Goal: Task Accomplishment & Management: Complete application form

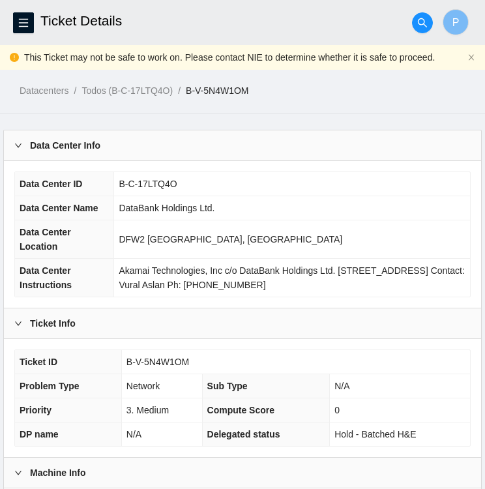
scroll to position [918, 0]
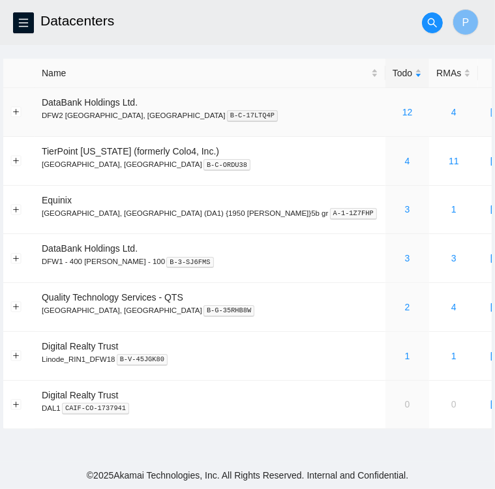
click at [393, 118] on div "12" at bounding box center [407, 112] width 29 height 14
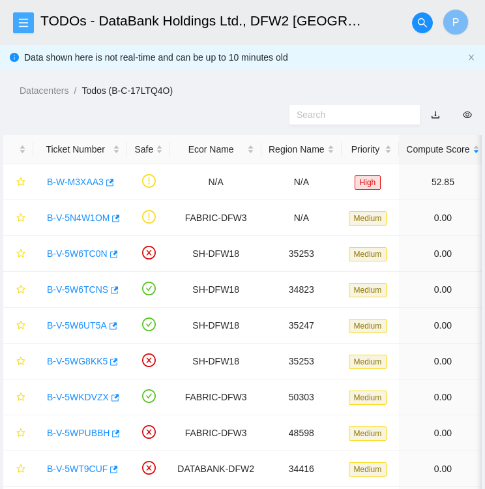
click at [21, 22] on icon "menu" at bounding box center [23, 23] width 10 height 10
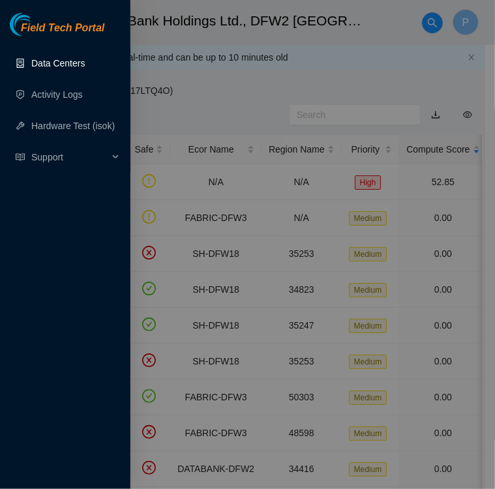
click at [49, 67] on link "Data Centers" at bounding box center [58, 63] width 54 height 10
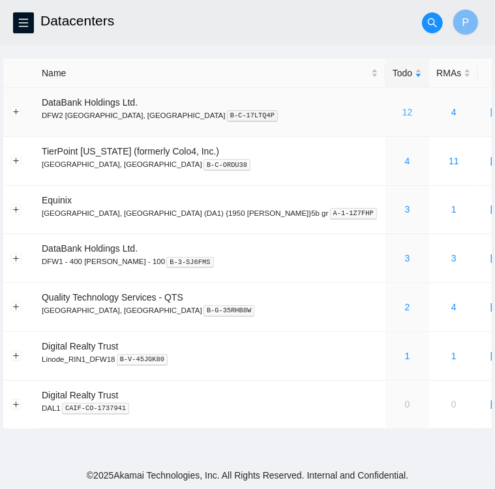
click at [403, 113] on link "12" at bounding box center [408, 112] width 10 height 10
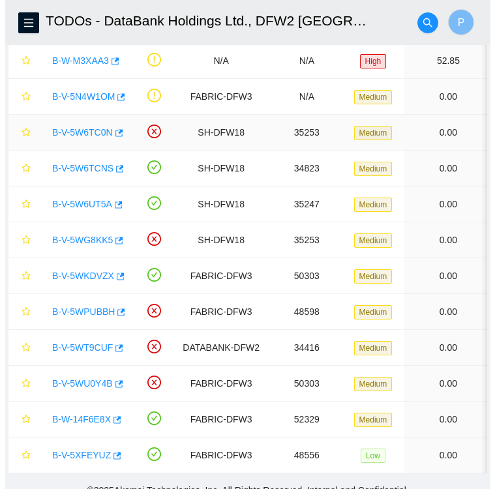
scroll to position [145, 0]
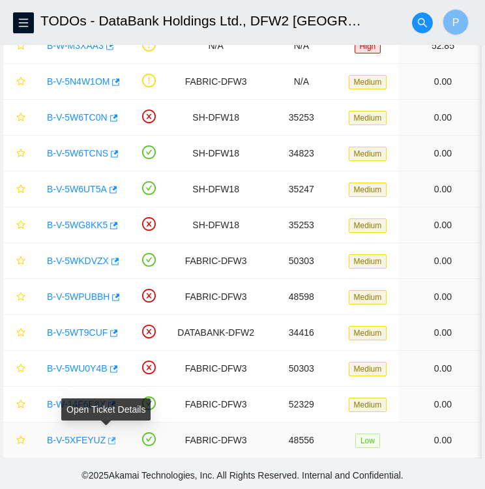
click at [108, 437] on icon "button" at bounding box center [112, 440] width 8 height 7
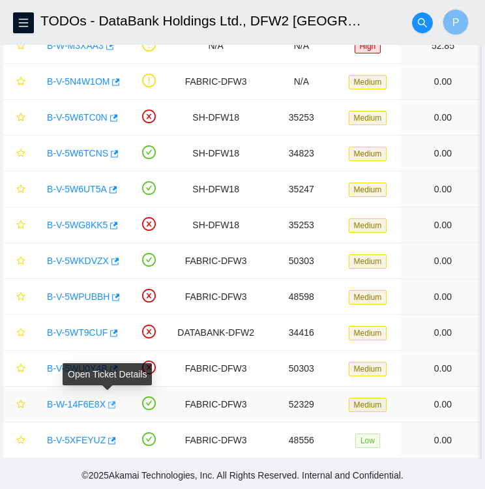
click at [107, 401] on icon "button" at bounding box center [110, 405] width 9 height 9
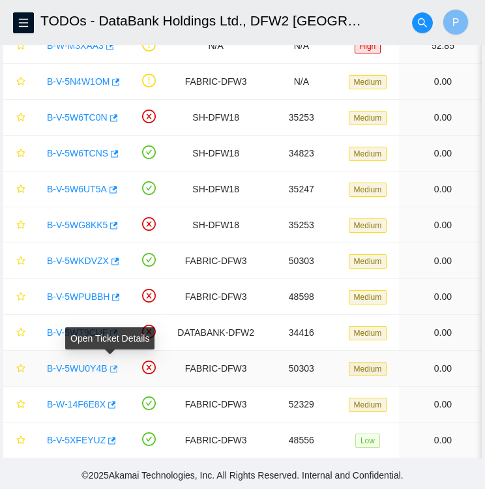
click at [111, 365] on icon "button" at bounding box center [112, 369] width 9 height 9
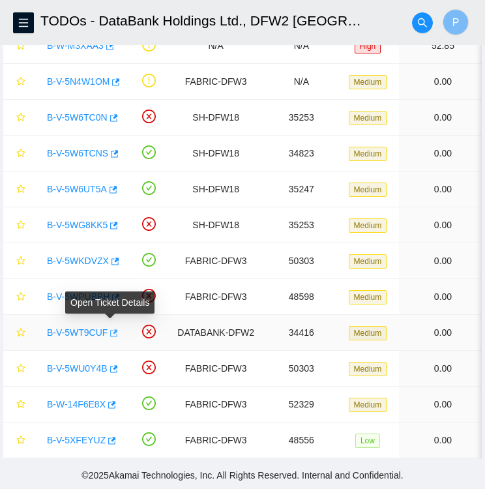
click at [111, 329] on icon "button" at bounding box center [112, 333] width 9 height 9
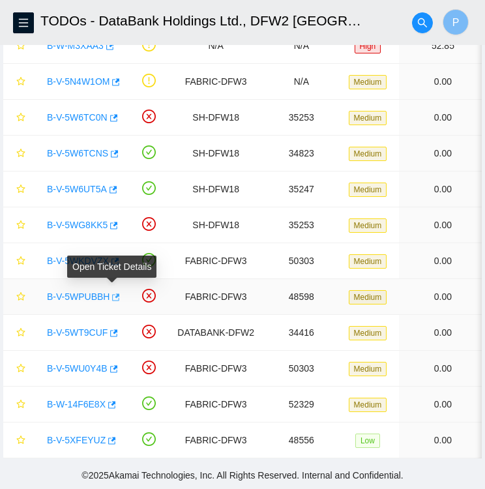
click at [112, 293] on icon "button" at bounding box center [114, 297] width 9 height 9
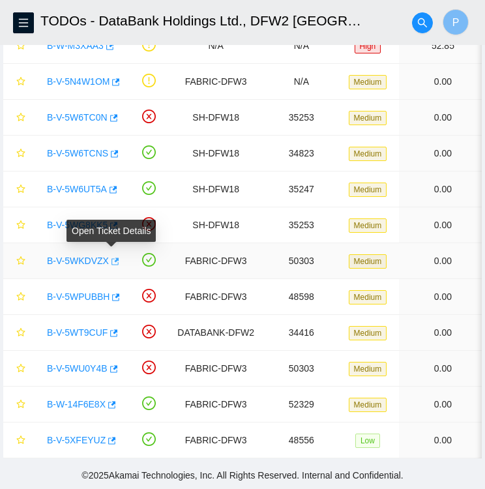
click at [110, 257] on icon "button" at bounding box center [114, 261] width 9 height 9
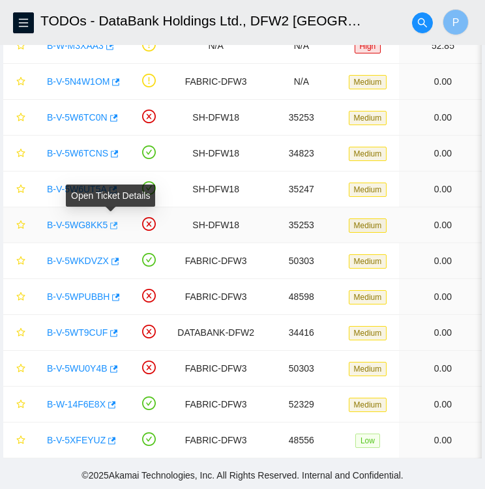
click at [110, 222] on icon "button" at bounding box center [114, 225] width 8 height 7
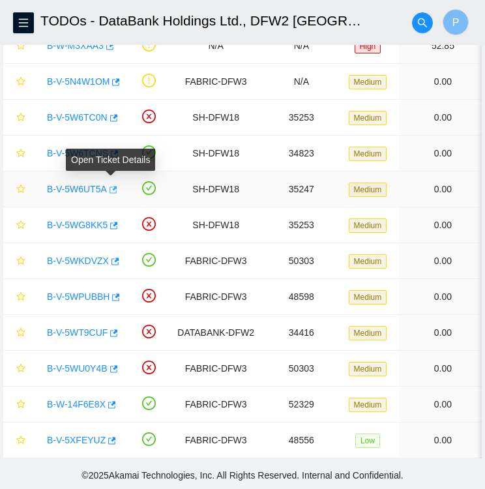
click at [112, 186] on icon "button" at bounding box center [114, 189] width 8 height 7
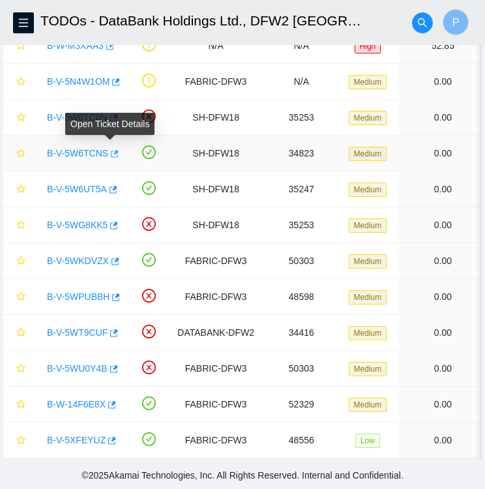
click at [112, 149] on icon "button" at bounding box center [113, 153] width 9 height 9
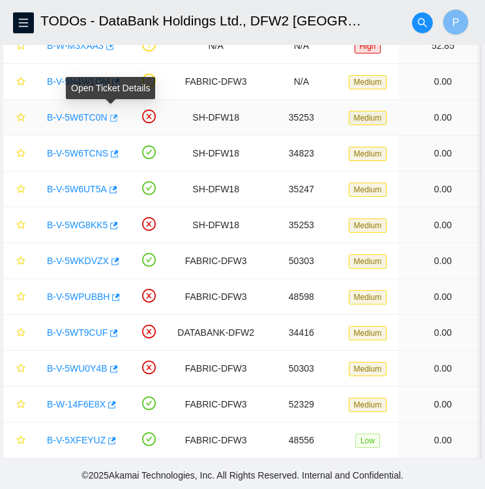
click at [112, 114] on icon "button" at bounding box center [114, 117] width 8 height 7
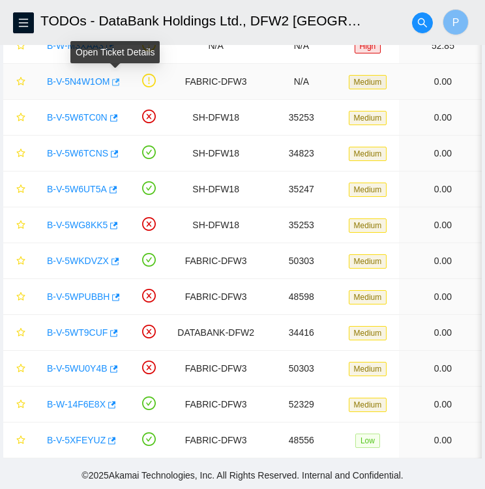
click at [118, 78] on icon "button" at bounding box center [114, 82] width 9 height 9
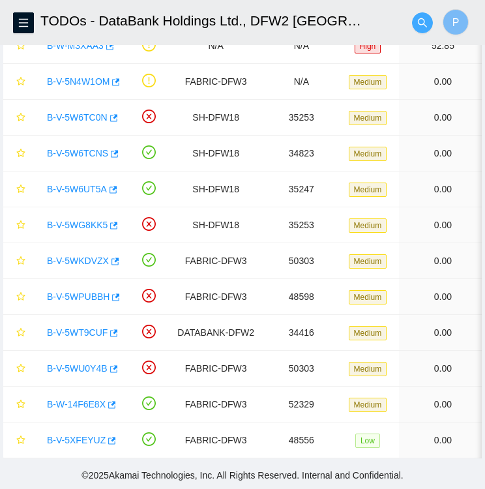
click at [423, 23] on icon "search" at bounding box center [423, 23] width 10 height 10
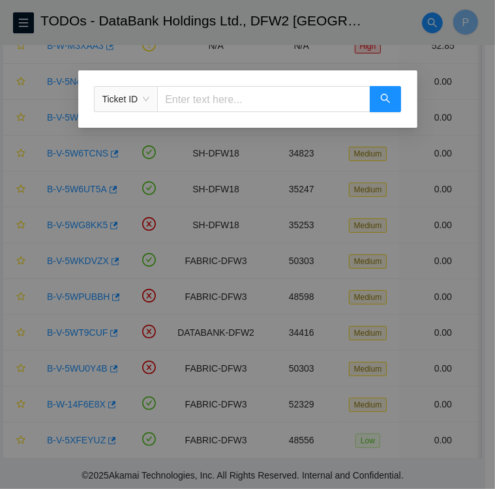
click at [151, 99] on div "Ticket ID" at bounding box center [126, 99] width 63 height 21
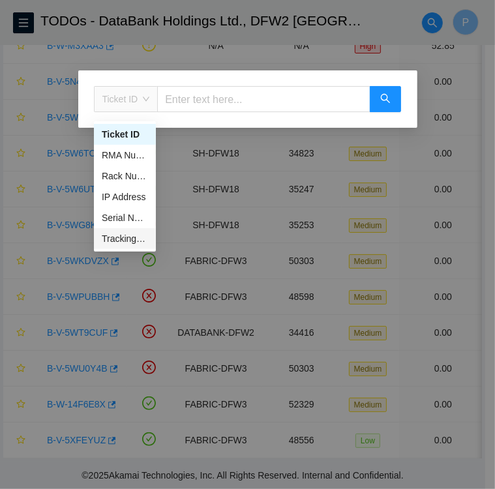
click at [126, 233] on div "Tracking Number" at bounding box center [125, 239] width 46 height 14
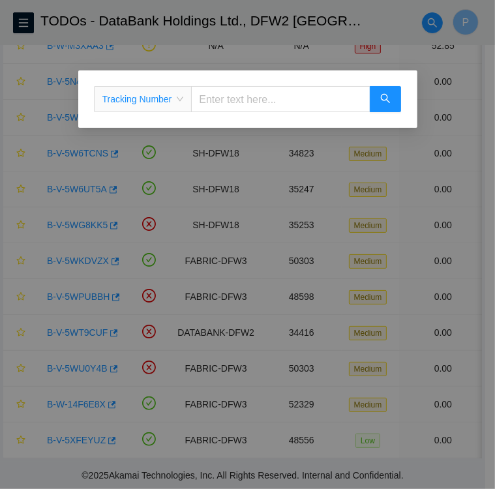
click at [277, 103] on input "text" at bounding box center [280, 99] width 179 height 26
type input "463470060903"
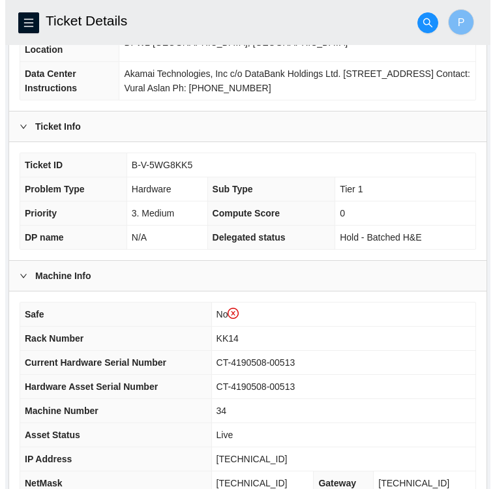
scroll to position [198, 0]
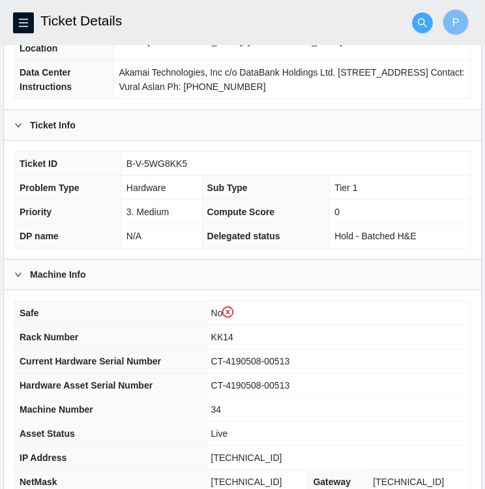
click at [418, 32] on button "button" at bounding box center [422, 22] width 21 height 21
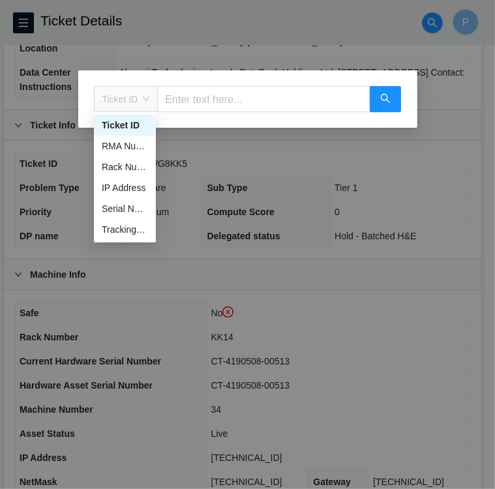
click at [142, 96] on span "Ticket ID" at bounding box center [126, 99] width 48 height 20
click at [132, 236] on div "Tracking Number" at bounding box center [125, 230] width 46 height 14
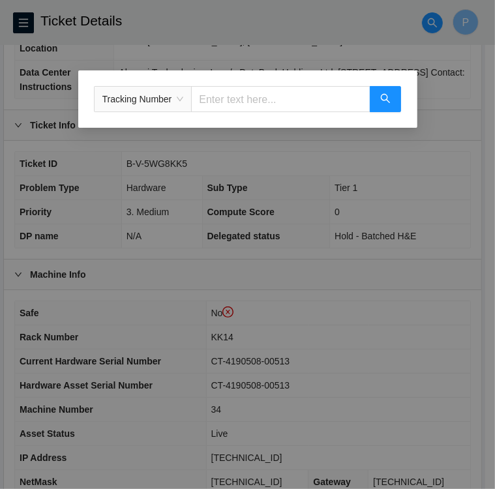
click at [237, 109] on input "text" at bounding box center [280, 99] width 179 height 26
type input "463470061623"
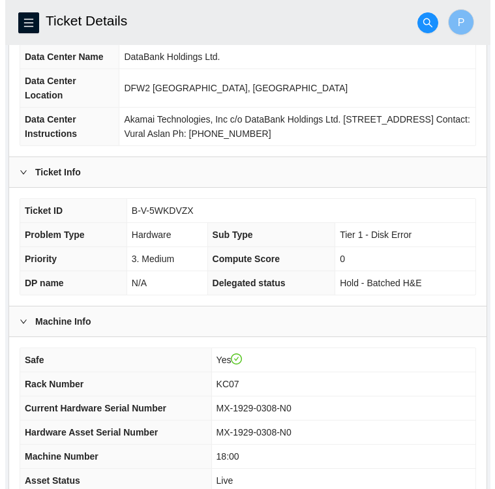
scroll to position [130, 0]
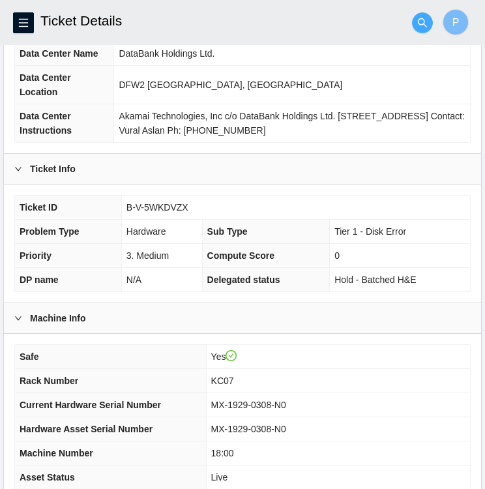
click at [423, 18] on icon "search" at bounding box center [423, 23] width 10 height 10
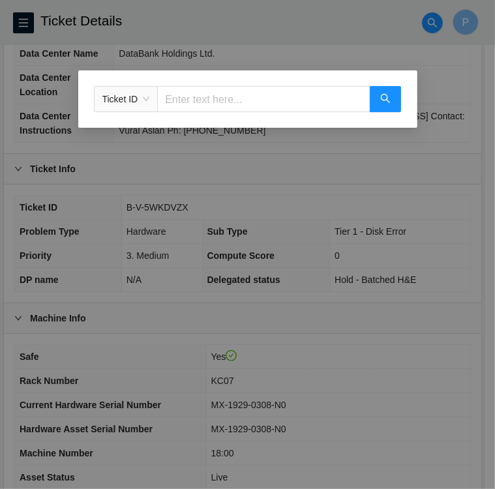
click at [144, 100] on span "Ticket ID" at bounding box center [126, 99] width 48 height 20
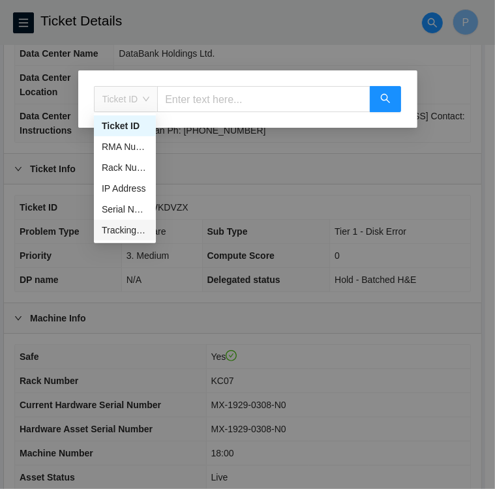
click at [115, 233] on div "Tracking Number" at bounding box center [125, 230] width 46 height 14
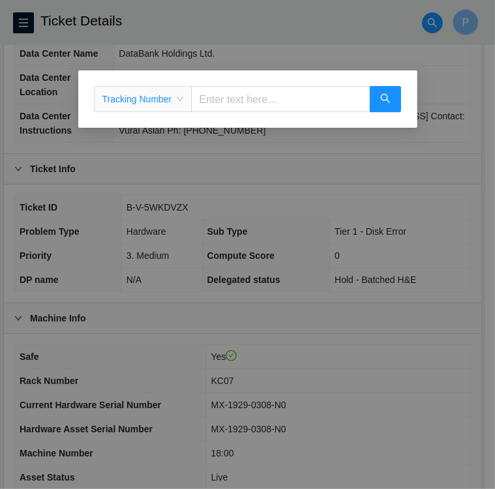
click at [241, 104] on input "text" at bounding box center [280, 99] width 179 height 26
type input "463470061325"
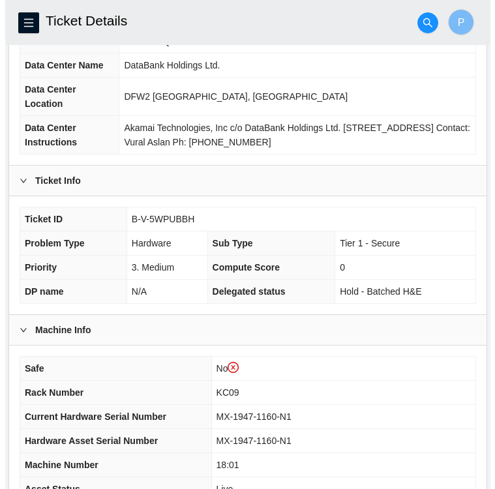
scroll to position [151, 0]
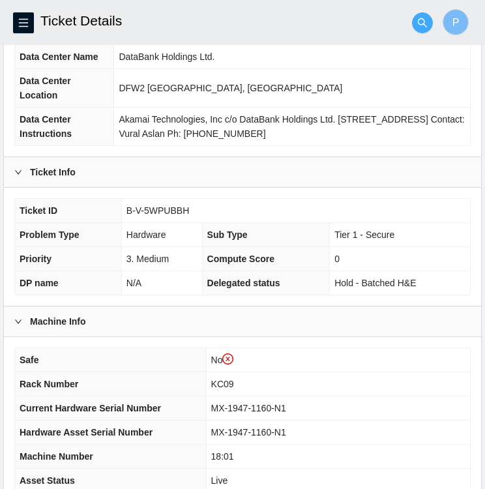
click at [418, 23] on icon "search" at bounding box center [423, 23] width 10 height 10
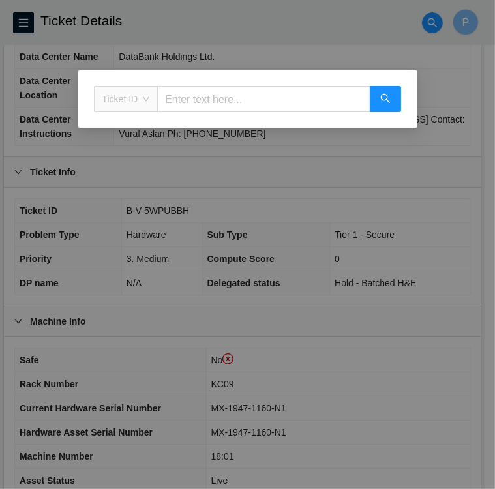
click at [125, 101] on span "Ticket ID" at bounding box center [126, 99] width 48 height 20
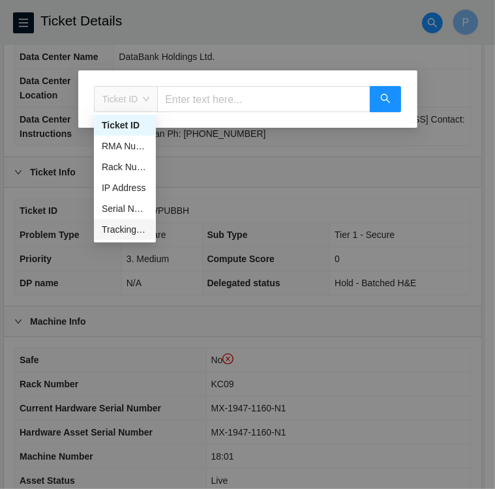
click at [131, 230] on div "Tracking Number" at bounding box center [125, 230] width 46 height 14
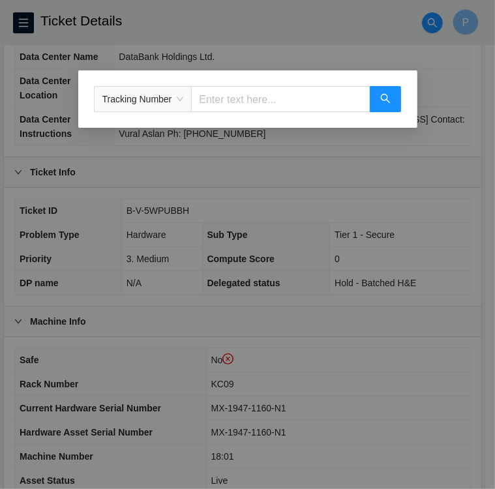
click at [260, 106] on input "text" at bounding box center [280, 99] width 179 height 26
type input "463470060969"
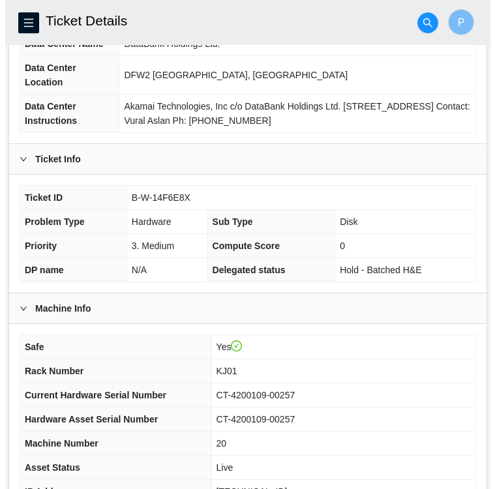
scroll to position [140, 0]
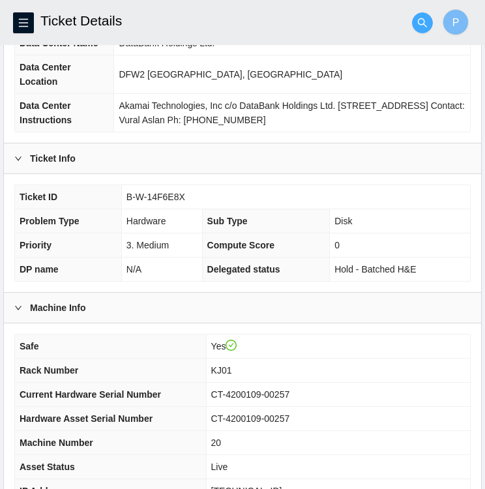
click at [420, 23] on icon "search" at bounding box center [423, 23] width 10 height 10
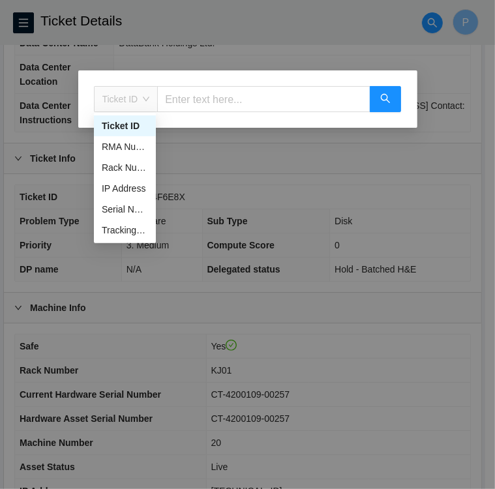
click at [146, 99] on span "Ticket ID" at bounding box center [126, 99] width 48 height 20
click at [121, 228] on div "Tracking Number" at bounding box center [125, 230] width 46 height 14
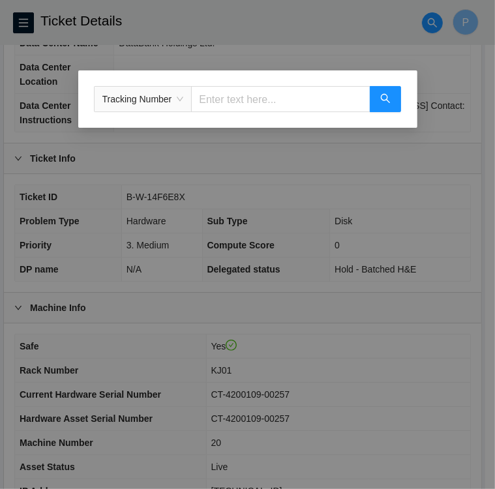
click at [258, 97] on input "text" at bounding box center [280, 99] width 179 height 26
type input "463470061428"
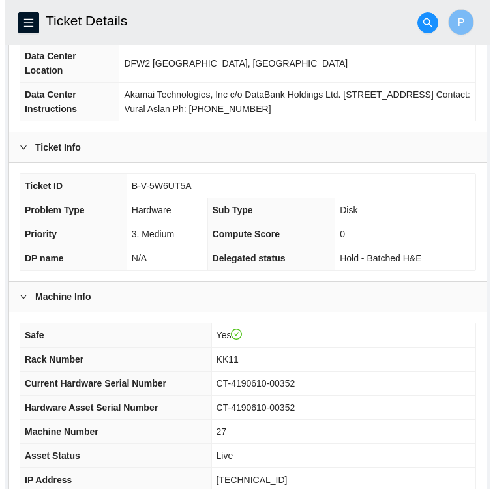
scroll to position [153, 0]
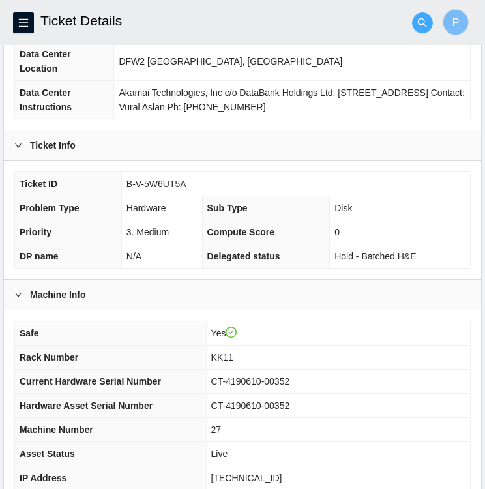
click at [423, 21] on icon "search" at bounding box center [423, 23] width 10 height 10
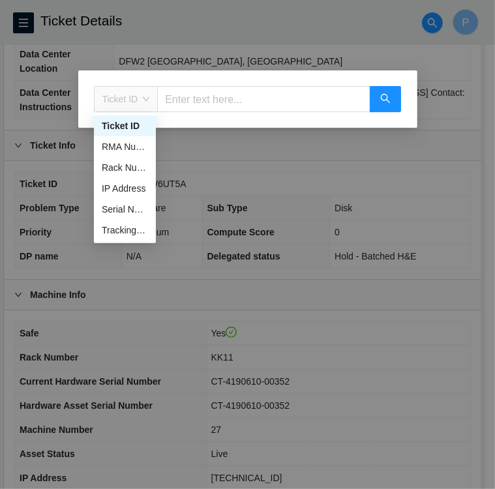
click at [144, 98] on span "Ticket ID" at bounding box center [126, 99] width 48 height 20
click at [144, 234] on div "Tracking Number" at bounding box center [125, 230] width 46 height 14
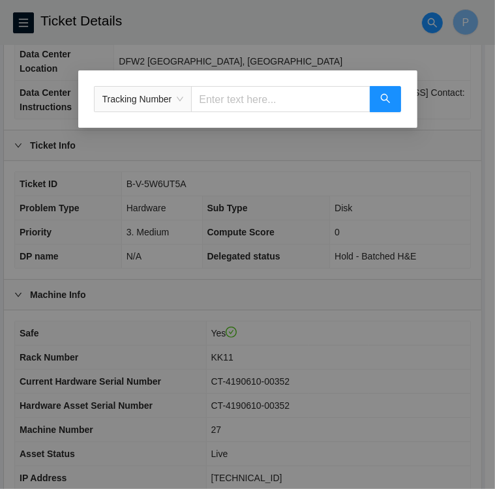
click at [243, 100] on input "text" at bounding box center [280, 99] width 179 height 26
type input "463470061347"
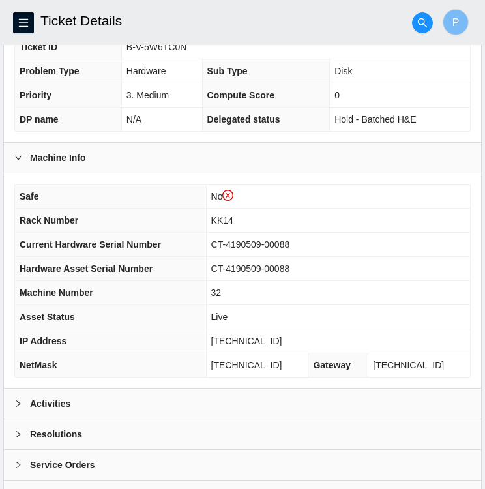
scroll to position [326, 0]
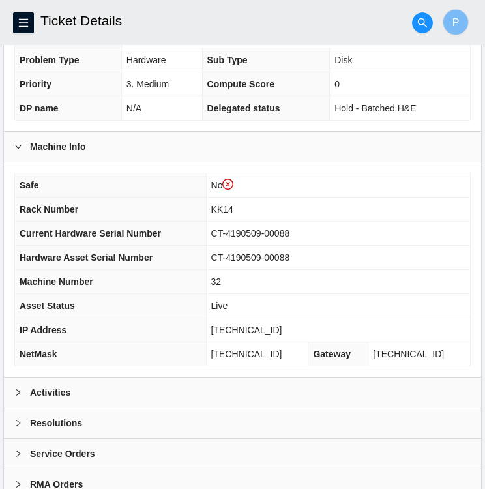
click at [243, 103] on span "Delegated status" at bounding box center [243, 108] width 73 height 10
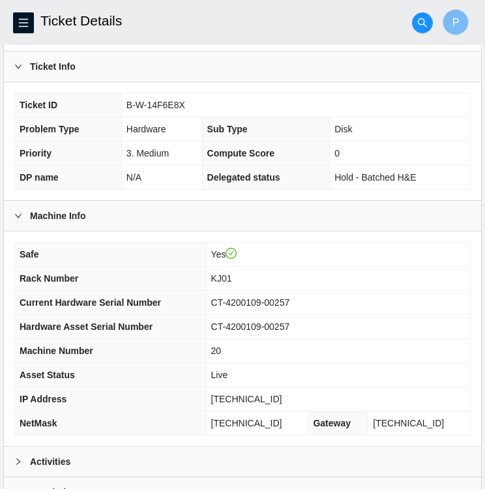
scroll to position [234, 0]
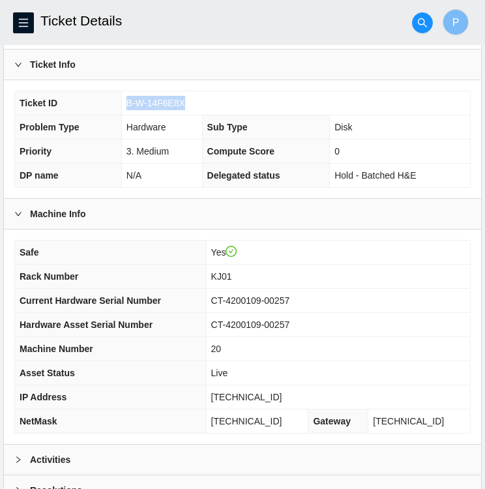
drag, startPoint x: 183, startPoint y: 103, endPoint x: 124, endPoint y: 99, distance: 58.9
click at [124, 99] on td "B-W-14F6E8X" at bounding box center [295, 103] width 349 height 24
copy span "B-W-14F6E8X"
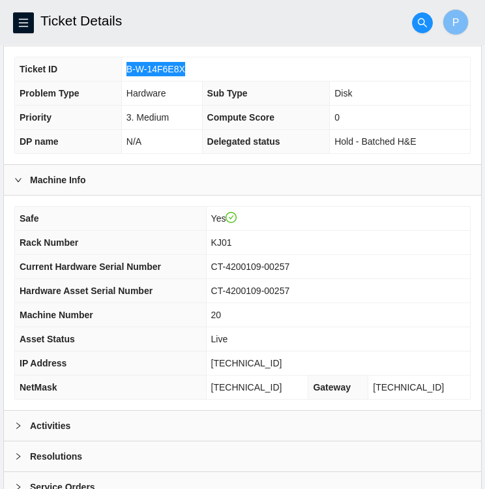
scroll to position [339, 0]
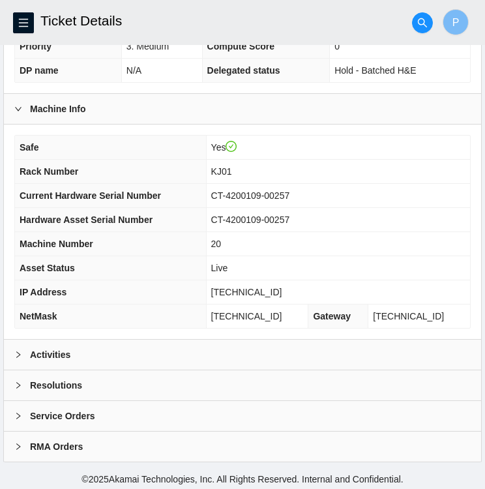
click at [99, 347] on div "Activities" at bounding box center [243, 355] width 478 height 30
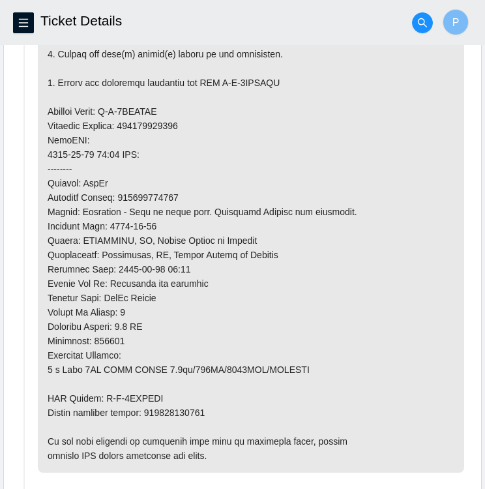
scroll to position [924, 0]
drag, startPoint x: 100, startPoint y: 391, endPoint x: 158, endPoint y: 393, distance: 58.1
click at [158, 393] on p at bounding box center [251, 147] width 427 height 651
copy p "B-V-5WLCLBZ"
drag, startPoint x: 105, startPoint y: 102, endPoint x: 162, endPoint y: 105, distance: 56.8
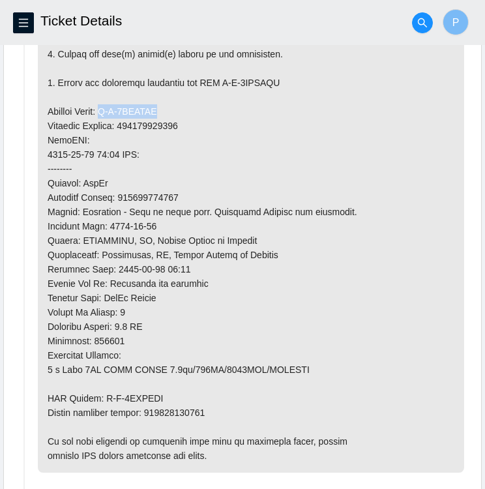
click at [162, 105] on p at bounding box center [251, 147] width 427 height 651
copy p "B-V-5WLCLBP"
drag, startPoint x: 126, startPoint y: 122, endPoint x: 185, endPoint y: 126, distance: 59.5
click at [185, 126] on p at bounding box center [251, 147] width 427 height 651
copy p "463470060969"
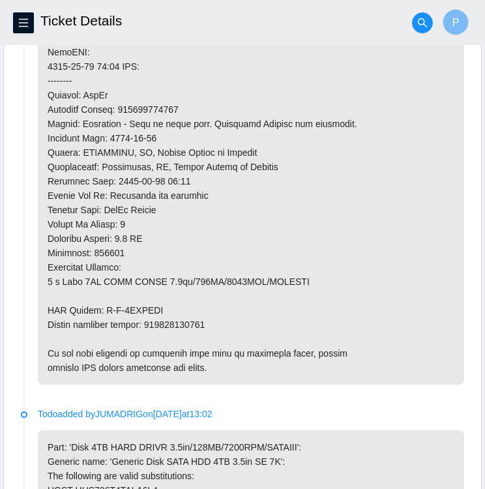
scroll to position [1011, 0]
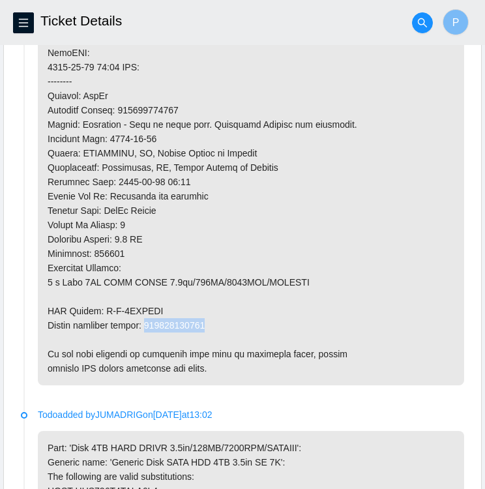
drag, startPoint x: 149, startPoint y: 318, endPoint x: 209, endPoint y: 321, distance: 60.1
click at [209, 321] on p at bounding box center [251, 59] width 427 height 651
copy p "463470060970"
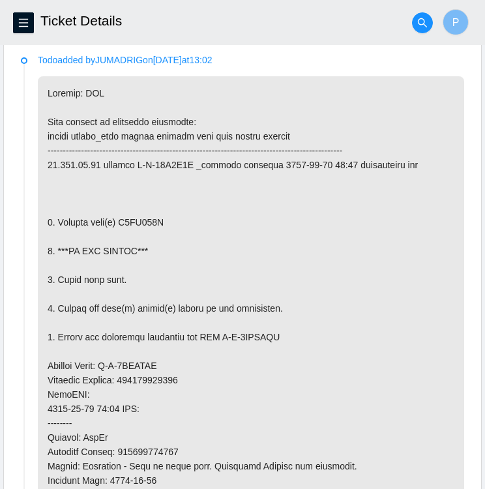
scroll to position [668, 0]
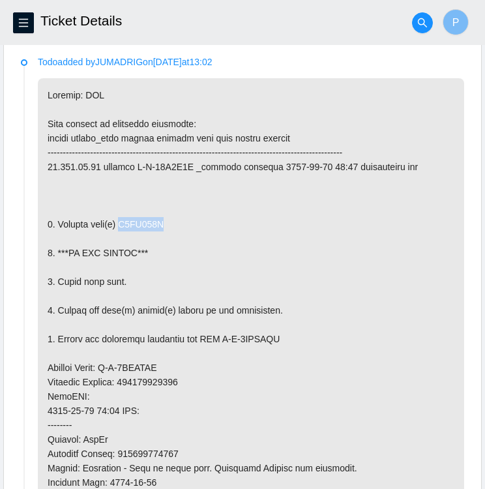
drag, startPoint x: 159, startPoint y: 217, endPoint x: 120, endPoint y: 224, distance: 39.7
click at [120, 224] on p at bounding box center [251, 403] width 427 height 651
copy p "V6KN210S"
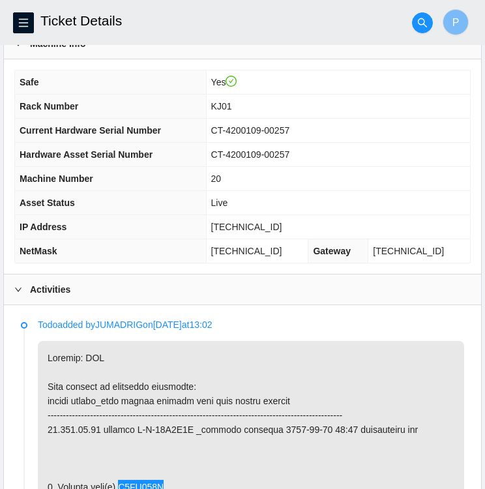
scroll to position [406, 0]
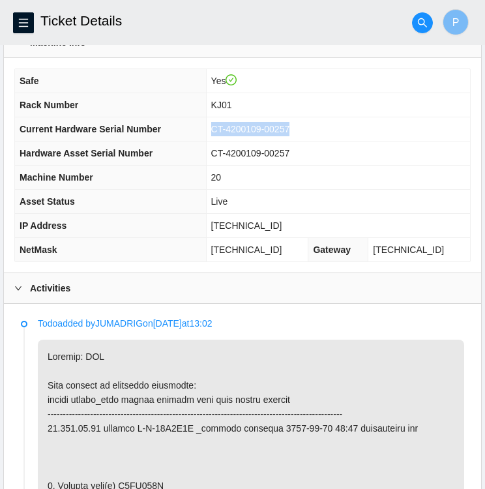
drag, startPoint x: 230, startPoint y: 126, endPoint x: 347, endPoint y: 120, distance: 117.6
click at [347, 120] on td "CT-4200109-00257" at bounding box center [338, 129] width 264 height 24
copy span "CT-4200109-00257"
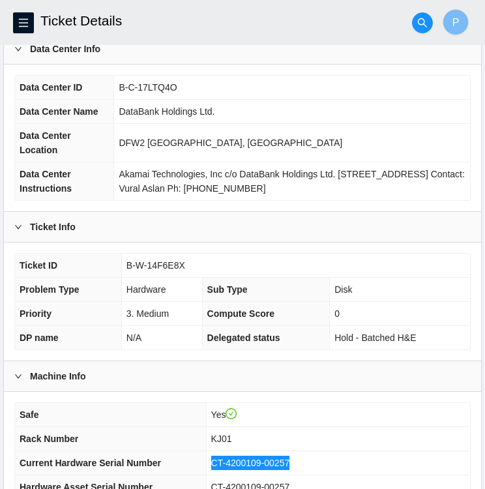
scroll to position [69, 0]
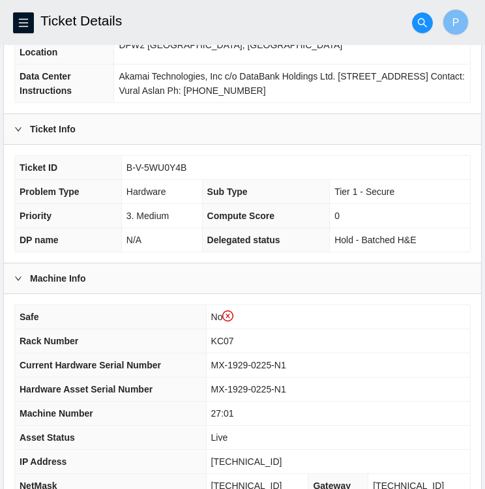
scroll to position [196, 0]
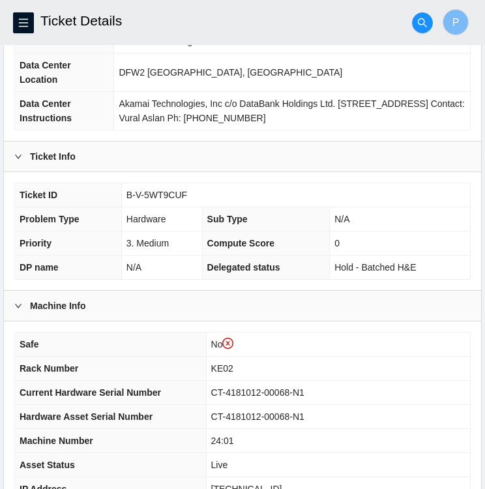
scroll to position [170, 0]
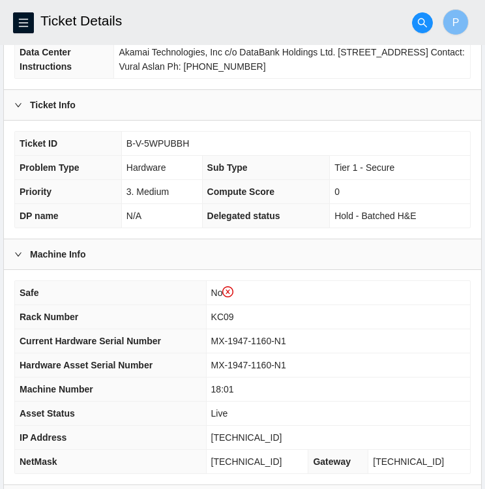
scroll to position [223, 0]
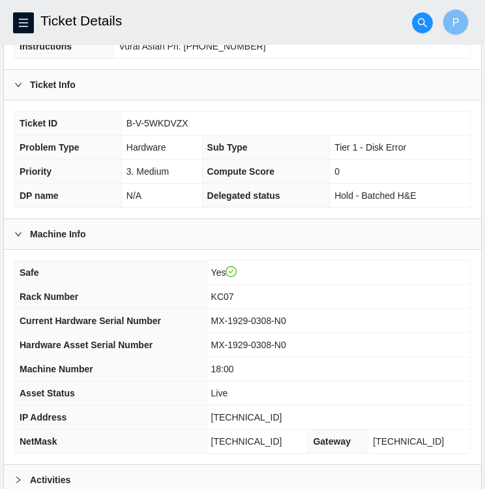
scroll to position [217, 0]
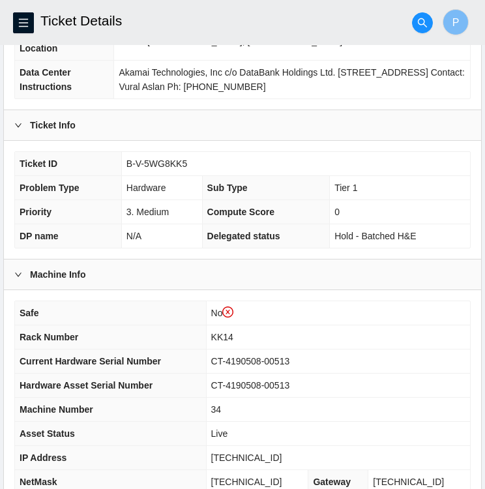
scroll to position [198, 0]
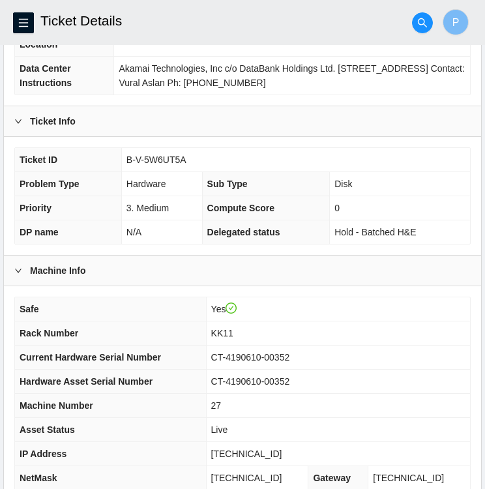
scroll to position [179, 0]
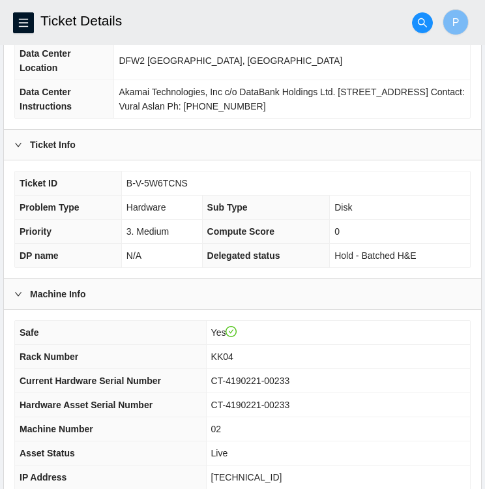
scroll to position [155, 0]
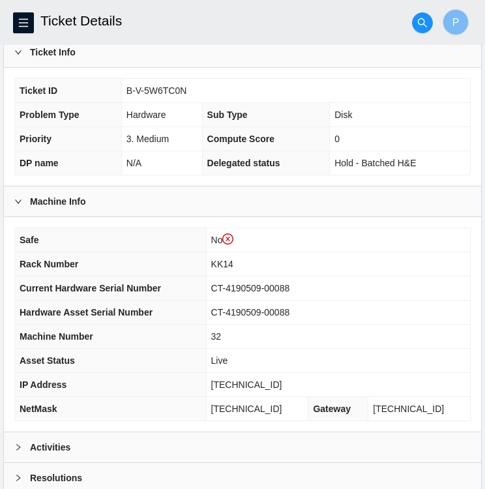
scroll to position [271, 0]
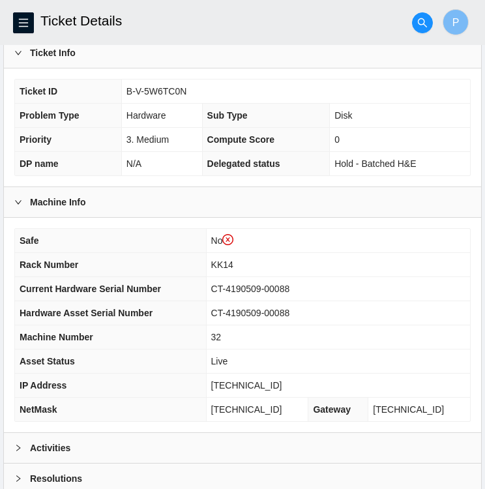
click at [292, 144] on th "Compute Score" at bounding box center [266, 140] width 128 height 24
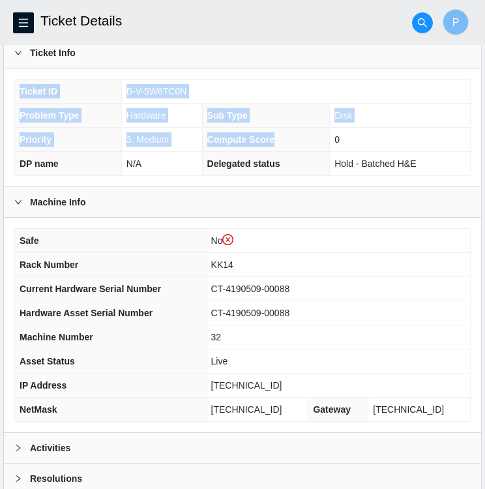
drag, startPoint x: 292, startPoint y: 144, endPoint x: 405, endPoint y: 66, distance: 136.5
click at [405, 66] on div "Ticket Info Ticket ID B-V-5W6TC0N Problem Type Hardware Sub Type Disk Priority …" at bounding box center [243, 112] width 478 height 149
drag, startPoint x: 405, startPoint y: 66, endPoint x: 363, endPoint y: 87, distance: 46.7
click at [363, 87] on td "B-V-5W6TC0N" at bounding box center [295, 92] width 349 height 24
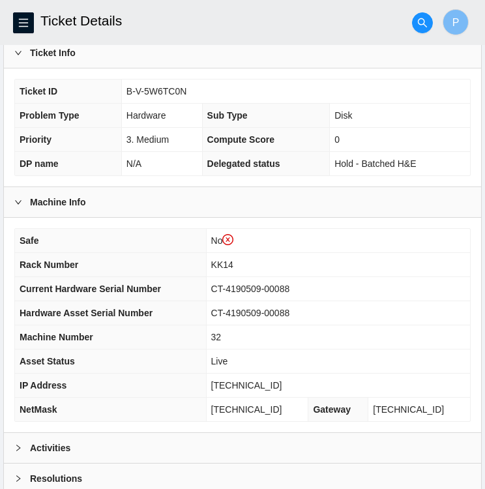
click at [276, 42] on header "Ticket Details P" at bounding box center [242, 22] width 485 height 45
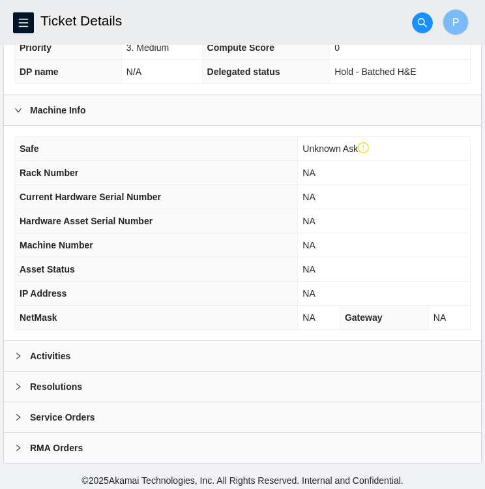
scroll to position [364, 0]
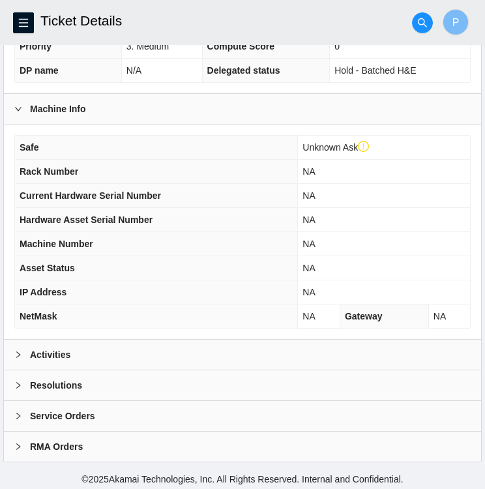
click at [28, 353] on div at bounding box center [22, 355] width 16 height 14
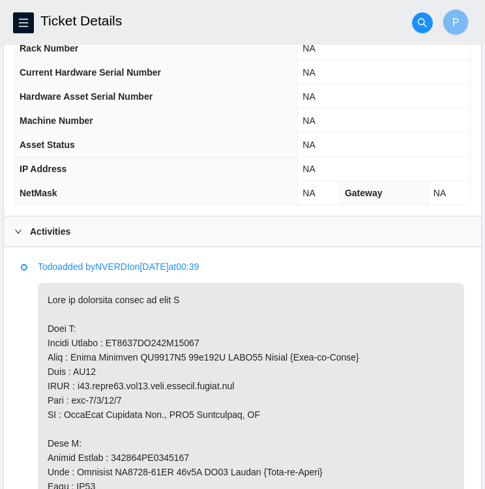
scroll to position [487, 0]
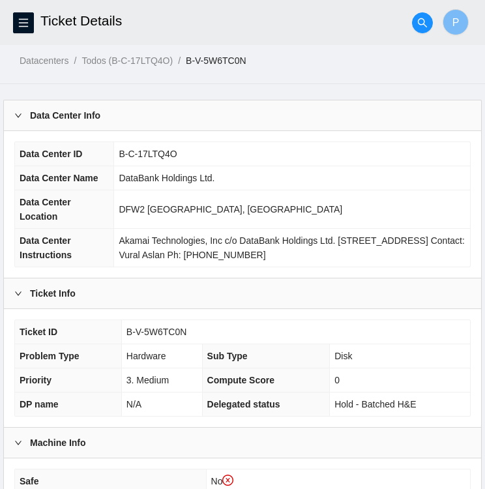
scroll to position [18, 0]
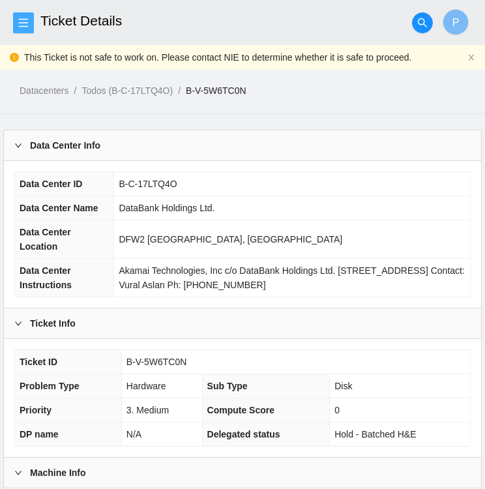
click at [25, 22] on icon "menu" at bounding box center [23, 22] width 9 height 8
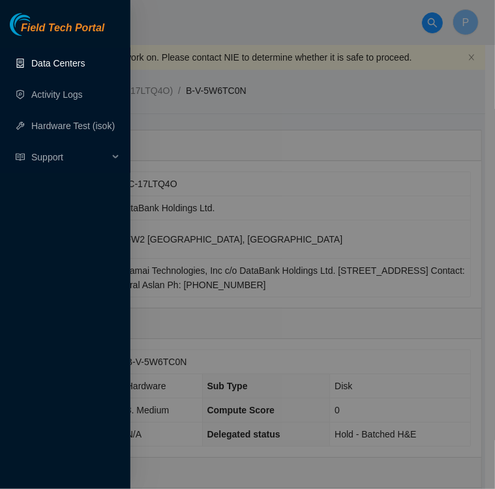
click at [54, 64] on link "Data Centers" at bounding box center [58, 63] width 54 height 10
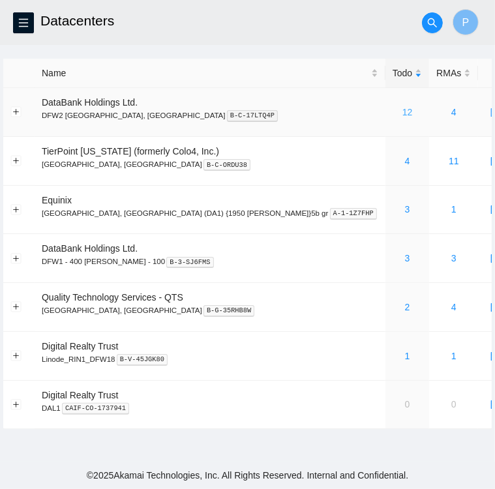
click at [403, 113] on link "12" at bounding box center [408, 112] width 10 height 10
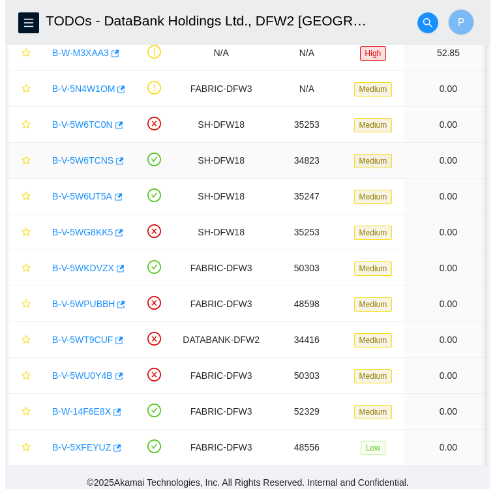
scroll to position [145, 0]
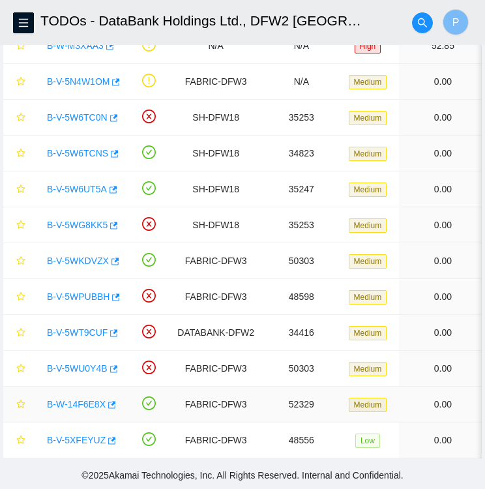
click at [75, 399] on link "B-W-14F6E8X" at bounding box center [76, 404] width 59 height 10
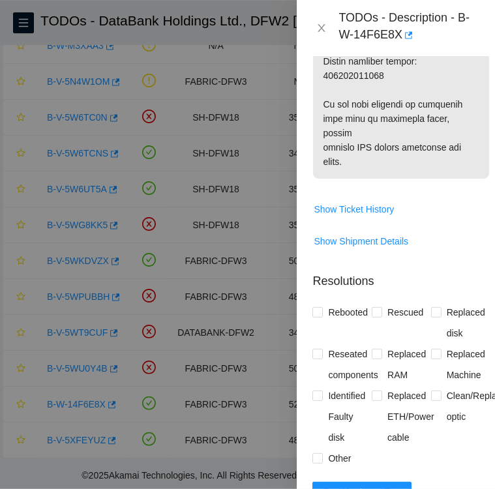
scroll to position [1088, 0]
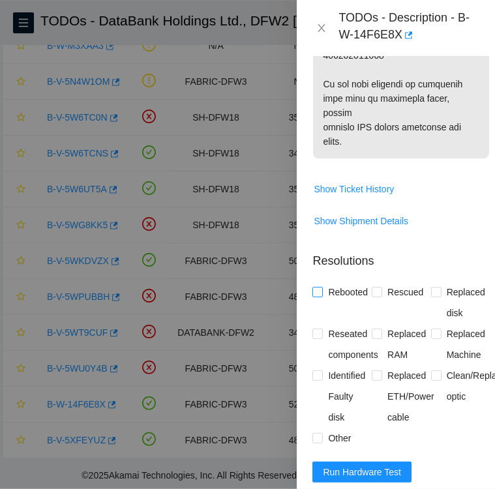
click at [316, 292] on input "Rebooted" at bounding box center [317, 291] width 9 height 9
checkbox input "true"
click at [431, 293] on input "Replaced disk" at bounding box center [435, 291] width 9 height 9
checkbox input "true"
click at [318, 374] on input "Identified Faulty disk" at bounding box center [317, 375] width 9 height 9
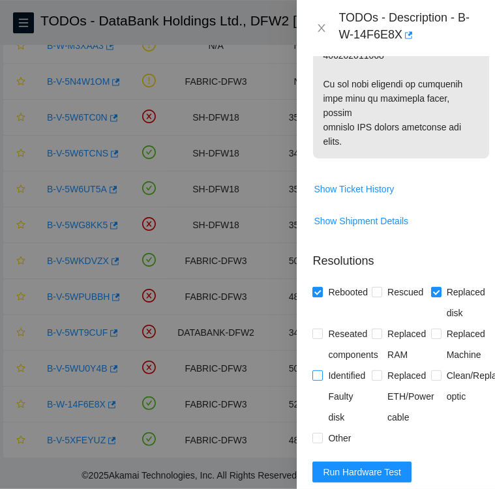
checkbox input "true"
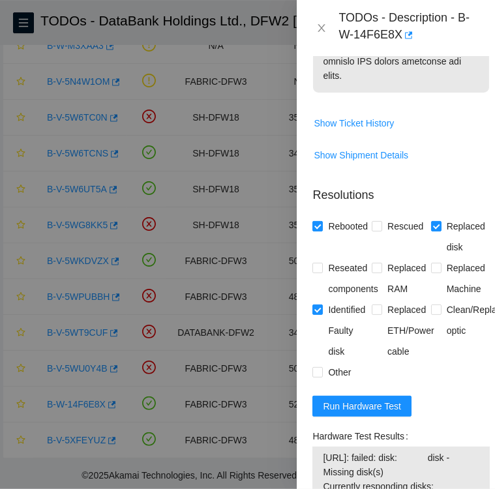
scroll to position [1156, 0]
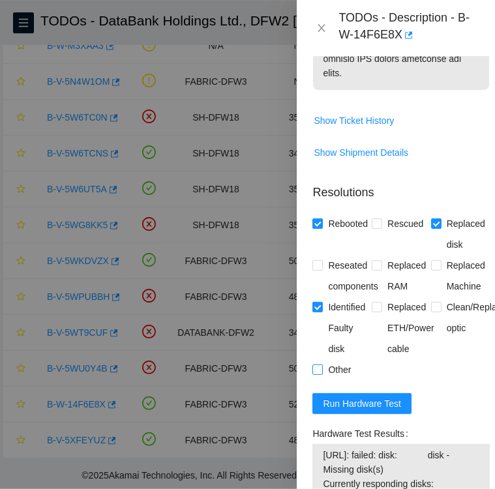
click at [318, 367] on input "Other" at bounding box center [317, 369] width 9 height 9
checkbox input "true"
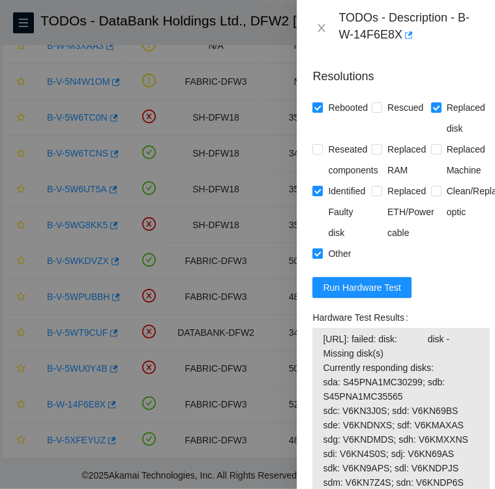
scroll to position [1273, 0]
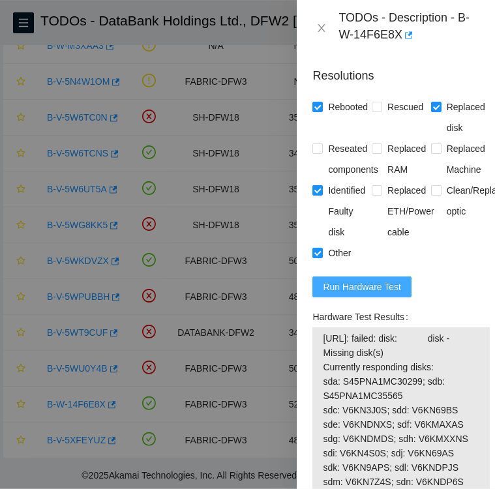
click at [337, 286] on span "Run Hardware Test" at bounding box center [362, 287] width 78 height 14
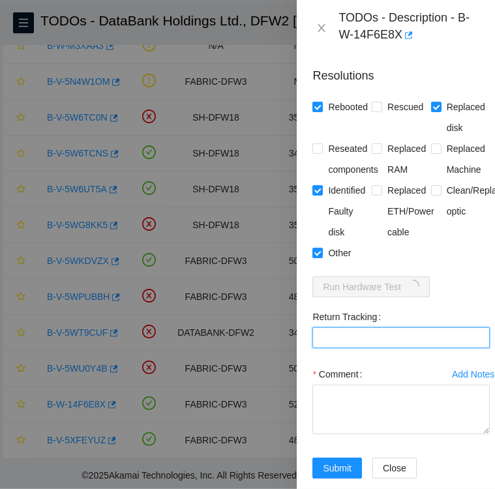
click at [438, 335] on Tracking "Return Tracking" at bounding box center [401, 338] width 177 height 21
paste Tracking "463470060970"
click at [320, 337] on Tracking "463470060970" at bounding box center [401, 338] width 177 height 21
type Tracking "463470060970"
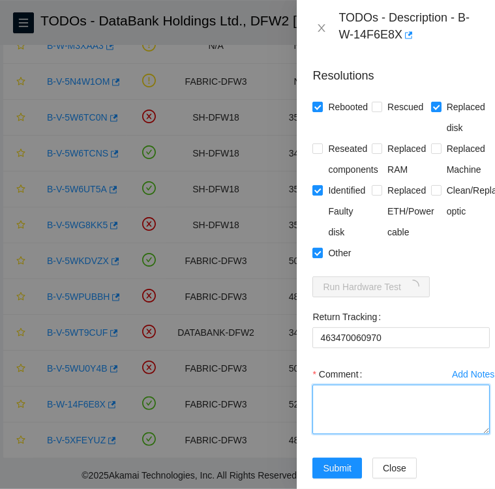
click at [393, 390] on textarea "Comment" at bounding box center [401, 410] width 177 height 50
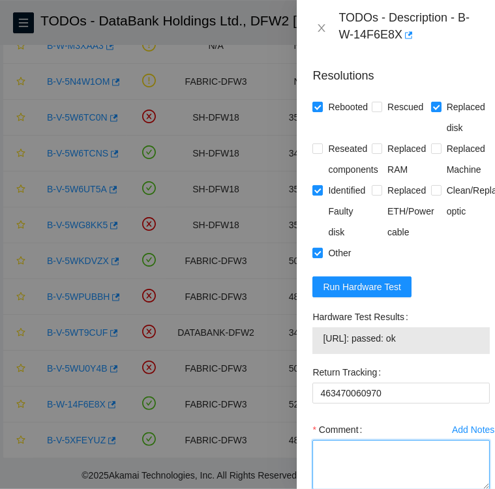
click at [357, 447] on textarea "Comment" at bounding box center [401, 465] width 177 height 50
paste textarea "SN: S1Z0QRVH"
click at [421, 444] on textarea "Replacement disk SN:SN: S1Z0QRVH" at bounding box center [401, 465] width 177 height 50
click at [457, 450] on textarea "Replacement disk SN: S1Z0QRVH" at bounding box center [401, 465] width 177 height 50
drag, startPoint x: 313, startPoint y: 316, endPoint x: 424, endPoint y: 342, distance: 113.8
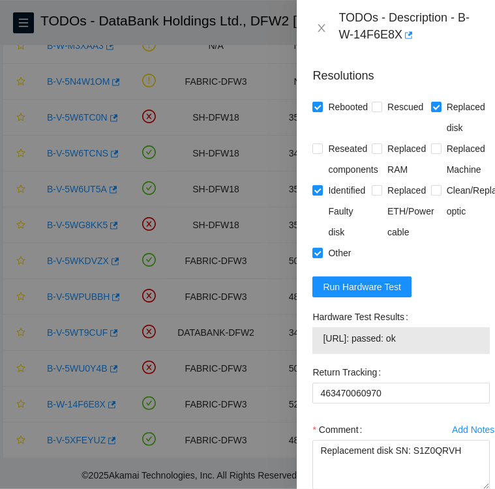
click at [424, 342] on div "Hardware Test Results 23.223.18.23: passed: ok" at bounding box center [401, 331] width 177 height 48
copy div "Hardware Test Results 23.223.18.23: passed: ok"
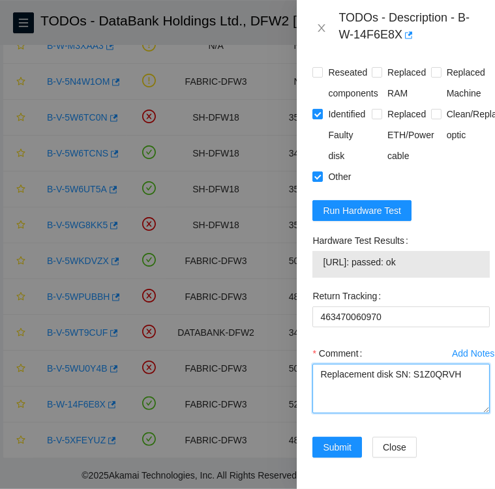
click at [326, 369] on textarea "Replacement disk SN: S1Z0QRVH" at bounding box center [401, 389] width 177 height 50
click at [456, 364] on textarea "Replacement disk SN: S1Z0QRVH" at bounding box center [401, 389] width 177 height 50
paste textarea "Hardware Test Results 23.223.18.23: passed: ok"
drag, startPoint x: 320, startPoint y: 385, endPoint x: 416, endPoint y: 395, distance: 95.8
click at [416, 395] on div "Comment Replacement disk SN: S1Z0QRVH Hardware Test Results 23.223.18.23: passe…" at bounding box center [401, 382] width 177 height 78
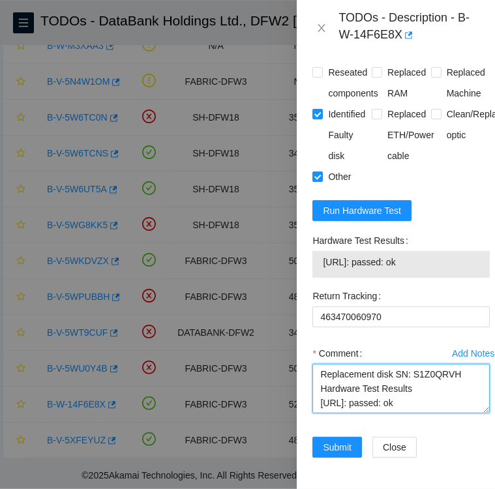
click at [319, 364] on textarea "Replacement disk SN: S1Z0QRVH Hardware Test Results 23.223.18.23: passed: ok" at bounding box center [401, 389] width 177 height 50
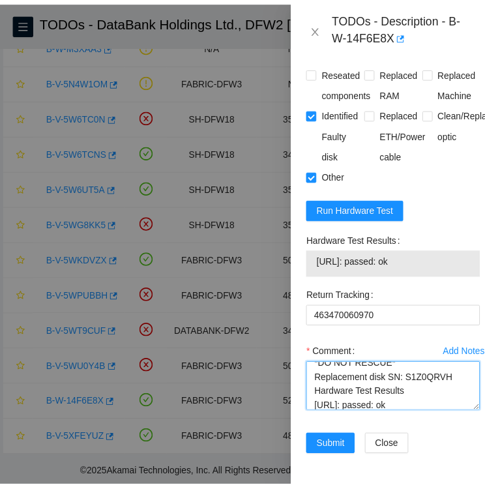
scroll to position [29, 0]
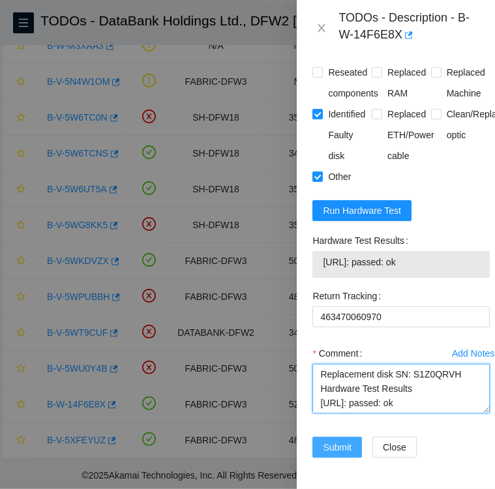
type textarea "Followed instructions per TODO *DO NOT RESCUE* Replacement disk SN: S1Z0QRVH Ha…"
click at [337, 440] on span "Submit" at bounding box center [337, 447] width 29 height 14
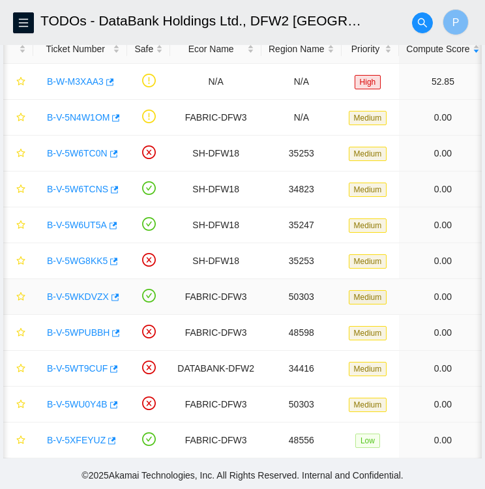
scroll to position [0, 0]
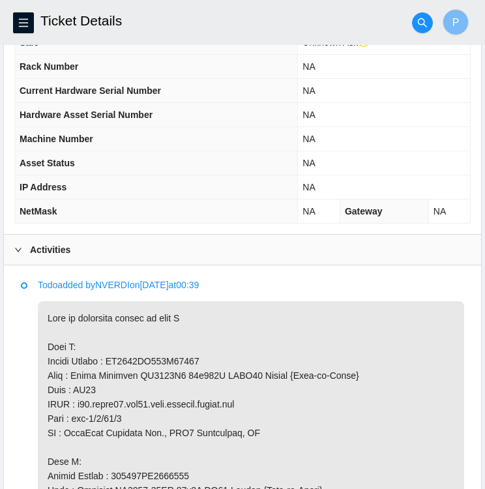
scroll to position [470, 0]
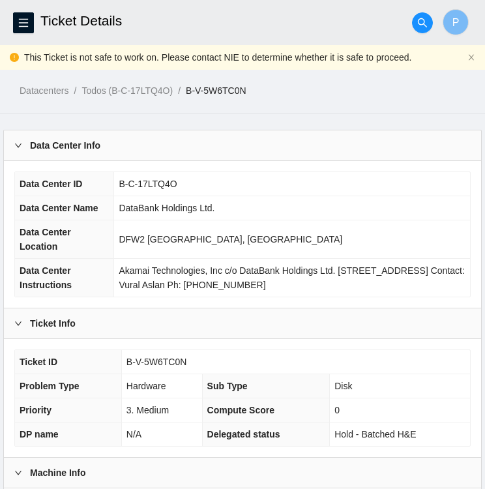
scroll to position [271, 0]
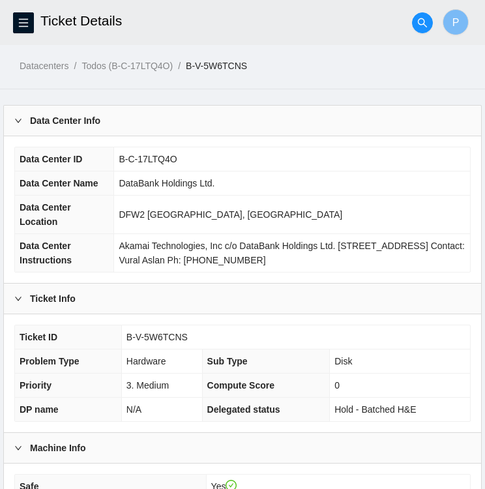
scroll to position [155, 0]
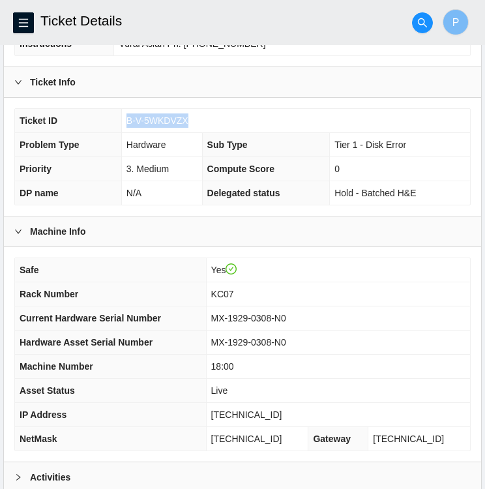
drag, startPoint x: 191, startPoint y: 117, endPoint x: 128, endPoint y: 117, distance: 62.6
click at [128, 117] on td "B-V-5WKDVZX" at bounding box center [295, 121] width 349 height 24
copy span "B-V-5WKDVZX"
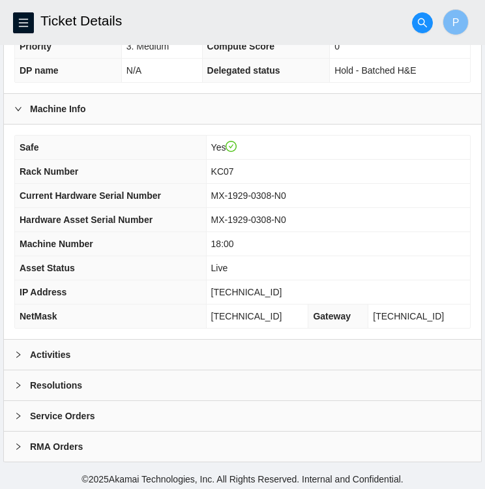
click at [379, 345] on div "Activities" at bounding box center [243, 355] width 478 height 30
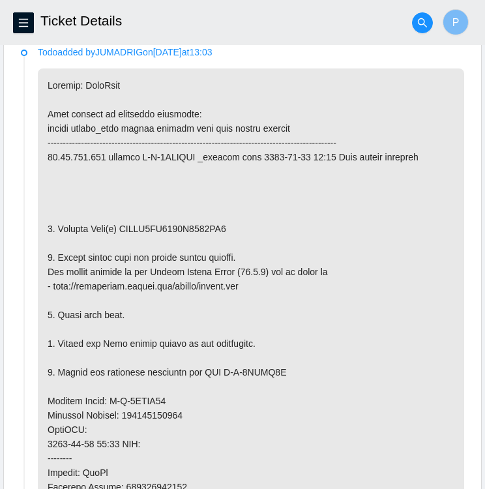
scroll to position [680, 0]
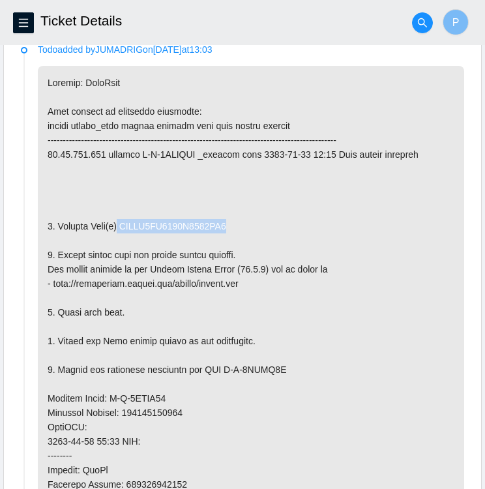
drag, startPoint x: 117, startPoint y: 223, endPoint x: 227, endPoint y: 215, distance: 109.9
click at [227, 215] on p at bounding box center [251, 413] width 427 height 694
copy p "WFKEE5QM0000K4312TK9"
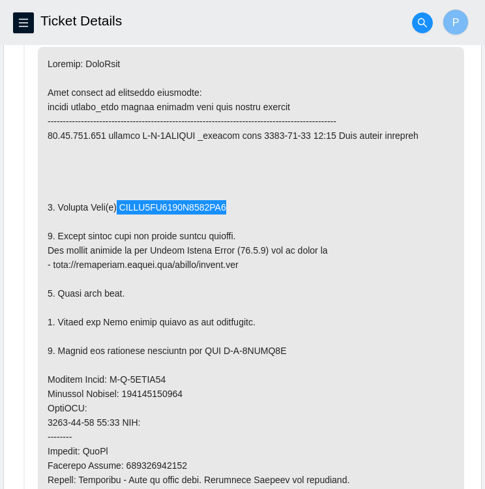
scroll to position [698, 0]
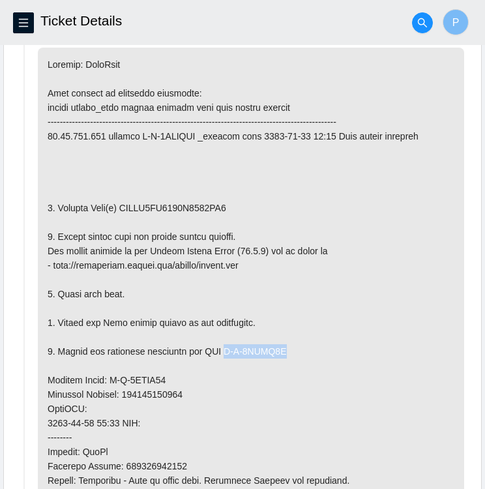
drag, startPoint x: 222, startPoint y: 347, endPoint x: 307, endPoint y: 350, distance: 85.5
click at [307, 350] on p at bounding box center [251, 395] width 427 height 694
copy p "B-V-5WWLT2C"
drag, startPoint x: 104, startPoint y: 378, endPoint x: 168, endPoint y: 370, distance: 64.4
click at [168, 370] on p at bounding box center [251, 395] width 427 height 694
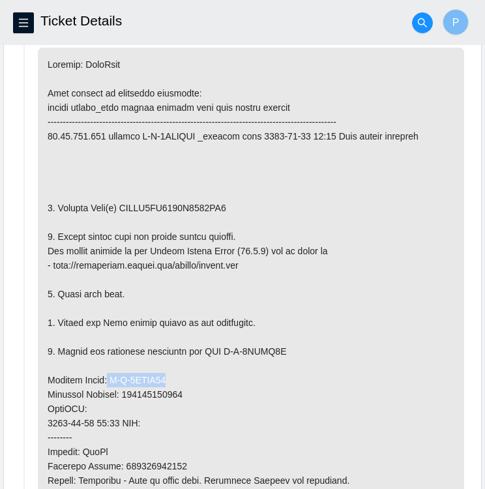
copy p "B-V-5WWLT23"
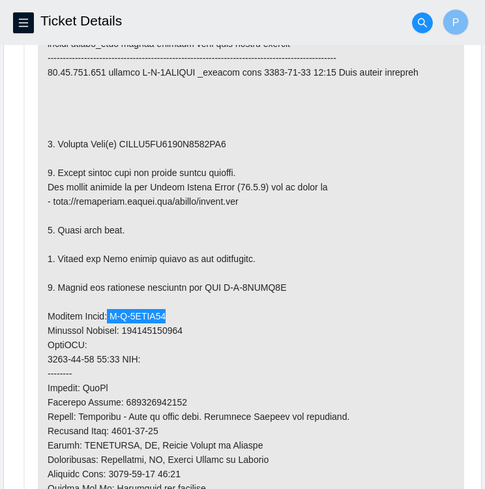
scroll to position [767, 0]
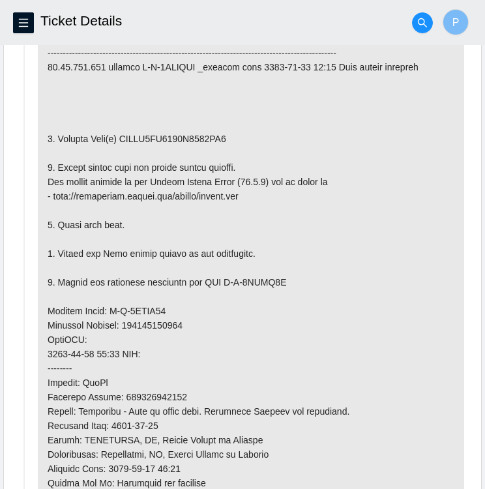
click at [211, 335] on p at bounding box center [251, 325] width 427 height 694
drag, startPoint x: 186, startPoint y: 322, endPoint x: 125, endPoint y: 322, distance: 60.7
click at [125, 322] on p at bounding box center [251, 325] width 427 height 694
copy p "463470061623"
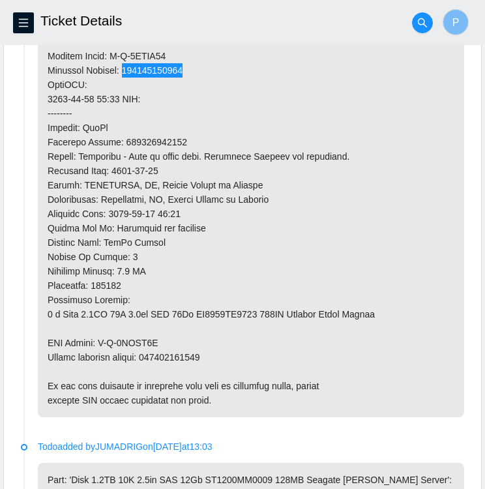
scroll to position [1023, 0]
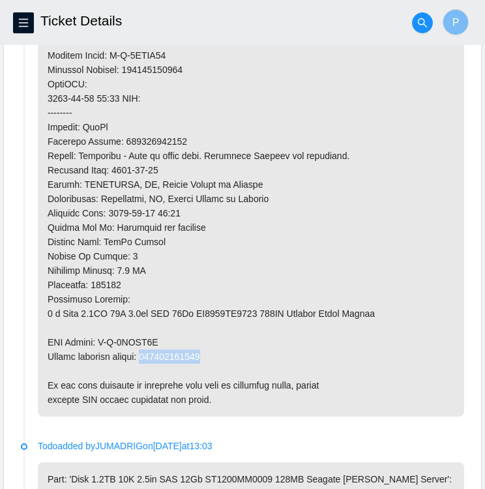
drag, startPoint x: 148, startPoint y: 352, endPoint x: 207, endPoint y: 357, distance: 59.6
click at [207, 357] on p at bounding box center [251, 70] width 427 height 694
copy p "463470061634"
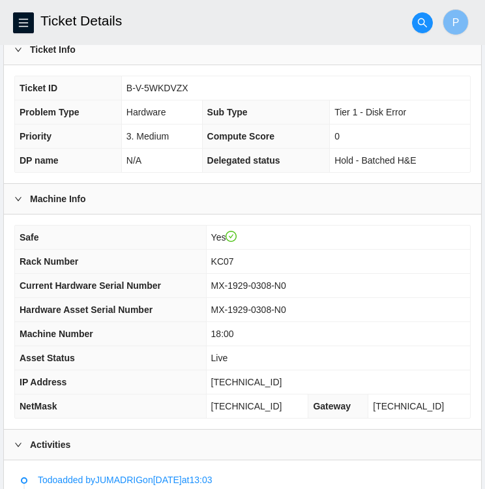
scroll to position [248, 0]
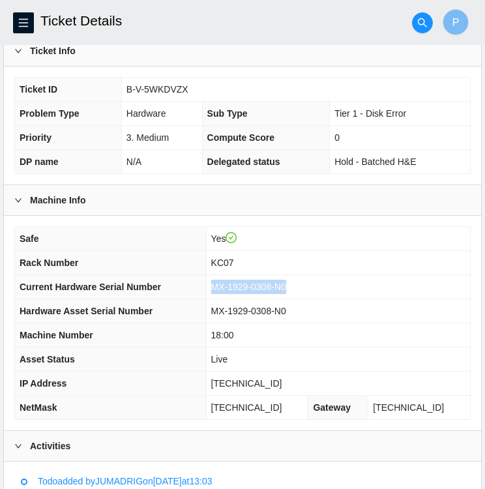
drag, startPoint x: 223, startPoint y: 282, endPoint x: 298, endPoint y: 288, distance: 74.7
click at [286, 288] on span "MX-1929-0308-N0" at bounding box center [248, 287] width 75 height 10
copy span "MX-1929-0308-N0"
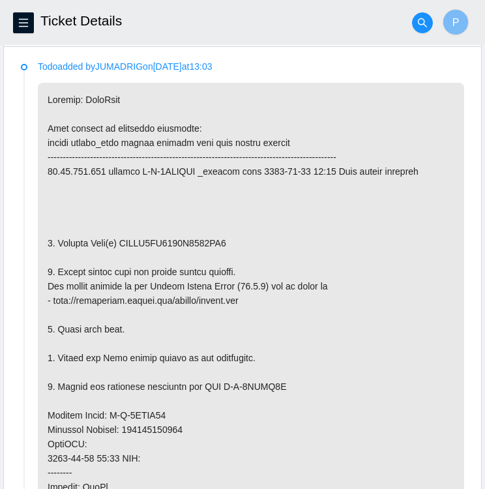
scroll to position [666, 0]
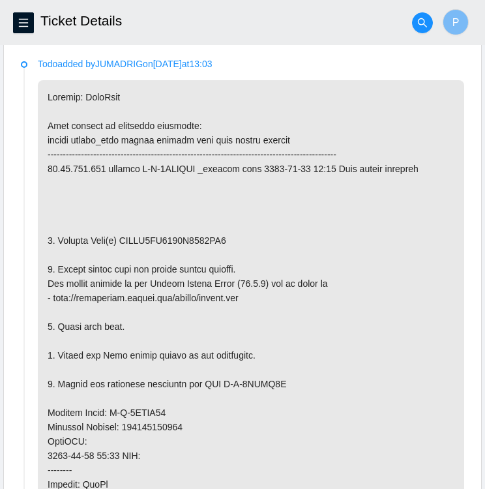
click at [324, 6] on h2 "Ticket Details" at bounding box center [201, 21] width 322 height 42
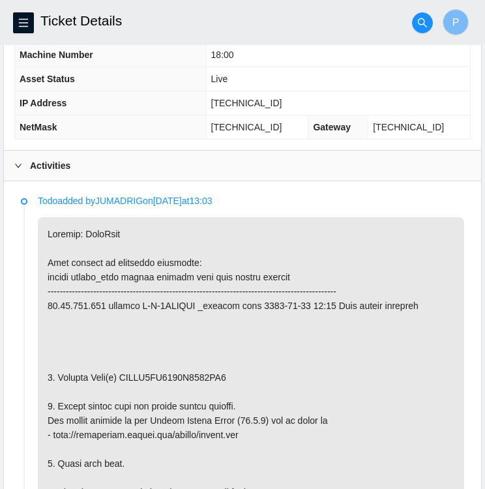
scroll to position [529, 0]
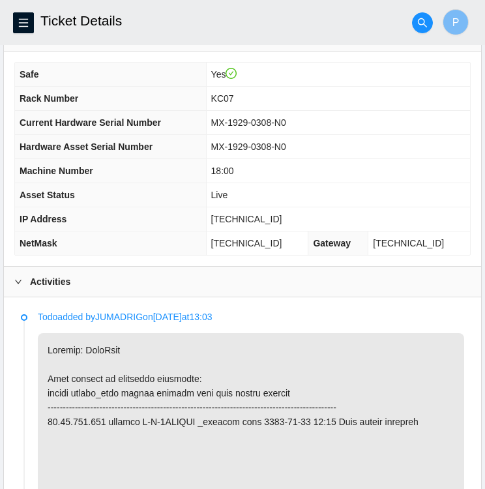
scroll to position [412, 0]
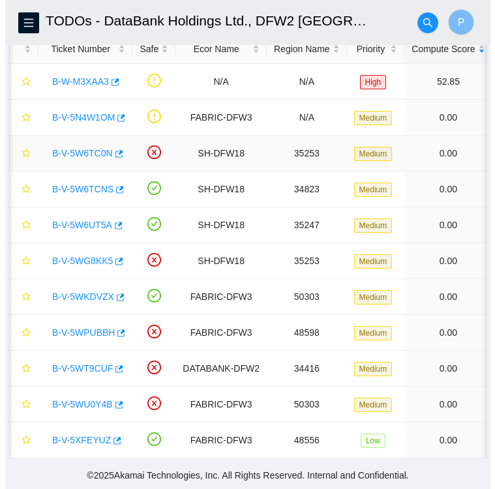
scroll to position [337, 0]
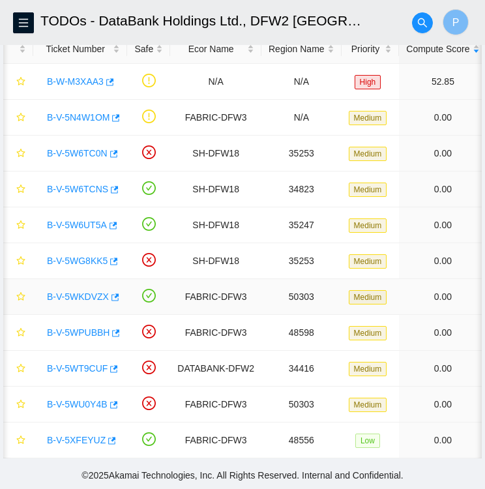
click at [82, 292] on link "B-V-5WKDVZX" at bounding box center [78, 297] width 62 height 10
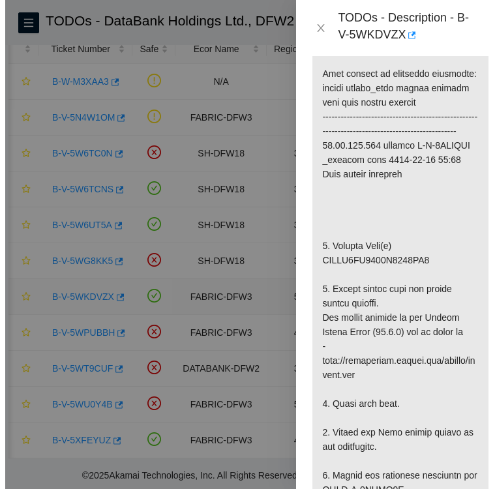
scroll to position [1470, 0]
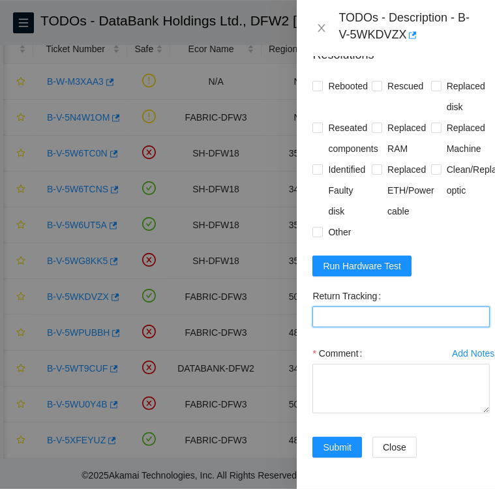
click at [467, 307] on Tracking "Return Tracking" at bounding box center [401, 317] width 177 height 21
paste Tracking "463470061634"
type Tracking "463470061634"
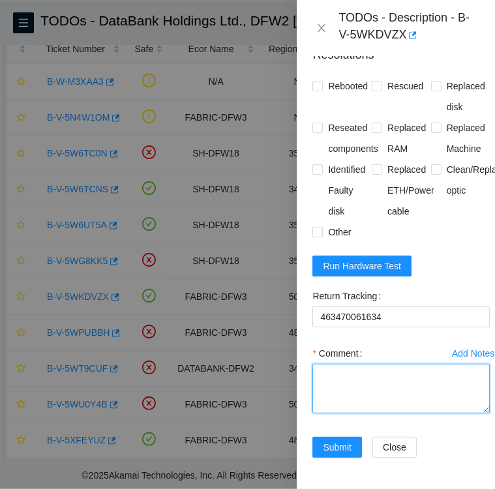
click at [368, 364] on textarea "Comment" at bounding box center [401, 389] width 177 height 50
paste textarea "WFK9Z0MP"
click at [465, 364] on textarea "Replacement Disk SN: WFK9Z0MP" at bounding box center [401, 389] width 177 height 50
type textarea "Replacement Disk SN: WFK9Z0MP"
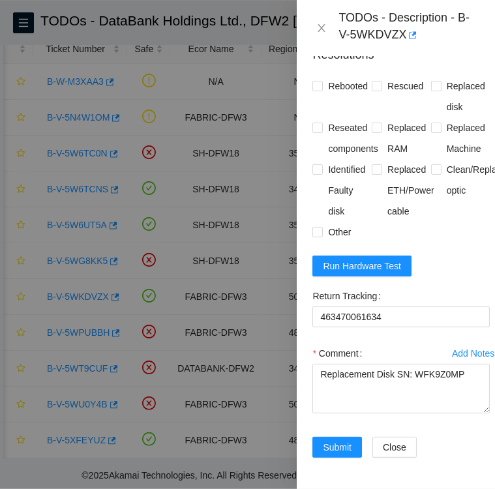
click at [451, 236] on form "Resolutions Rebooted Rescued Replaced disk Reseated components Replaced RAM Rep…" at bounding box center [401, 255] width 177 height 438
click at [334, 259] on span "Run Hardware Test" at bounding box center [362, 266] width 78 height 14
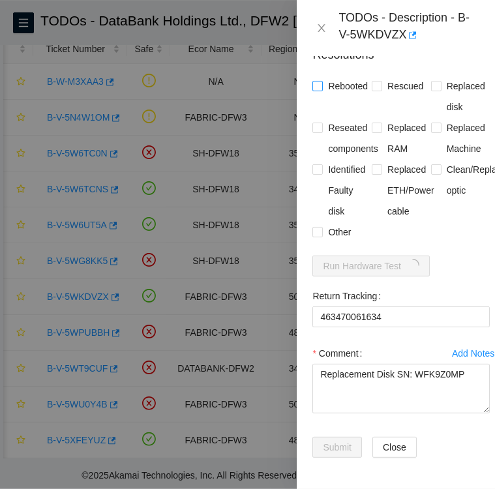
click at [318, 81] on input "Rebooted" at bounding box center [317, 85] width 9 height 9
checkbox input "true"
click at [382, 76] on span "Rescued" at bounding box center [405, 86] width 46 height 21
click at [381, 81] on input "Rescued" at bounding box center [376, 85] width 9 height 9
checkbox input "true"
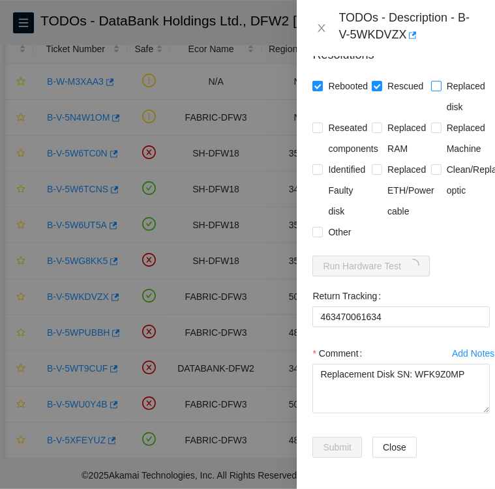
click at [431, 81] on input "Replaced disk" at bounding box center [435, 85] width 9 height 9
checkbox input "true"
click at [316, 164] on input "Identified Faulty disk" at bounding box center [317, 168] width 9 height 9
checkbox input "true"
click at [317, 227] on input "Other" at bounding box center [317, 231] width 9 height 9
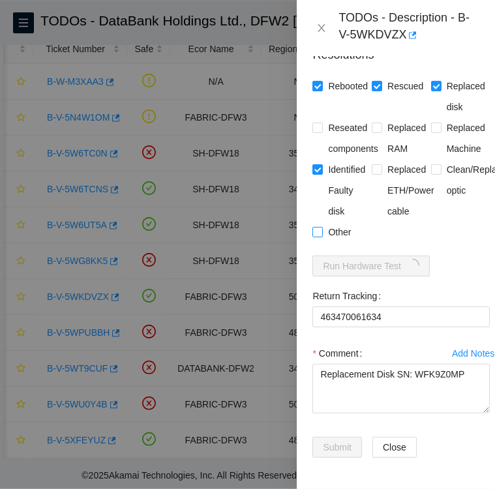
checkbox input "true"
click at [464, 364] on textarea "Replacement Disk SN: WFK9Z0MP" at bounding box center [401, 389] width 177 height 50
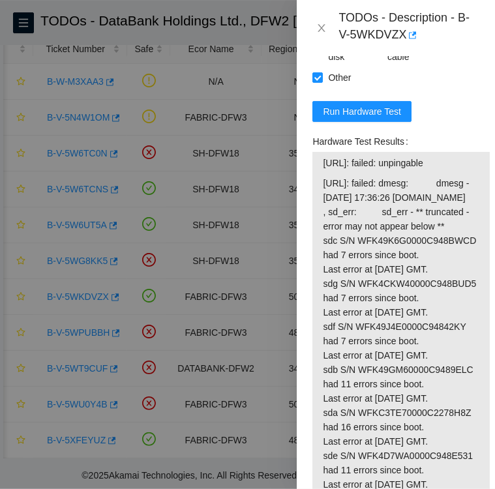
scroll to position [1492, 0]
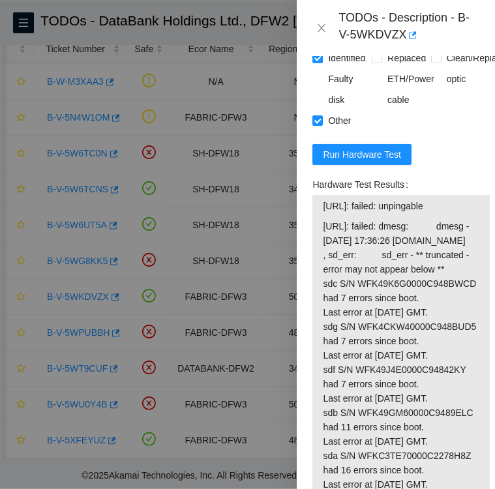
click at [356, 318] on span "23.55.177.167: failed: dmesg: dmesg - Oct 03 17:36:26 a23-55-177-167.deploy.aka…" at bounding box center [401, 427] width 157 height 416
click at [361, 162] on span "Run Hardware Test" at bounding box center [362, 154] width 78 height 14
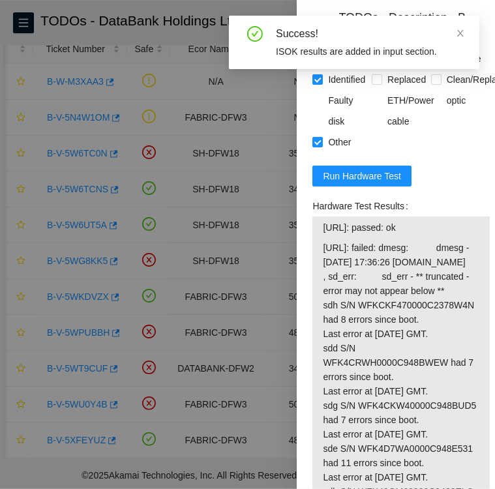
click at [311, 43] on div "Success! ISOK results are added in input section." at bounding box center [354, 43] width 251 height 54
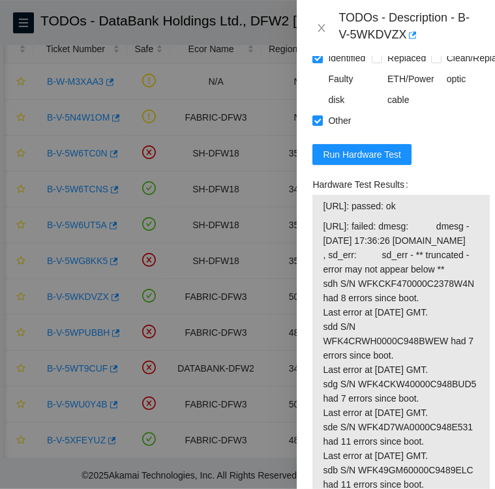
drag, startPoint x: 431, startPoint y: 275, endPoint x: 322, endPoint y: 271, distance: 108.4
click at [322, 219] on td "23.55.177.166: passed: ok" at bounding box center [401, 208] width 158 height 20
copy span "23.55.177.166: passed: ok"
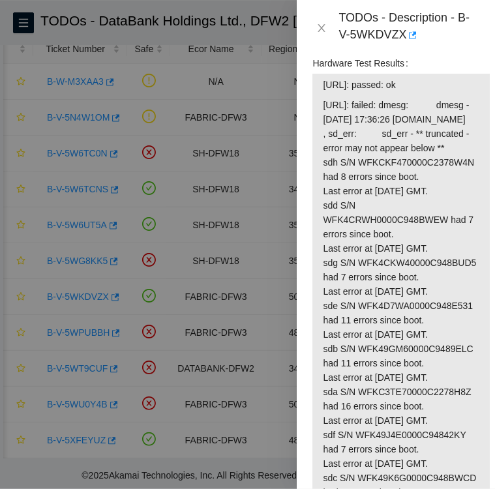
scroll to position [1611, 0]
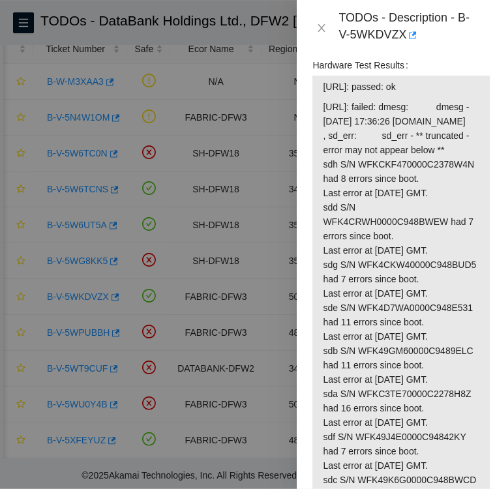
drag, startPoint x: 313, startPoint y: 134, endPoint x: 428, endPoint y: 162, distance: 118.7
click at [428, 162] on div "Hardware Test Results 23.55.177.166: passed: ok 23.55.177.167: failed: dmesg: d…" at bounding box center [401, 290] width 177 height 470
copy div "Hardware Test Results 23.55.177.166: passed: ok"
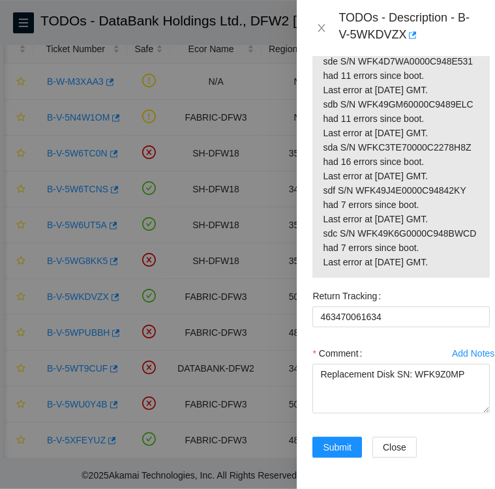
scroll to position [2091, 0]
click at [347, 367] on textarea "Replacement Disk SN: WFK9Z0MP" at bounding box center [401, 389] width 177 height 50
click at [461, 364] on textarea "Replacement Disk SN: WFK9Z0MP" at bounding box center [401, 389] width 177 height 50
paste textarea "Hardware Test Results 23.55.177.166: passed: ok"
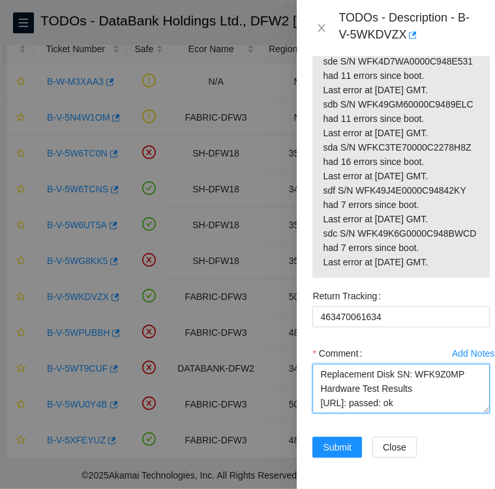
click at [318, 364] on textarea "Replacement Disk SN: WFK9Z0MP Hardware Test Results 23.55.177.166: passed: ok" at bounding box center [401, 389] width 177 height 50
click at [320, 369] on textarea "Replacement Disk SN: WFK9Z0MP Hardware Test Results 23.55.177.166: passed: ok" at bounding box center [401, 389] width 177 height 50
drag, startPoint x: 320, startPoint y: 369, endPoint x: 438, endPoint y: 379, distance: 117.9
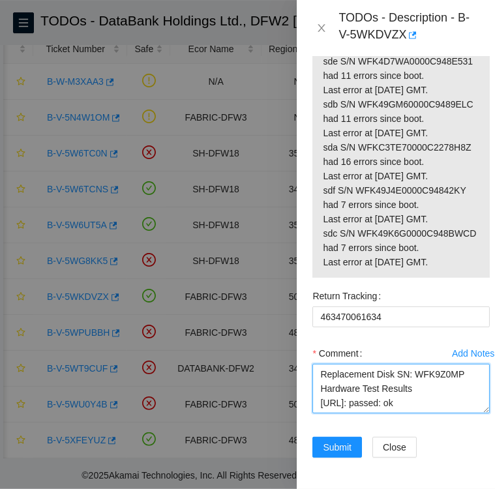
click at [438, 379] on textarea "Replacement Disk SN: WFK9Z0MP Hardware Test Results 23.55.177.166: passed: ok" at bounding box center [401, 389] width 177 height 50
drag, startPoint x: 438, startPoint y: 379, endPoint x: 317, endPoint y: 382, distance: 120.7
click at [317, 382] on textarea "Replacement Disk SN: WFK9Z0MP Hardware Test Results 23.55.177.166: passed: ok" at bounding box center [401, 389] width 177 height 50
type textarea "Replacement Disk SN: WFK9Z0MP Hardware Test Results 23.55.177.166: passed: ok"
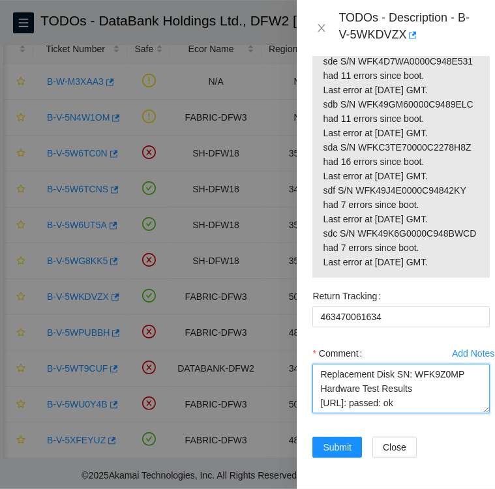
click at [316, 364] on textarea "Replacement Disk SN: WFK9Z0MP Hardware Test Results 23.55.177.166: passed: ok" at bounding box center [401, 389] width 177 height 50
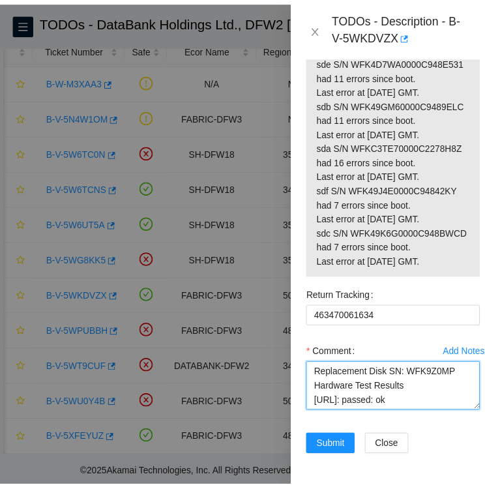
scroll to position [2091, 0]
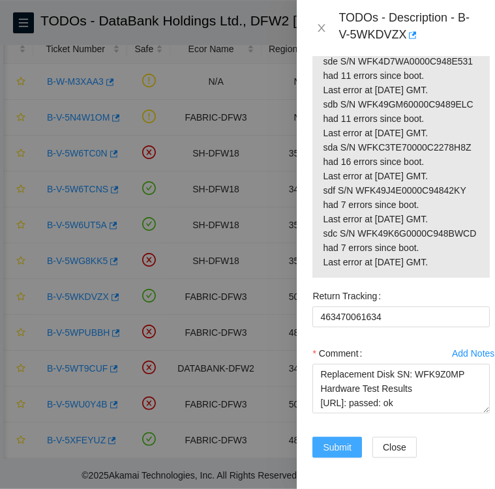
click at [337, 440] on span "Submit" at bounding box center [337, 447] width 29 height 14
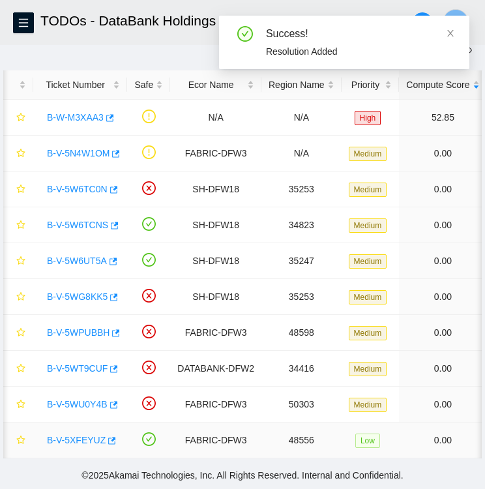
scroll to position [73, 0]
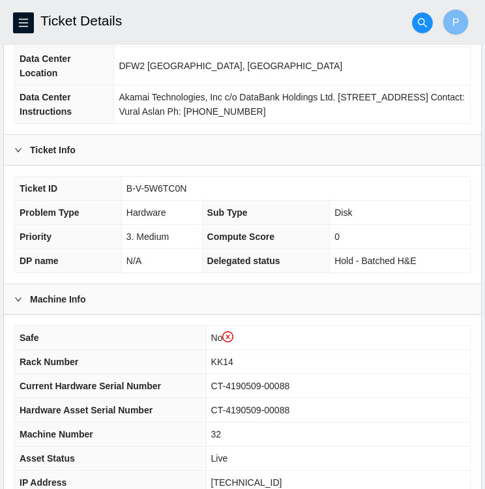
scroll to position [172, 0]
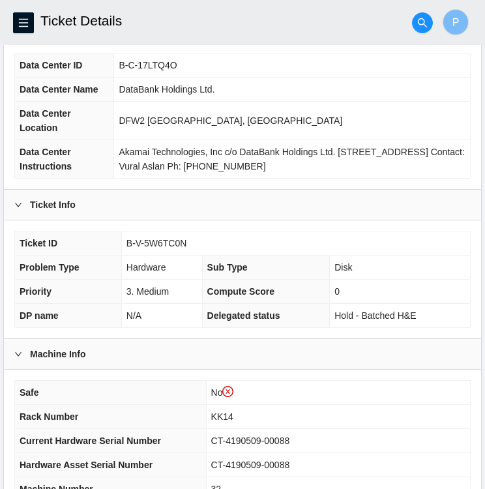
scroll to position [117, 0]
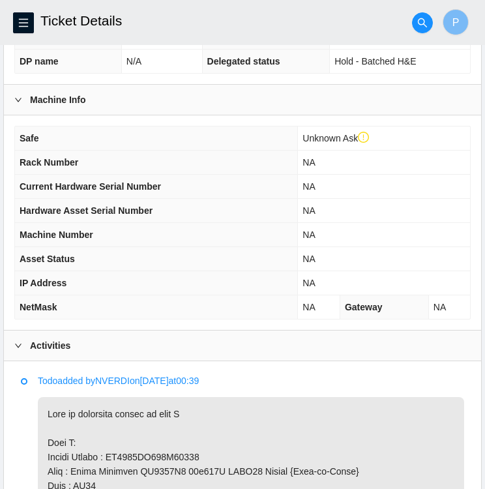
scroll to position [345, 0]
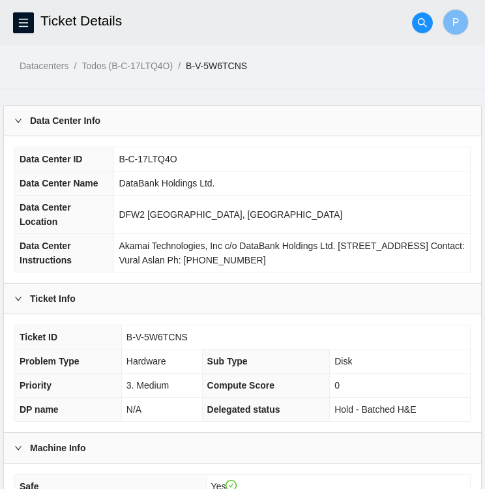
scroll to position [155, 0]
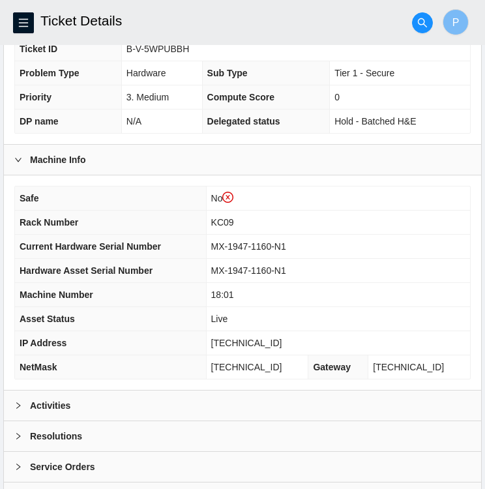
scroll to position [364, 0]
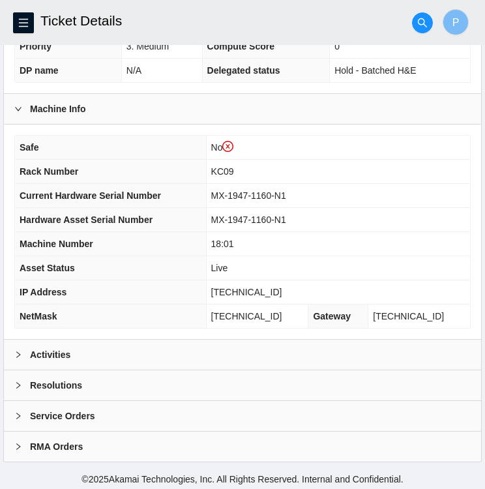
click at [53, 350] on b "Activities" at bounding box center [50, 355] width 40 height 14
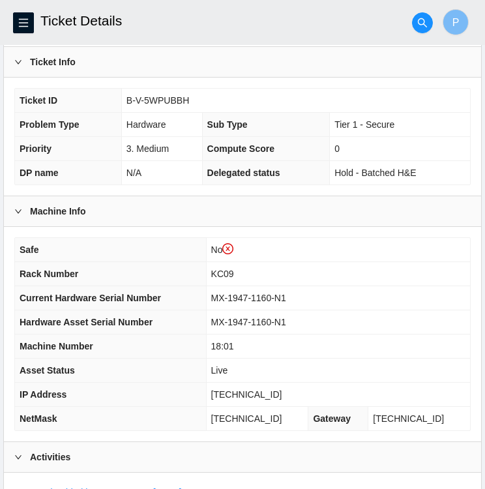
scroll to position [253, 0]
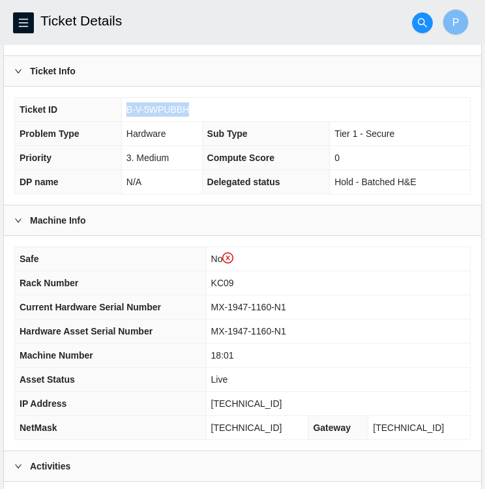
drag, startPoint x: 186, startPoint y: 106, endPoint x: 128, endPoint y: 107, distance: 58.1
click at [128, 107] on td "B-V-5WPUBBH" at bounding box center [295, 110] width 349 height 24
copy span "B-V-5WPUBBH"
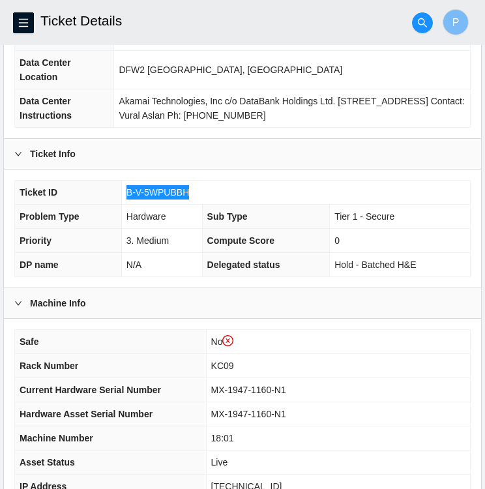
scroll to position [176, 0]
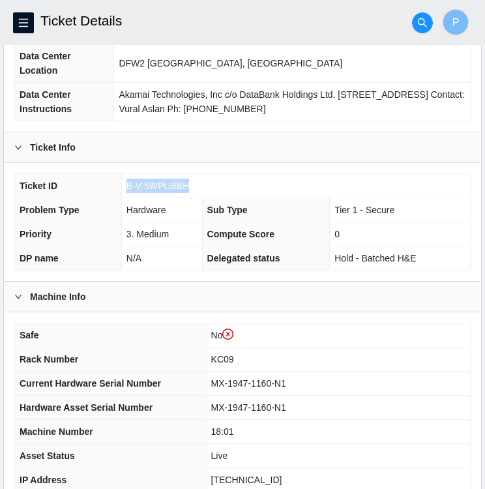
click at [197, 181] on td "B-V-5WPUBBH" at bounding box center [295, 186] width 349 height 24
drag, startPoint x: 187, startPoint y: 186, endPoint x: 125, endPoint y: 187, distance: 62.0
click at [125, 187] on td "B-V-5WPUBBH" at bounding box center [295, 186] width 349 height 24
copy span "B-V-5WPUBBH"
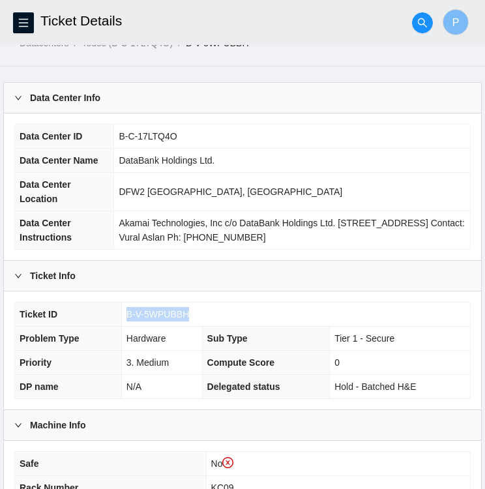
scroll to position [0, 0]
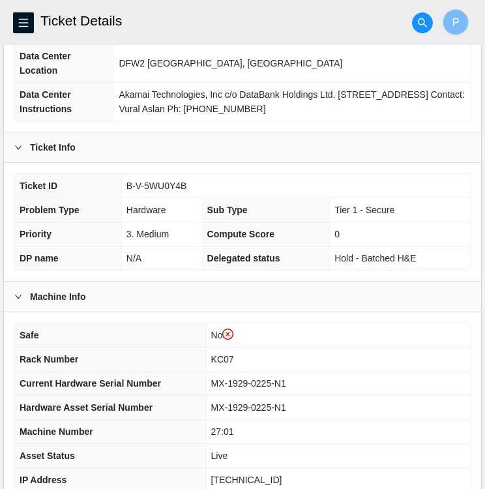
scroll to position [159, 0]
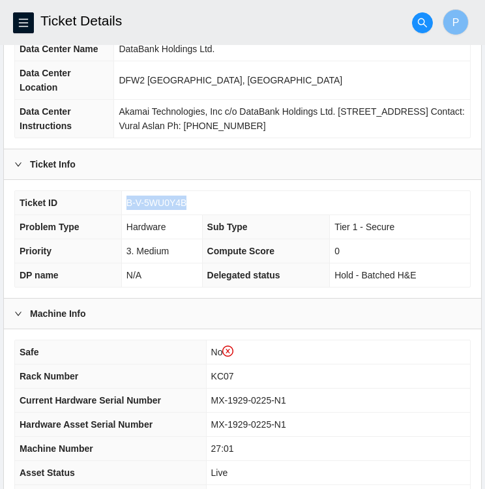
drag, startPoint x: 183, startPoint y: 200, endPoint x: 116, endPoint y: 202, distance: 66.6
click at [116, 202] on tr "Ticket ID B-V-5WU0Y4B" at bounding box center [242, 203] width 455 height 24
copy tr "B-V-5WU0Y4B"
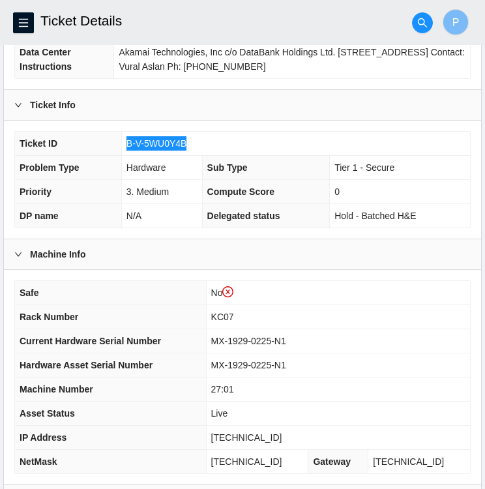
scroll to position [219, 0]
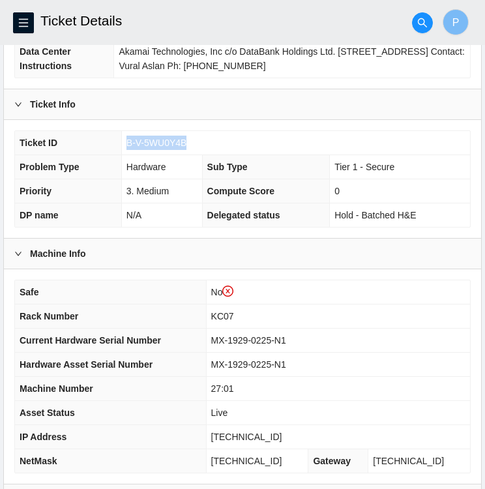
click at [211, 135] on td "B-V-5WU0Y4B" at bounding box center [295, 143] width 349 height 24
drag, startPoint x: 185, startPoint y: 140, endPoint x: 125, endPoint y: 140, distance: 60.7
click at [125, 140] on td "B-V-5WU0Y4B" at bounding box center [295, 143] width 349 height 24
copy span "B-V-5WU0Y4B"
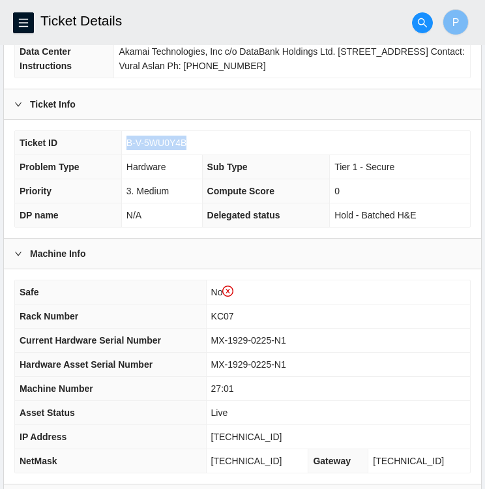
click at [125, 140] on td "B-V-5WU0Y4B" at bounding box center [295, 143] width 349 height 24
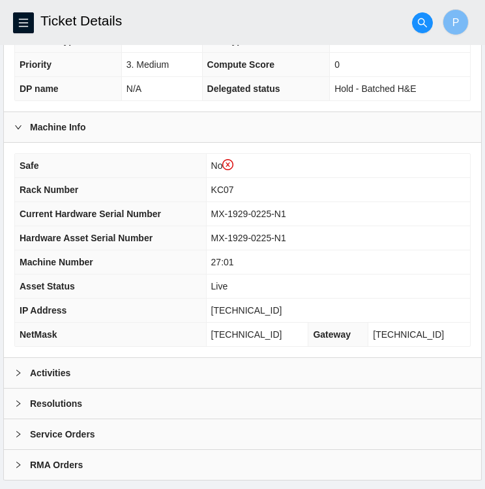
scroll to position [364, 0]
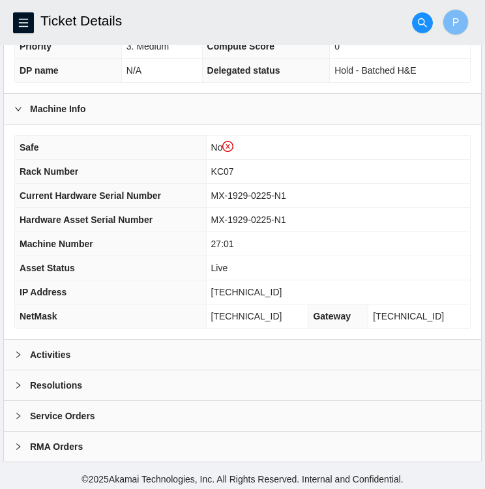
click at [142, 348] on div "Activities" at bounding box center [243, 355] width 478 height 30
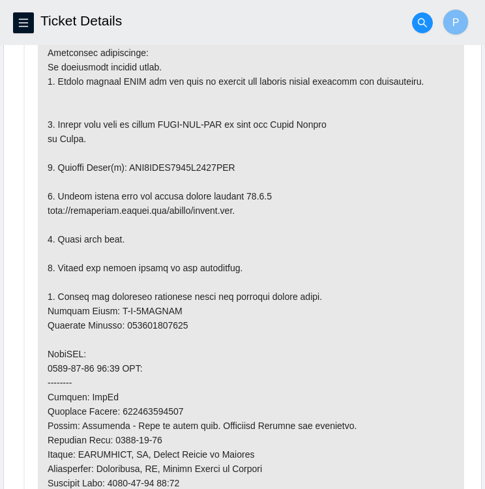
scroll to position [764, 0]
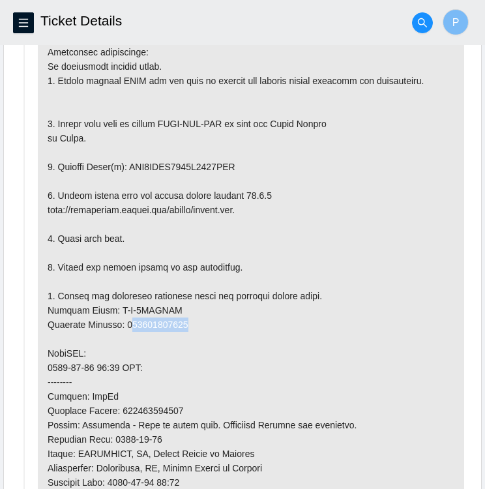
drag, startPoint x: 185, startPoint y: 320, endPoint x: 127, endPoint y: 321, distance: 58.1
click at [127, 321] on p at bounding box center [251, 361] width 427 height 709
click at [247, 380] on p at bounding box center [251, 361] width 427 height 709
drag, startPoint x: 106, startPoint y: 306, endPoint x: 186, endPoint y: 311, distance: 79.8
click at [186, 311] on p at bounding box center [251, 361] width 427 height 709
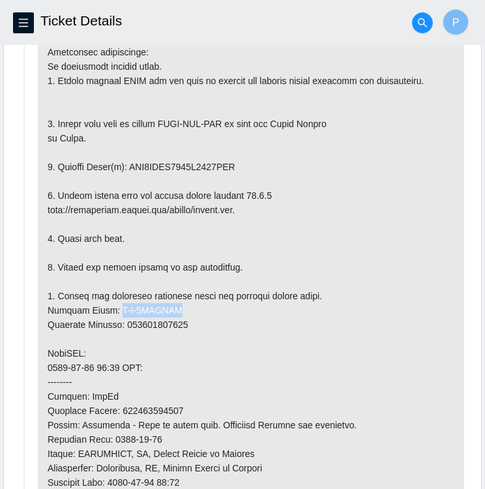
copy p "B-V-5WWNSLD"
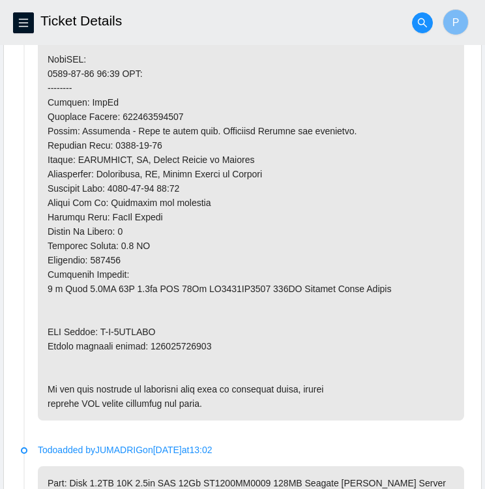
scroll to position [1059, 0]
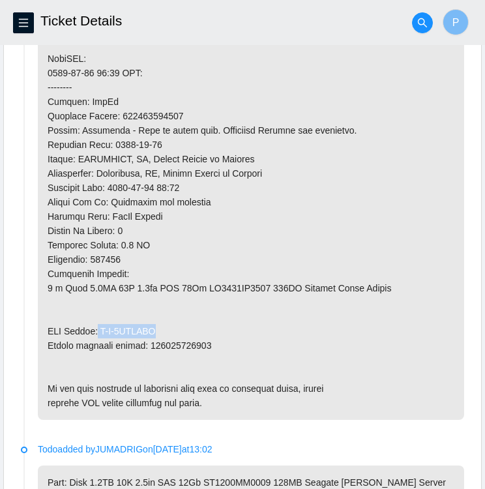
drag, startPoint x: 97, startPoint y: 324, endPoint x: 176, endPoint y: 327, distance: 79.0
click at [176, 327] on p at bounding box center [251, 66] width 427 height 709
copy p "B-V-5WWNSLM"
click at [183, 102] on p at bounding box center [251, 66] width 427 height 709
drag, startPoint x: 179, startPoint y: 107, endPoint x: 123, endPoint y: 110, distance: 56.9
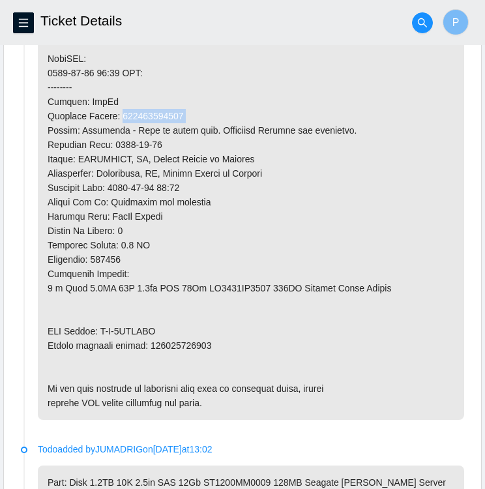
click at [123, 110] on p at bounding box center [251, 66] width 427 height 709
copy p "463470061509"
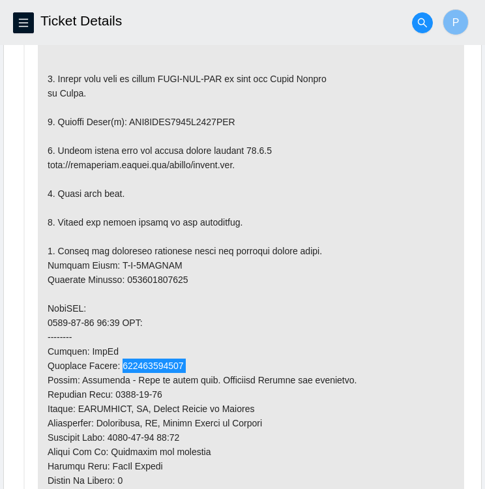
scroll to position [808, 0]
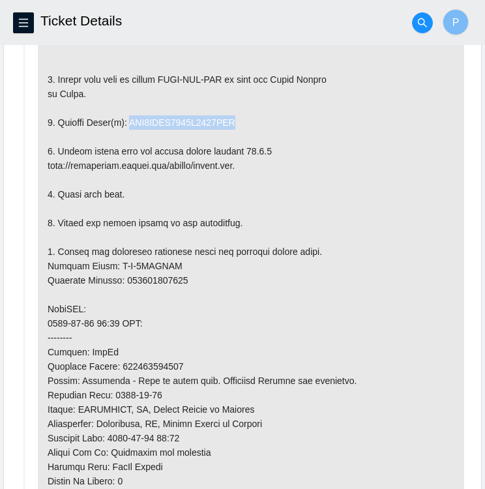
drag, startPoint x: 125, startPoint y: 116, endPoint x: 256, endPoint y: 125, distance: 130.8
click at [256, 125] on p at bounding box center [251, 316] width 427 height 709
copy p "WFK4ERKR0000C9495EHE"
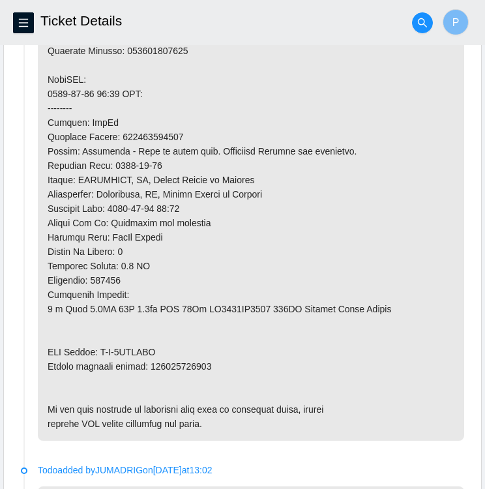
scroll to position [1037, 0]
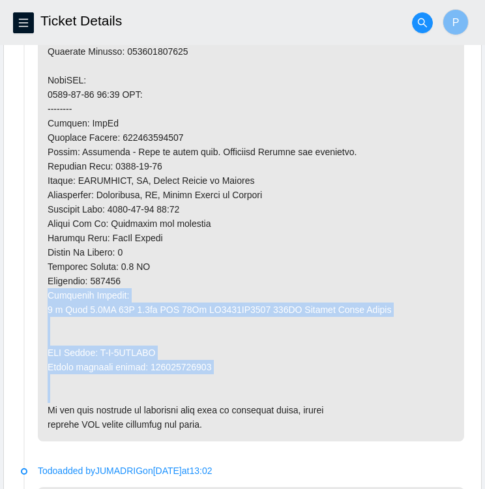
drag, startPoint x: 327, startPoint y: 282, endPoint x: 280, endPoint y: 387, distance: 115.1
click at [280, 387] on p at bounding box center [251, 87] width 427 height 709
click at [253, 366] on p at bounding box center [251, 87] width 427 height 709
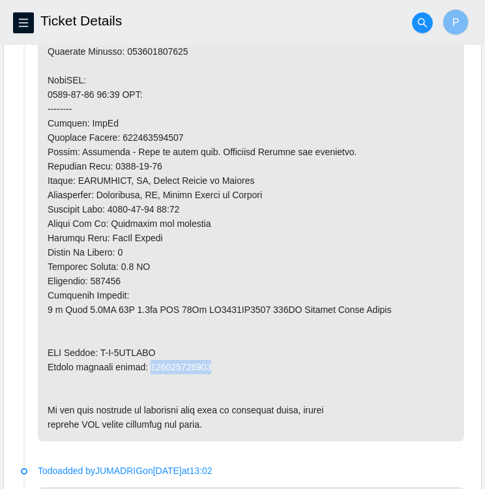
drag, startPoint x: 146, startPoint y: 360, endPoint x: 211, endPoint y: 368, distance: 65.1
click at [211, 368] on p at bounding box center [251, 87] width 427 height 709
copy p "463470061510"
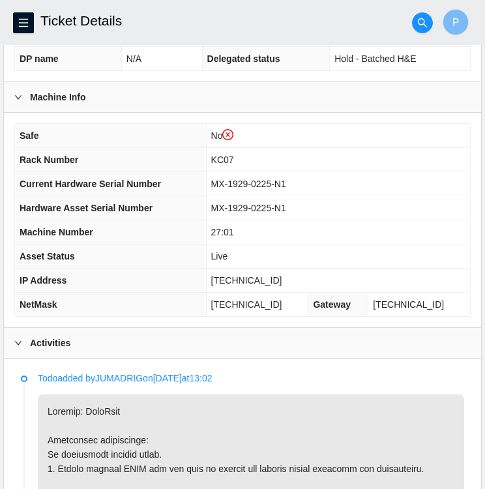
scroll to position [376, 0]
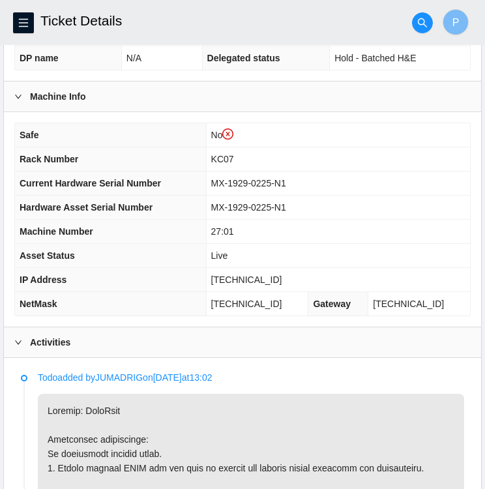
click at [286, 181] on span "MX-1929-0225-N1" at bounding box center [248, 183] width 75 height 10
drag, startPoint x: 300, startPoint y: 178, endPoint x: 224, endPoint y: 168, distance: 75.8
click at [224, 172] on td "MX-1929-0225-N1" at bounding box center [338, 184] width 264 height 24
copy span "MX-1929-0225-N1"
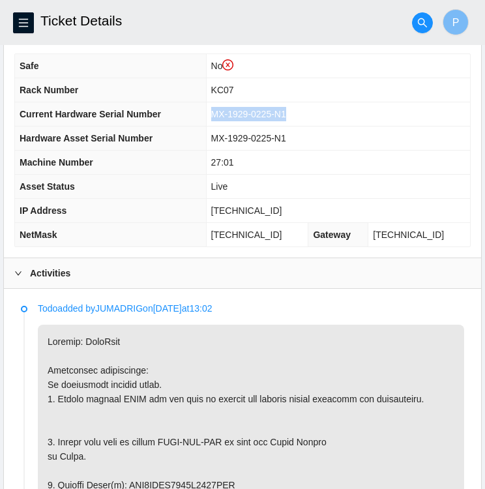
scroll to position [446, 0]
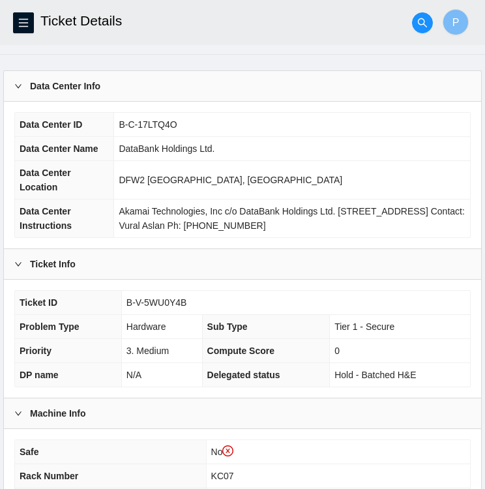
scroll to position [0, 0]
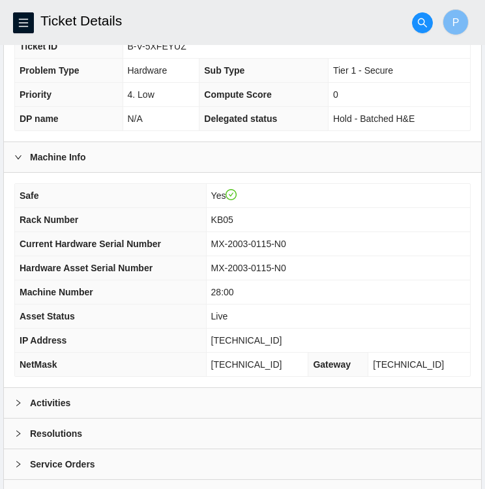
scroll to position [292, 0]
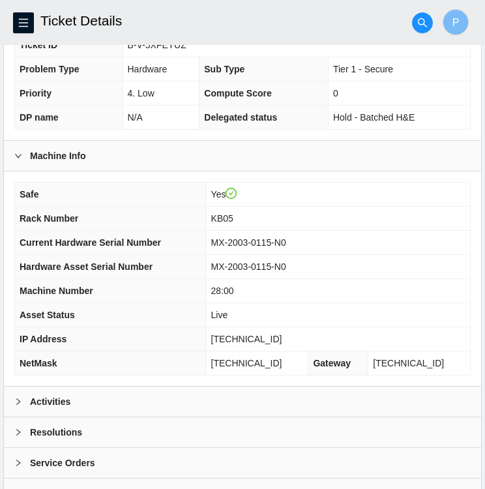
click at [50, 397] on b "Activities" at bounding box center [50, 402] width 40 height 14
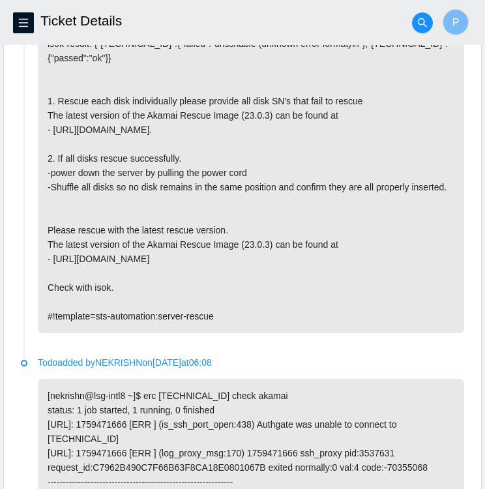
scroll to position [0, 0]
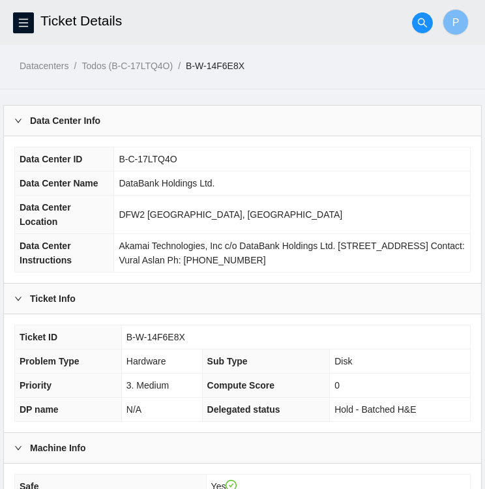
scroll to position [69, 0]
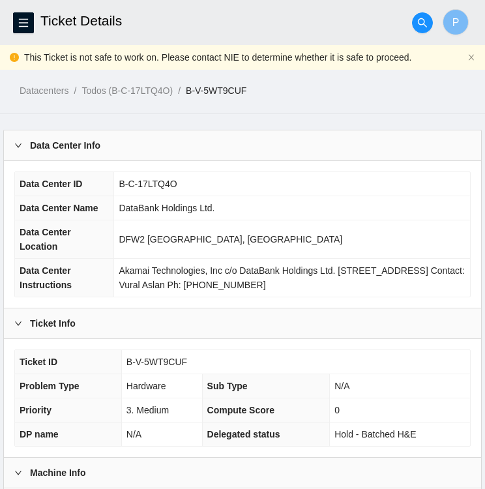
scroll to position [170, 0]
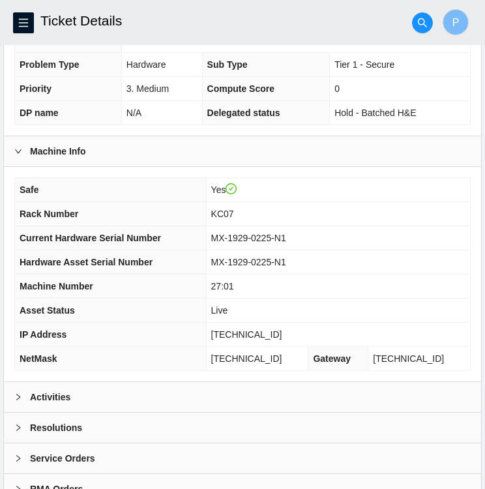
scroll to position [300, 0]
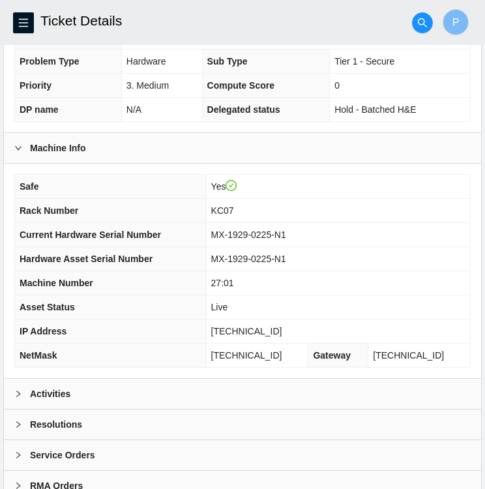
click at [217, 392] on div "Activities" at bounding box center [243, 394] width 478 height 30
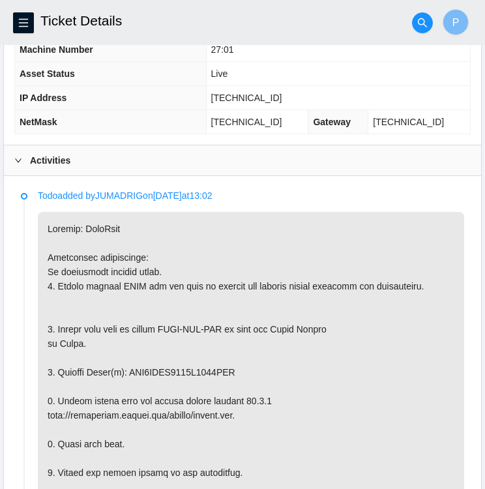
scroll to position [527, 0]
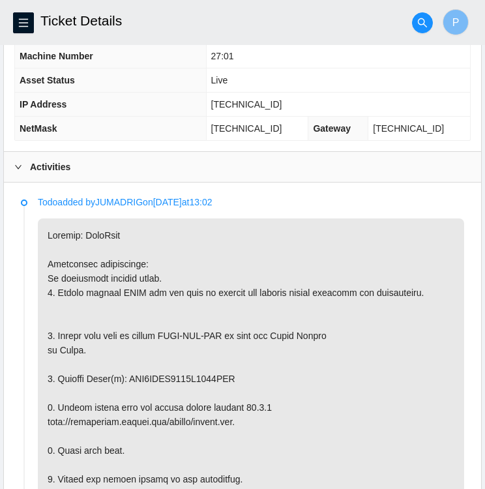
click at [398, 79] on td "Live" at bounding box center [338, 81] width 264 height 24
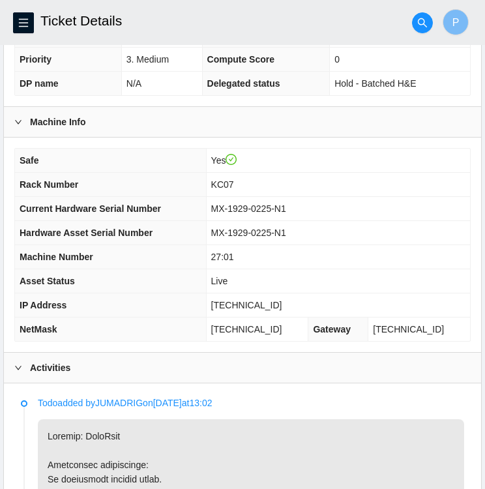
scroll to position [329, 0]
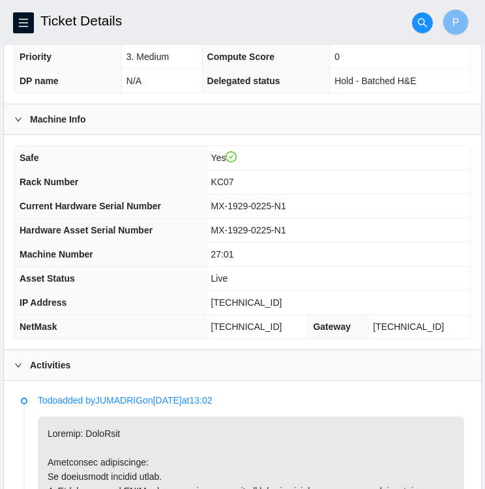
click at [467, 82] on td "Hold - Batched H&E" at bounding box center [400, 81] width 140 height 24
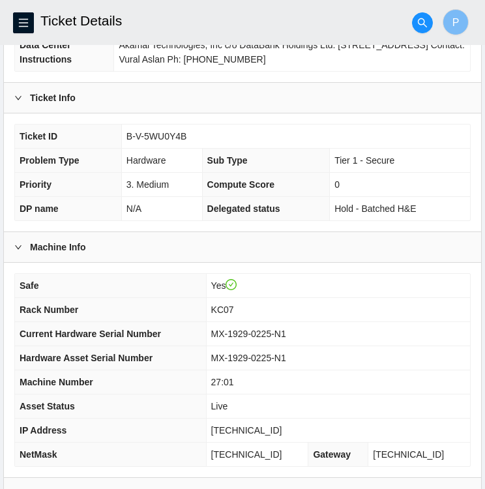
scroll to position [198, 0]
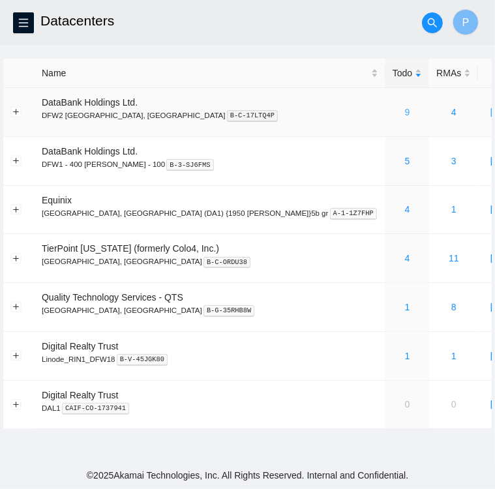
click at [405, 115] on link "9" at bounding box center [407, 112] width 5 height 10
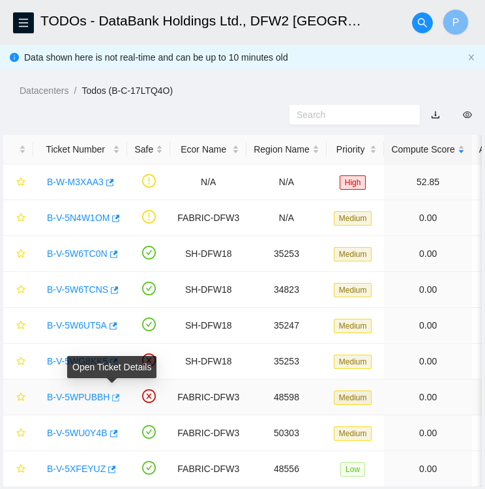
click at [110, 399] on icon "button" at bounding box center [114, 397] width 9 height 9
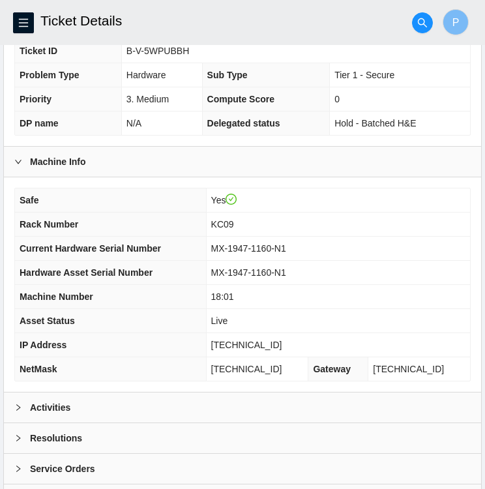
scroll to position [287, 0]
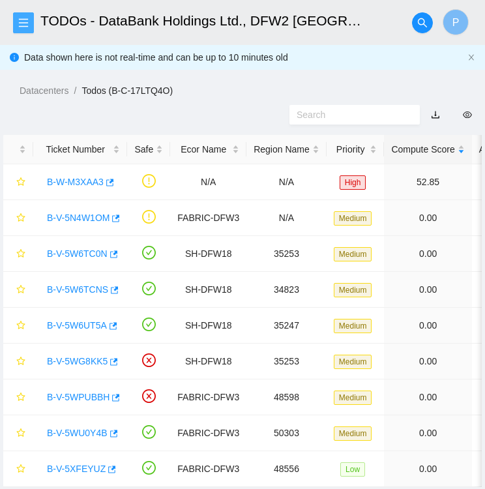
click at [18, 18] on span "menu" at bounding box center [24, 23] width 20 height 10
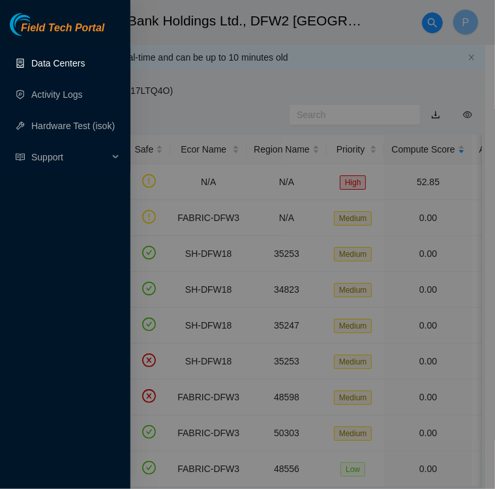
click at [54, 65] on link "Data Centers" at bounding box center [58, 63] width 54 height 10
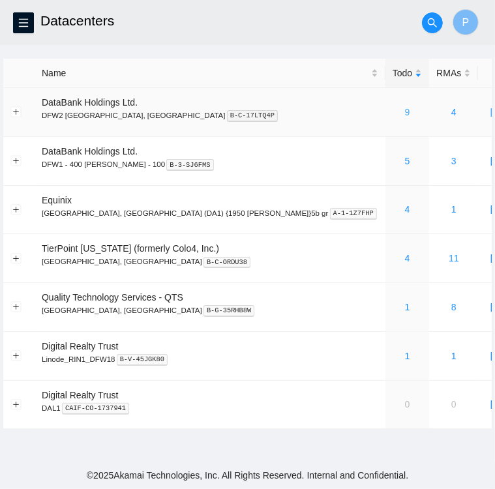
click at [405, 110] on link "9" at bounding box center [407, 112] width 5 height 10
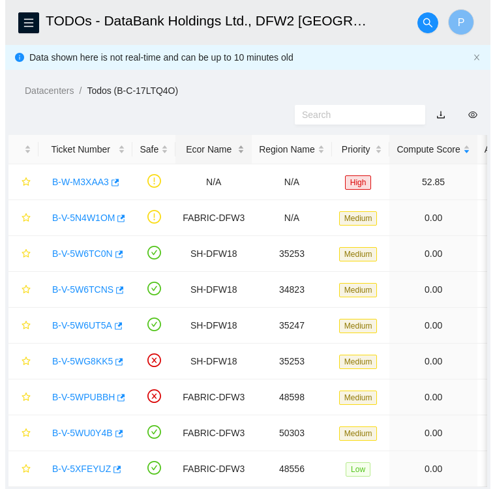
scroll to position [37, 0]
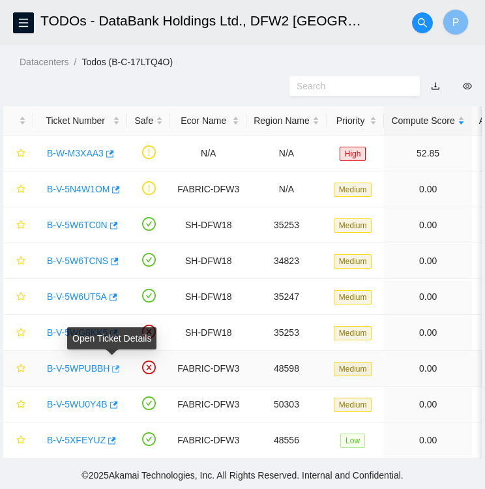
click at [110, 365] on icon "button" at bounding box center [114, 369] width 9 height 9
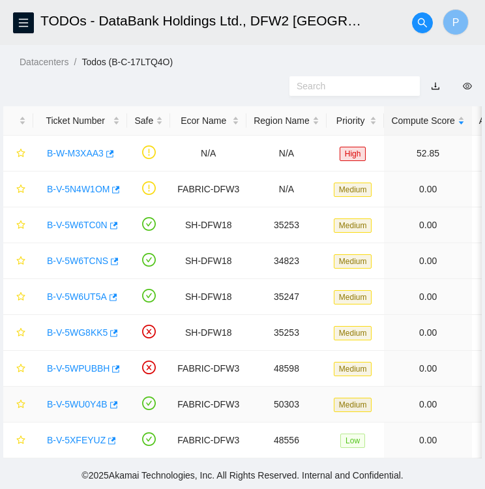
click at [69, 399] on link "B-V-5WU0Y4B" at bounding box center [77, 404] width 61 height 10
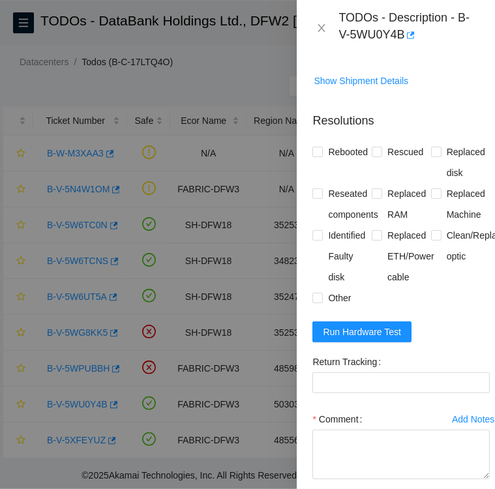
scroll to position [1336, 0]
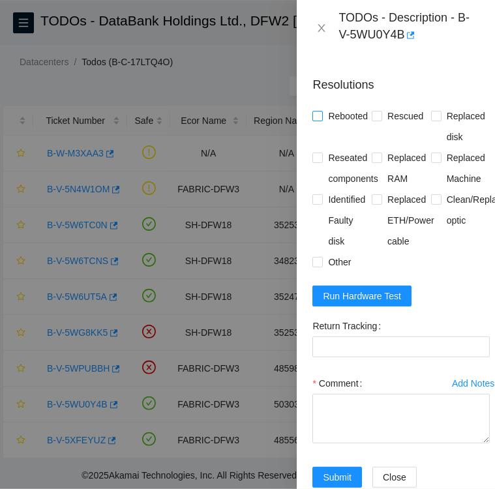
click at [318, 120] on input "Rebooted" at bounding box center [317, 115] width 9 height 9
checkbox input "true"
click at [376, 120] on input "Rescued" at bounding box center [376, 115] width 9 height 9
checkbox input "true"
click at [431, 120] on input "Replaced disk" at bounding box center [435, 115] width 9 height 9
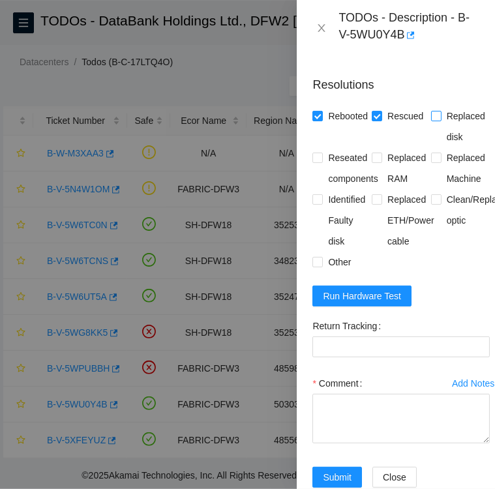
checkbox input "true"
click at [315, 204] on input "Identified Faulty disk" at bounding box center [317, 198] width 9 height 9
checkbox input "true"
click at [320, 266] on input "Other" at bounding box center [317, 261] width 9 height 9
checkbox input "true"
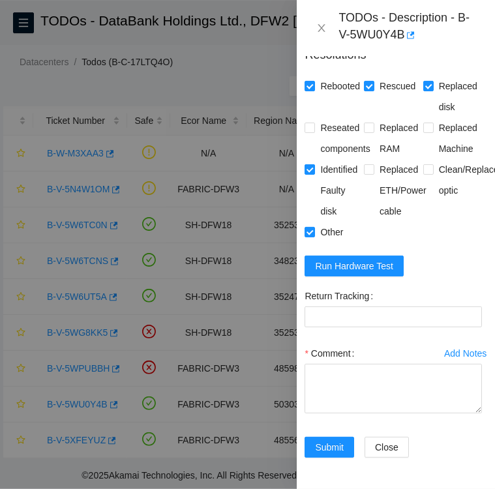
scroll to position [1470, 7]
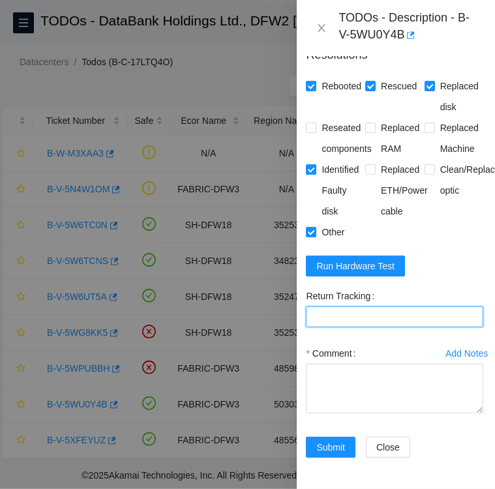
click at [392, 307] on Tracking "Return Tracking" at bounding box center [394, 317] width 177 height 21
click at [337, 307] on Tracking "Return Tracking" at bounding box center [394, 317] width 177 height 21
paste Tracking "463470061510"
type Tracking "463470061510"
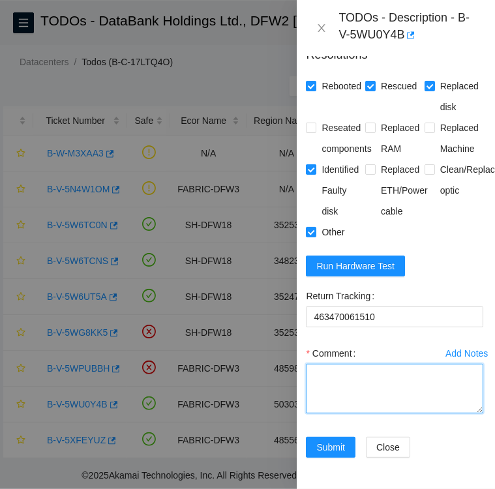
click at [344, 364] on textarea "Comment" at bounding box center [394, 389] width 177 height 50
click at [407, 364] on textarea "replacement disk SN:" at bounding box center [394, 389] width 177 height 50
paste textarea "WFK6VG4V"
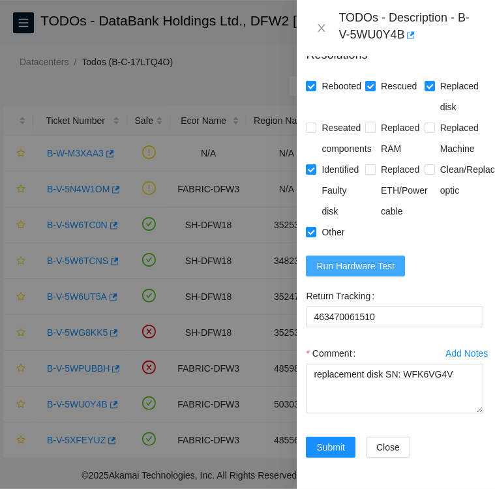
click at [349, 259] on span "Run Hardware Test" at bounding box center [355, 266] width 78 height 14
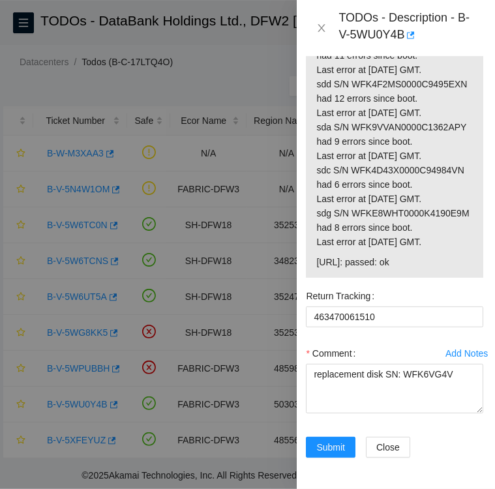
scroll to position [1833, 7]
drag, startPoint x: 419, startPoint y: 357, endPoint x: 308, endPoint y: 368, distance: 111.5
click at [308, 278] on div "23.55.177.184: failed: dmesg: dmesg - Oct 03 19:06:20 a23-55-177-184.deploy.aka…" at bounding box center [394, 111] width 177 height 334
drag, startPoint x: 308, startPoint y: 368, endPoint x: 444, endPoint y: 363, distance: 135.8
click at [444, 269] on span "23.55.177.185: passed: ok" at bounding box center [394, 262] width 157 height 14
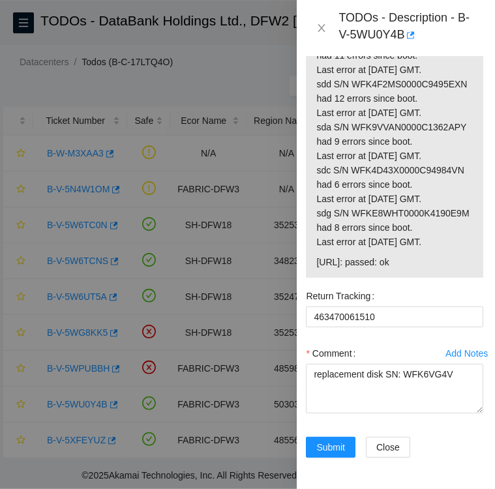
click at [444, 269] on span "23.55.177.185: passed: ok" at bounding box center [394, 262] width 157 height 14
drag, startPoint x: 444, startPoint y: 363, endPoint x: 436, endPoint y: 390, distance: 27.2
click at [436, 307] on div "Return Tracking" at bounding box center [394, 296] width 177 height 21
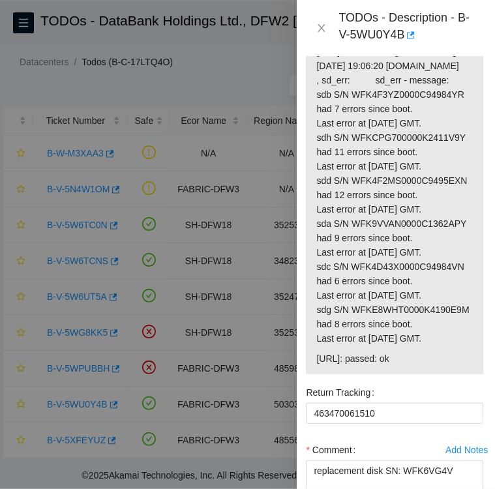
scroll to position [1632, 0]
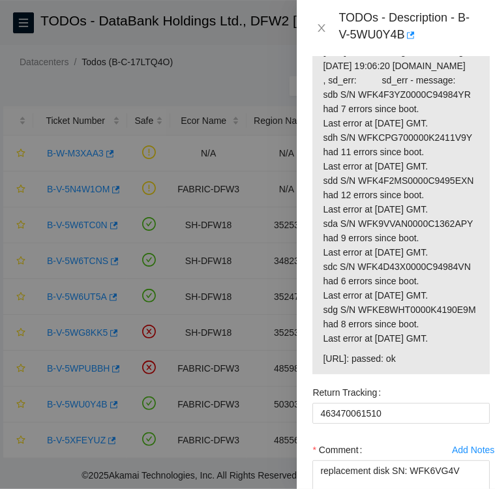
drag, startPoint x: 402, startPoint y: 110, endPoint x: 304, endPoint y: 112, distance: 97.9
click at [304, 112] on div "Problem Type Hardware Sub Type Tier 1 - Secure Rack Number KC07 Machine Number …" at bounding box center [401, 272] width 209 height 433
copy label "Hardware Test Results"
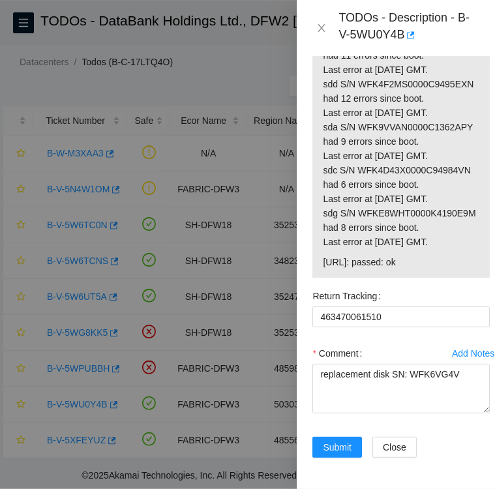
scroll to position [1934, 0]
click at [328, 384] on textarea "replacement disk SN: WFK6VG4V" at bounding box center [401, 389] width 177 height 50
click at [458, 367] on textarea "replacement disk SN: WFK6VG4V" at bounding box center [401, 389] width 177 height 50
paste textarea "Hardware Test Results"
click at [427, 255] on span "23.55.177.185: passed: ok" at bounding box center [401, 262] width 157 height 14
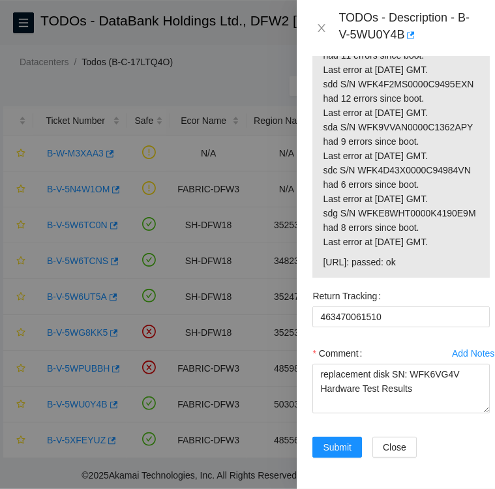
drag, startPoint x: 427, startPoint y: 254, endPoint x: 322, endPoint y: 264, distance: 105.6
click at [322, 264] on td "23.55.177.185: passed: ok" at bounding box center [401, 264] width 158 height 20
copy span "23.55.177.185: passed: ok"
click at [416, 387] on textarea "replacement disk SN: WFK6VG4V Hardware Test Results" at bounding box center [401, 389] width 177 height 50
paste textarea "23.55.177.185: passed: ok"
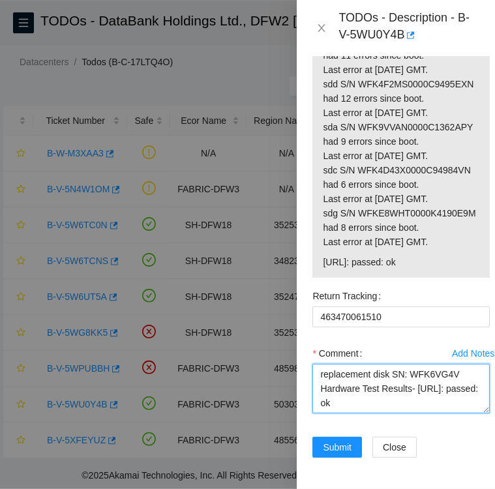
drag, startPoint x: 415, startPoint y: 382, endPoint x: 452, endPoint y: 400, distance: 40.9
click at [452, 400] on textarea "replacement disk SN: WFK6VG4V Hardware Test Results- 23.55.177.185: passed: ok" at bounding box center [401, 389] width 177 height 50
click at [324, 371] on textarea "replacement disk SN: WFK6VG4V Hardware Test Results- 23.55.177.185: passed: ok" at bounding box center [401, 389] width 177 height 50
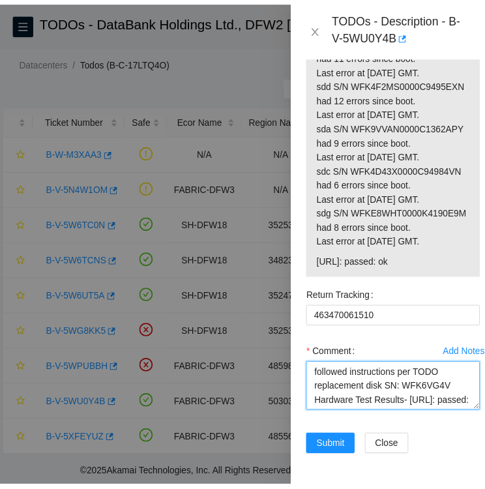
scroll to position [14, 0]
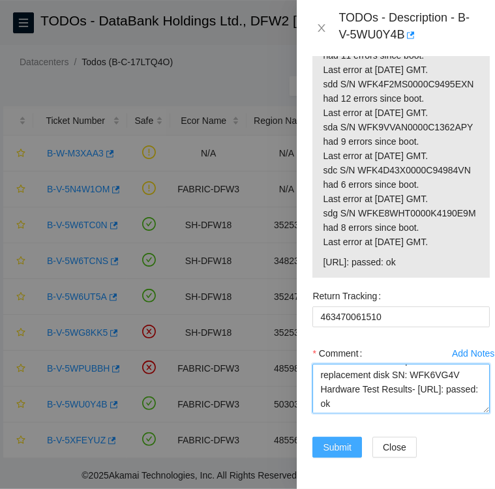
type textarea "followed instructions per TODO replacement disk SN: WFK6VG4V Hardware Test Resu…"
click at [334, 440] on span "Submit" at bounding box center [337, 447] width 29 height 14
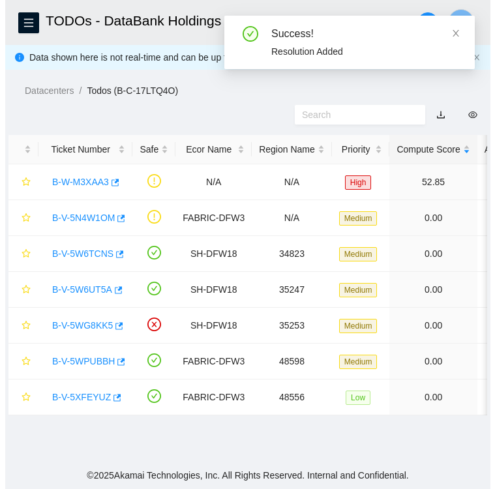
scroll to position [0, 0]
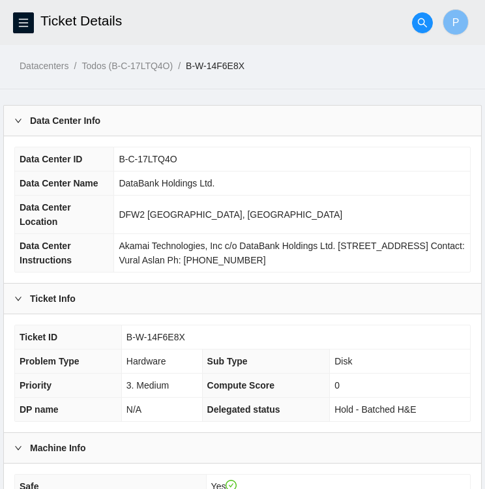
scroll to position [69, 0]
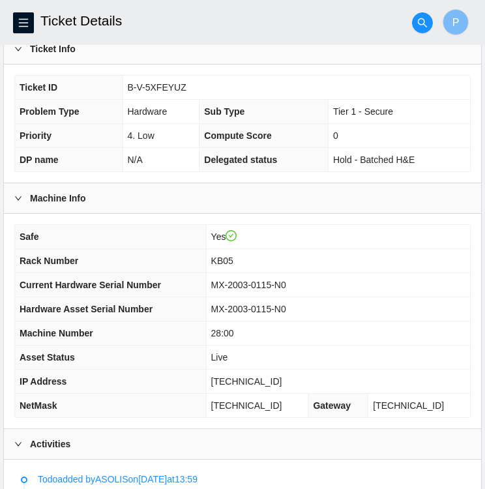
scroll to position [251, 0]
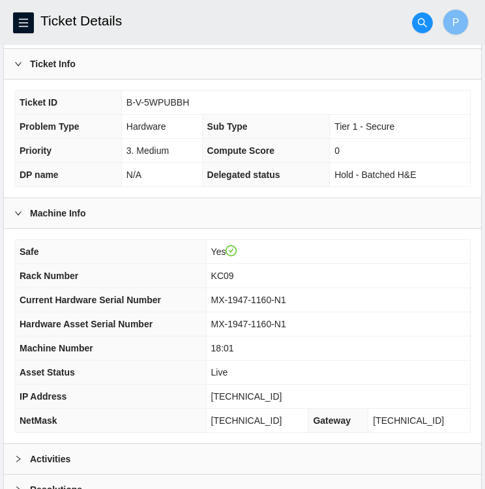
scroll to position [339, 0]
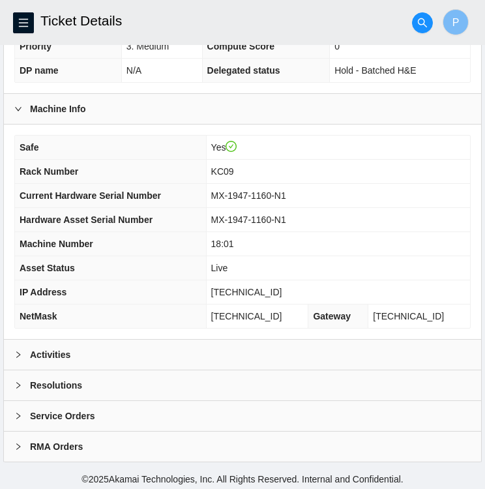
click at [81, 353] on div "Activities" at bounding box center [243, 355] width 478 height 30
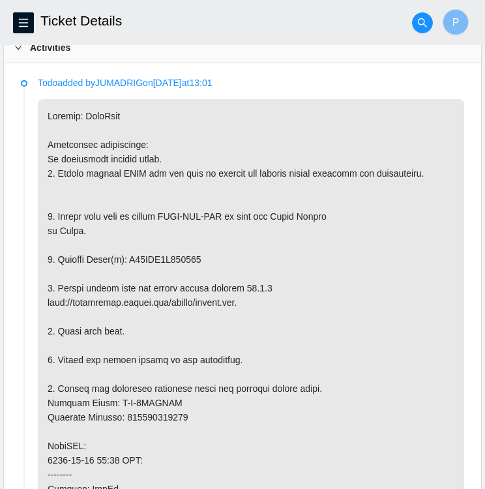
scroll to position [655, 0]
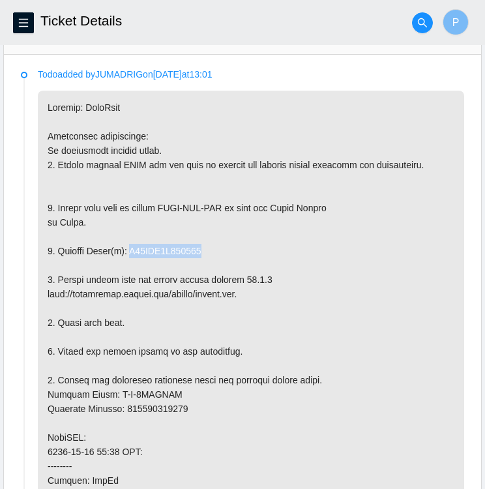
drag, startPoint x: 198, startPoint y: 249, endPoint x: 125, endPoint y: 243, distance: 73.3
click at [125, 243] on p at bounding box center [251, 445] width 427 height 709
copy p "S45NNC0T319581"
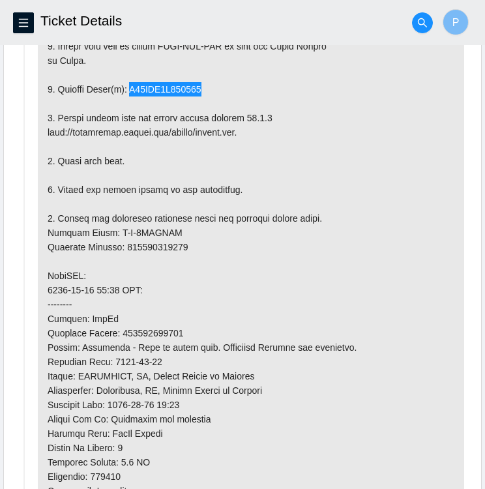
scroll to position [823, 0]
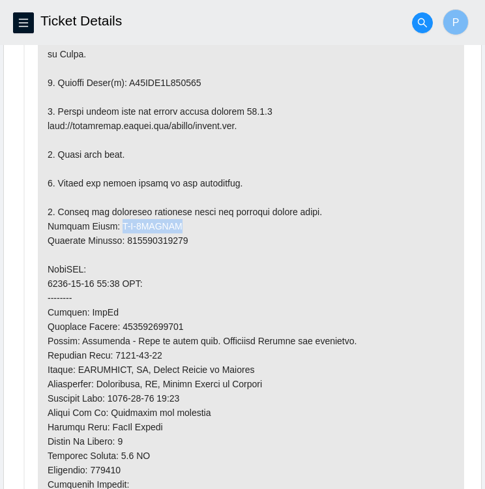
drag, startPoint x: 167, startPoint y: 221, endPoint x: 107, endPoint y: 221, distance: 60.0
click at [107, 221] on p at bounding box center [251, 276] width 427 height 709
copy p "B-V-5WWNSFV"
drag, startPoint x: 185, startPoint y: 234, endPoint x: 126, endPoint y: 236, distance: 59.4
click at [126, 236] on p at bounding box center [251, 276] width 427 height 709
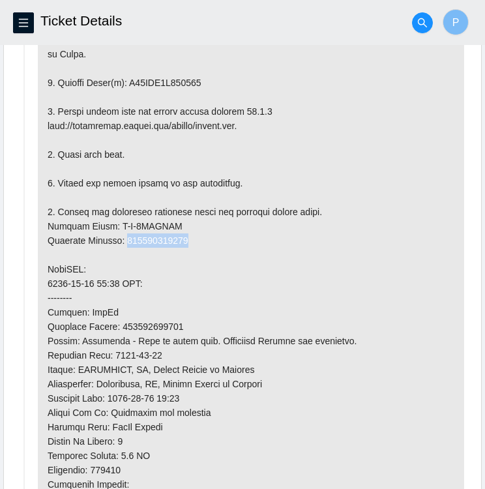
copy p "463470061325"
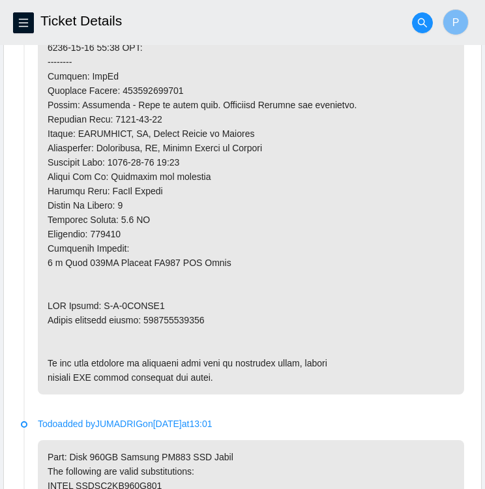
scroll to position [1060, 0]
click at [167, 304] on p at bounding box center [251, 40] width 427 height 709
drag, startPoint x: 164, startPoint y: 302, endPoint x: 100, endPoint y: 303, distance: 63.3
click at [100, 303] on p at bounding box center [251, 40] width 427 height 709
copy p "B-V-5WWNSG4"
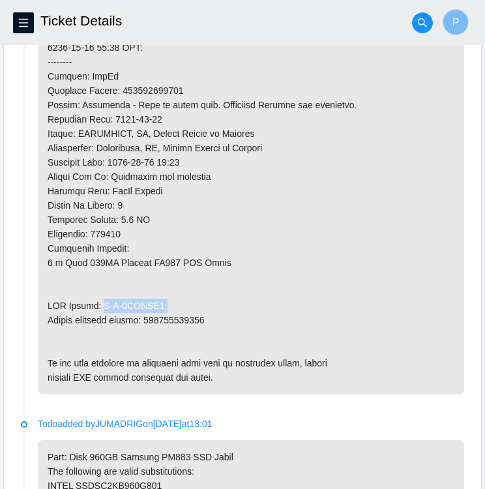
click at [318, 299] on p at bounding box center [251, 40] width 427 height 709
drag, startPoint x: 209, startPoint y: 315, endPoint x: 149, endPoint y: 316, distance: 59.4
click at [149, 316] on p at bounding box center [251, 40] width 427 height 709
copy p "463470061336"
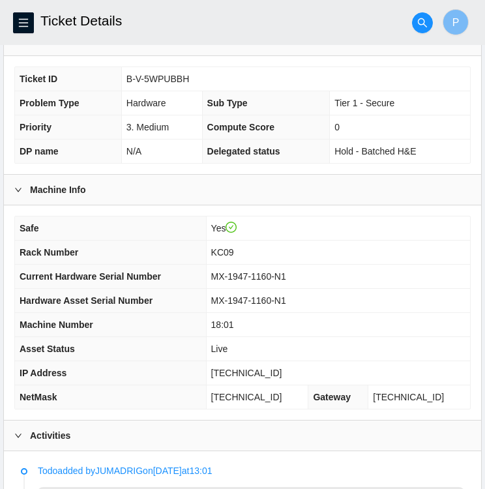
scroll to position [258, 0]
drag, startPoint x: 299, startPoint y: 272, endPoint x: 225, endPoint y: 275, distance: 73.8
click at [225, 275] on span "MX-1947-1160-N1" at bounding box center [248, 276] width 75 height 10
copy span "MX-1947-1160-N1"
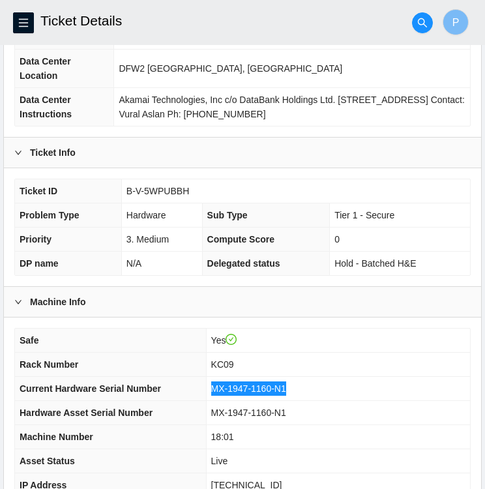
scroll to position [146, 0]
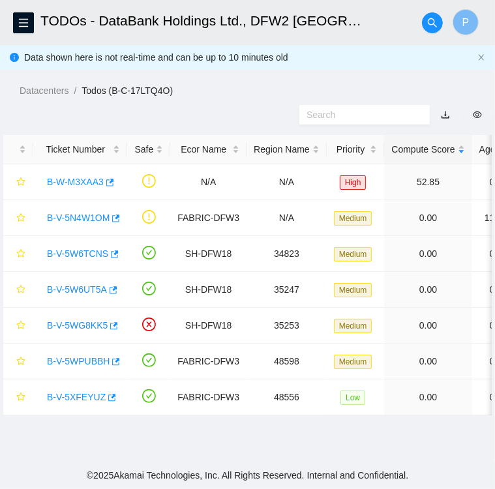
scroll to position [337, 0]
click at [78, 363] on link "B-V-5WPUBBH" at bounding box center [78, 361] width 63 height 10
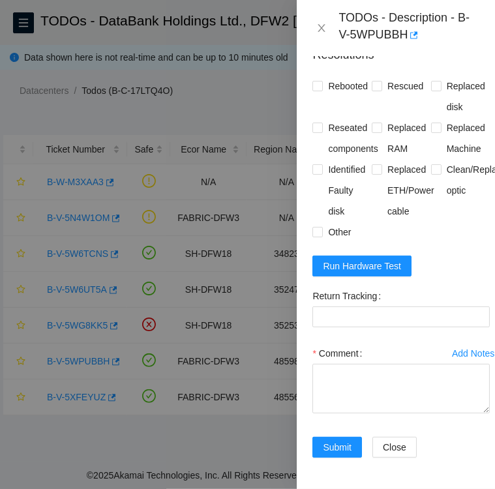
scroll to position [1356, 0]
click at [357, 273] on span "Run Hardware Test" at bounding box center [362, 266] width 78 height 14
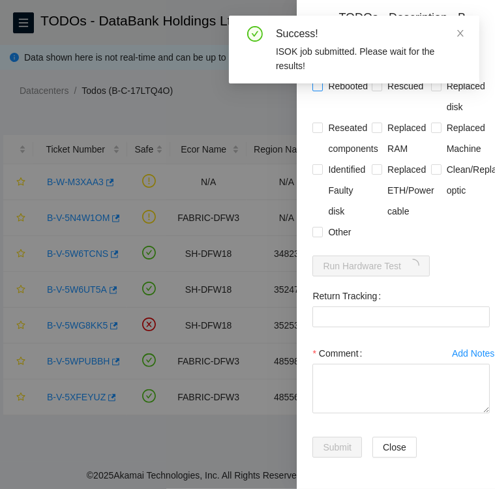
click at [321, 90] on input "Rebooted" at bounding box center [317, 85] width 9 height 9
checkbox input "true"
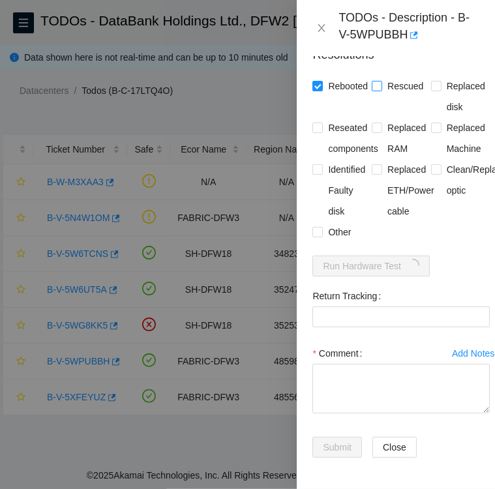
click at [377, 90] on input "Rescued" at bounding box center [376, 85] width 9 height 9
checkbox input "true"
click at [431, 90] on input "Replaced disk" at bounding box center [435, 85] width 9 height 9
checkbox input "true"
click at [318, 174] on input "Identified Faulty disk" at bounding box center [317, 168] width 9 height 9
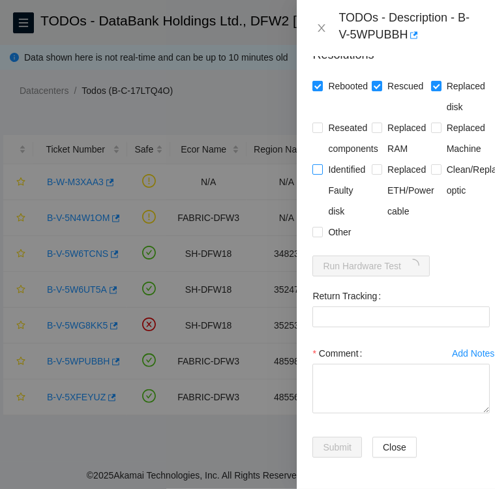
checkbox input "true"
click at [318, 236] on input "Other" at bounding box center [317, 231] width 9 height 9
checkbox input "true"
click at [425, 328] on Tracking "Return Tracking" at bounding box center [401, 317] width 177 height 21
click at [437, 328] on Tracking "Return Tracking" at bounding box center [401, 317] width 177 height 21
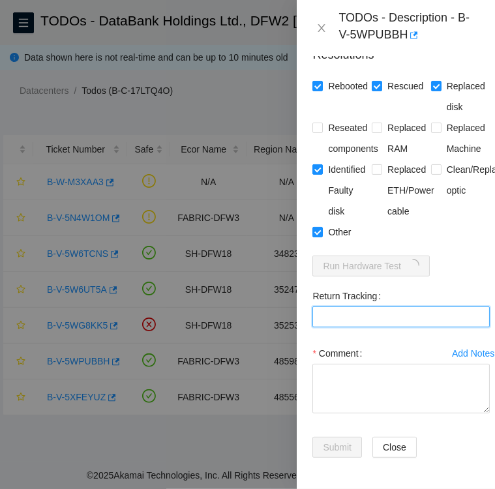
paste Tracking "463470061336"
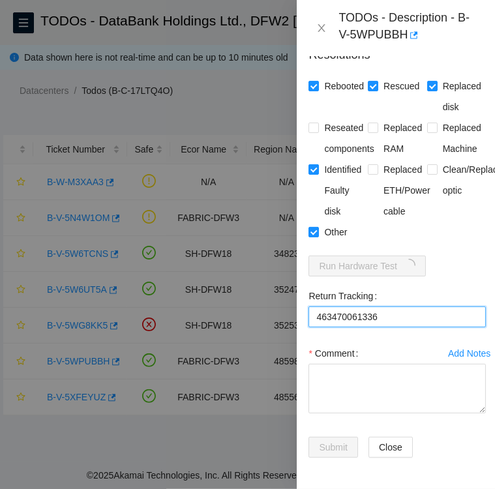
scroll to position [1456, 3]
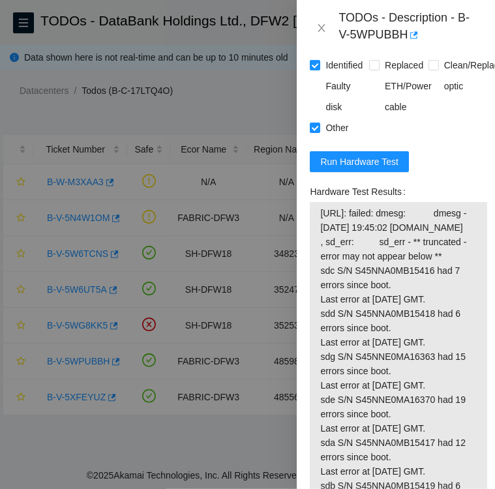
type Tracking "463470061336"
click at [369, 358] on span "23.61.206.144: failed: dmesg: dmesg - Oct 03 19:45:02 a23-61-206-144.deploy.aka…" at bounding box center [398, 407] width 157 height 402
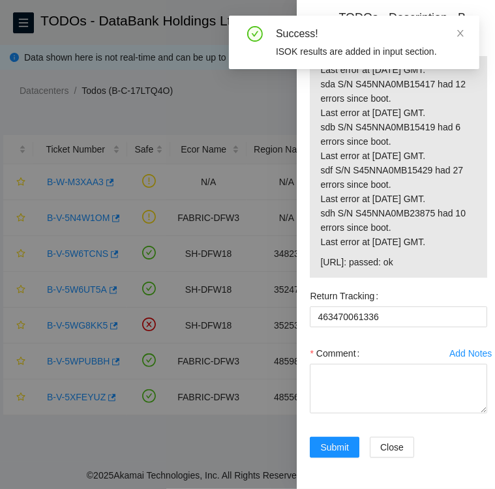
scroll to position [1928, 3]
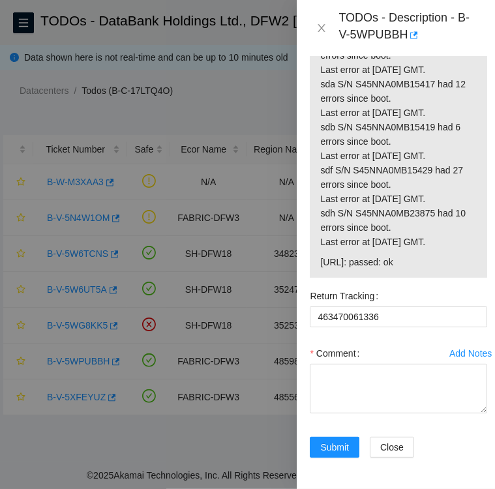
drag, startPoint x: 427, startPoint y: 379, endPoint x: 319, endPoint y: 386, distance: 108.6
click at [320, 275] on td "23.61.206.145: passed: ok" at bounding box center [399, 264] width 158 height 20
copy span "23.61.206.145: passed: ok"
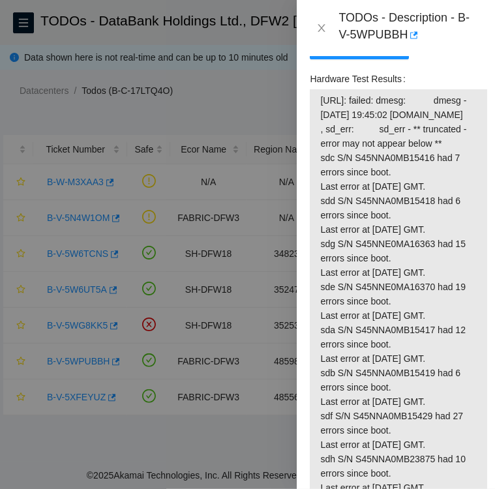
scroll to position [1567, 3]
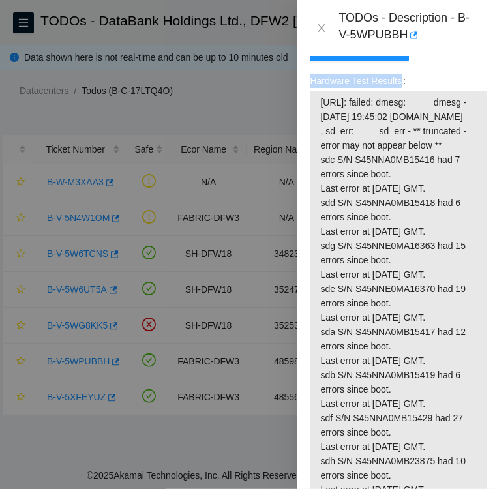
drag, startPoint x: 309, startPoint y: 165, endPoint x: 398, endPoint y: 167, distance: 88.8
click at [398, 91] on label "Hardware Test Results" at bounding box center [360, 80] width 100 height 21
copy label "Hardware Test Results"
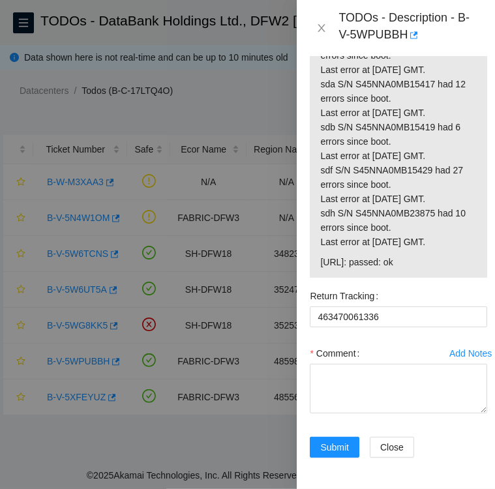
scroll to position [2063, 3]
click at [333, 364] on textarea "Comment" at bounding box center [398, 389] width 177 height 50
paste textarea "Hardware Test Results"
drag, startPoint x: 429, startPoint y: 247, endPoint x: 320, endPoint y: 247, distance: 109.0
click at [320, 255] on span "23.61.206.145: passed: ok" at bounding box center [398, 262] width 157 height 14
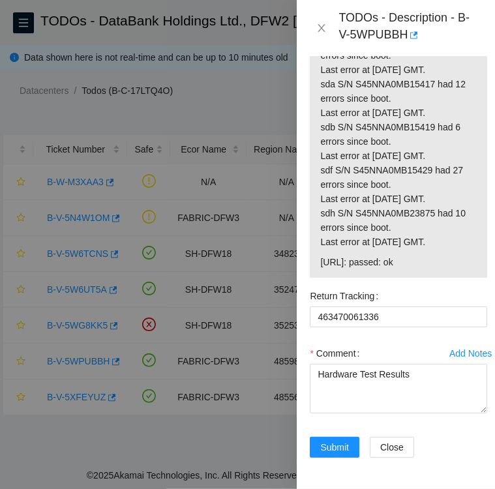
copy span "23.61.206.145: passed: ok"
click at [413, 364] on textarea "Hardware Test Results" at bounding box center [398, 389] width 177 height 50
paste textarea "23.61.206.145: passed: ok"
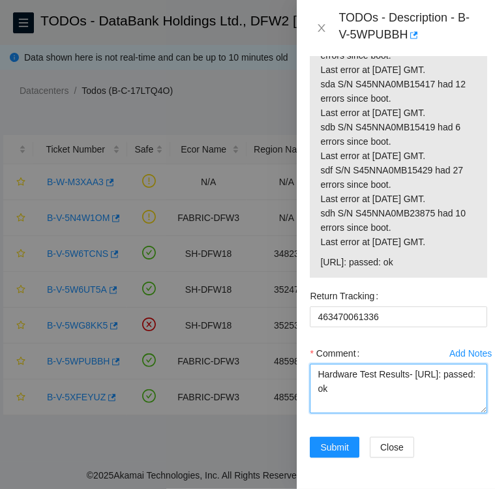
click at [316, 364] on textarea "Hardware Test Results- 23.61.206.145: passed: ok" at bounding box center [398, 389] width 177 height 50
click at [416, 364] on textarea "Replacement disk SN: Hardware Test Results- 23.61.206.145: passed: ok" at bounding box center [398, 389] width 177 height 50
paste textarea "S45NNC0T385650"
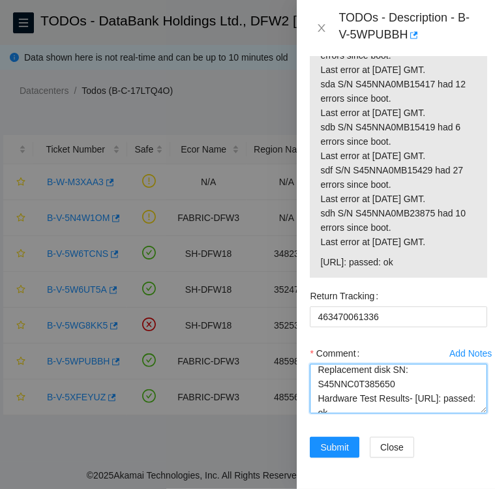
scroll to position [0, 0]
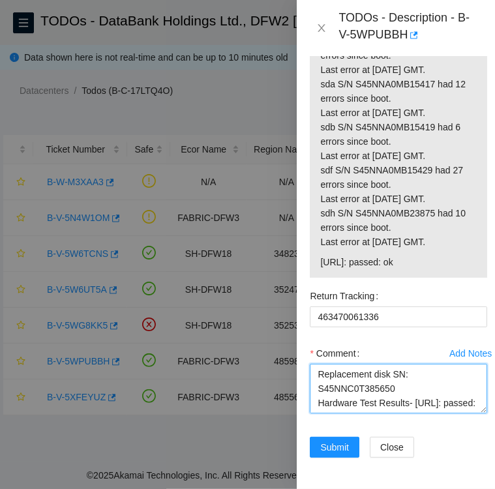
click at [316, 364] on textarea "Replacement disk SN: S45NNC0T385650 Hardware Test Results- 23.61.206.145: passe…" at bounding box center [398, 389] width 177 height 50
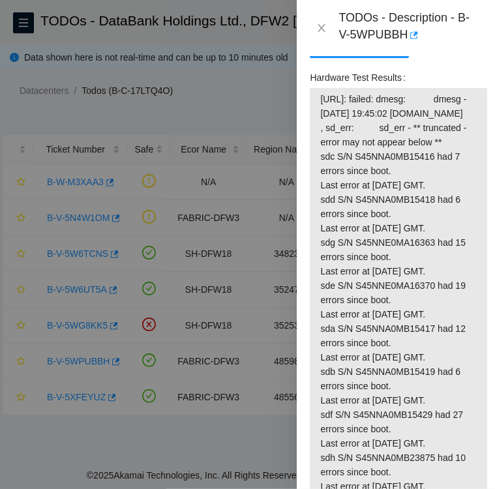
scroll to position [2063, 3]
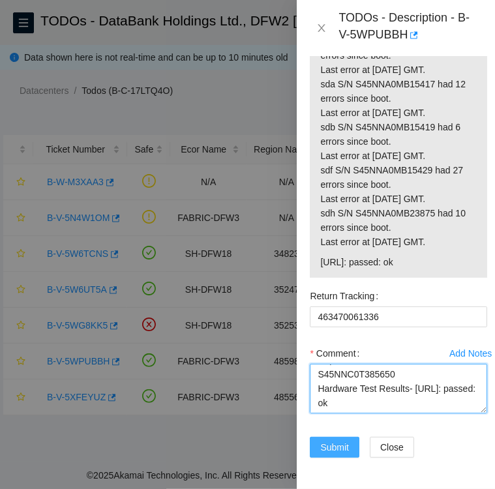
type textarea "Followed instructions per TODO Replacement disk SN: S45NNC0T385650 Hardware Tes…"
click at [335, 440] on span "Submit" at bounding box center [334, 447] width 29 height 14
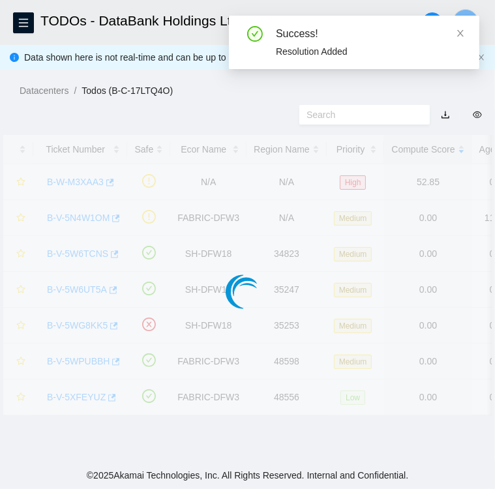
scroll to position [337, 3]
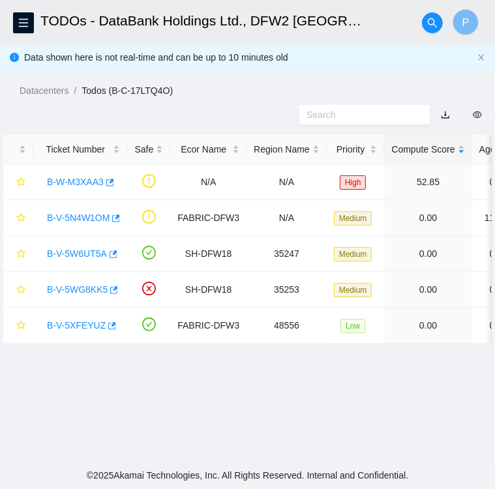
click at [427, 410] on main "TODOs - DataBank Holdings Ltd., DFW2 Richardson, TX P Data shown here is not re…" at bounding box center [247, 231] width 495 height 462
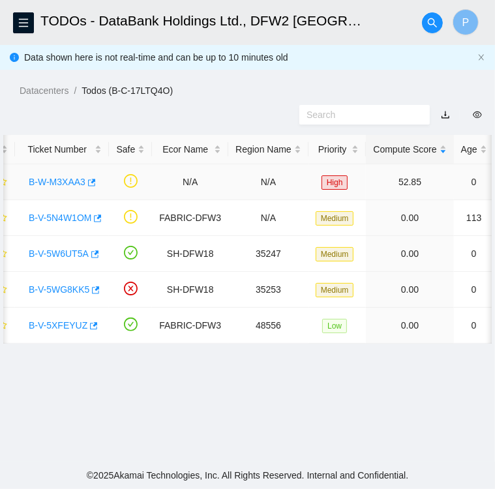
scroll to position [0, 10]
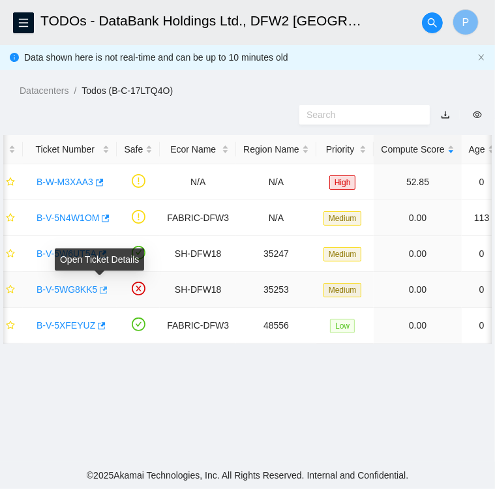
click at [99, 288] on icon "button" at bounding box center [102, 290] width 9 height 9
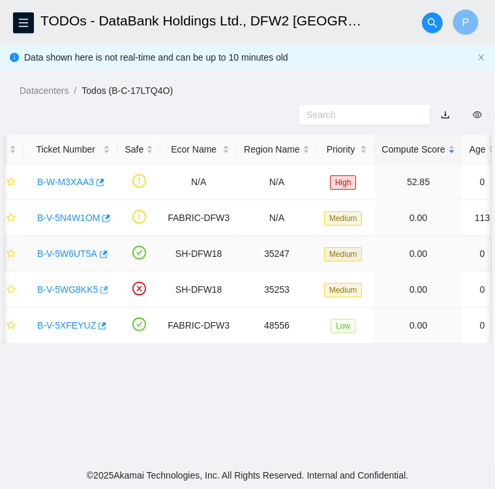
scroll to position [0, 5]
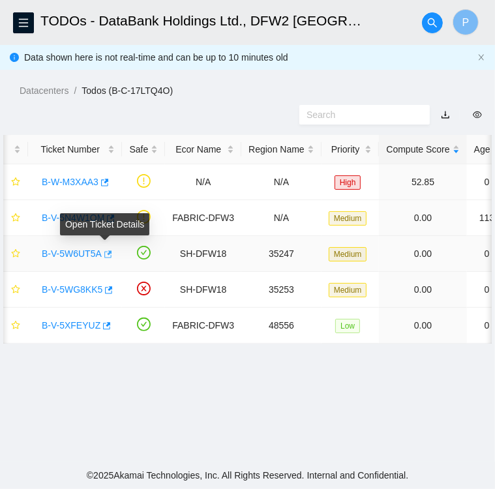
click at [107, 251] on icon "button" at bounding box center [108, 254] width 8 height 7
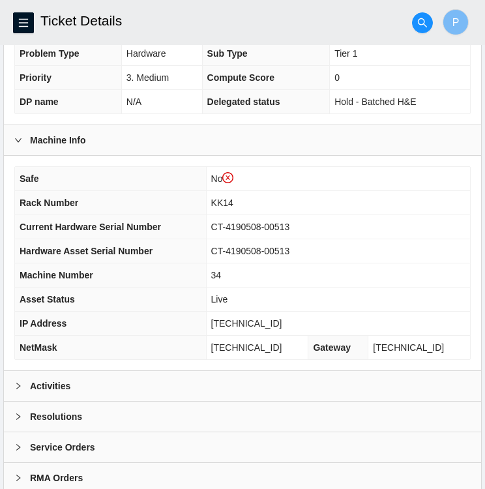
scroll to position [364, 0]
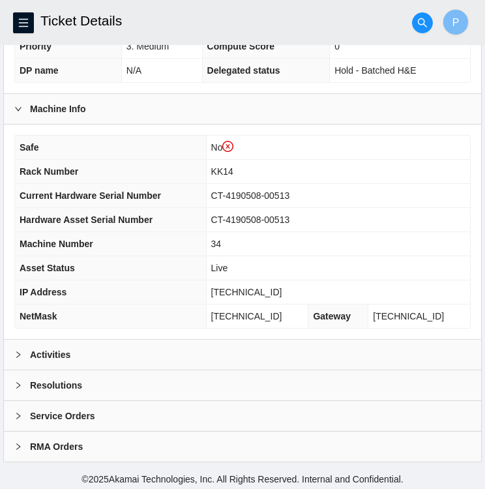
click at [142, 345] on div "Activities" at bounding box center [243, 355] width 478 height 30
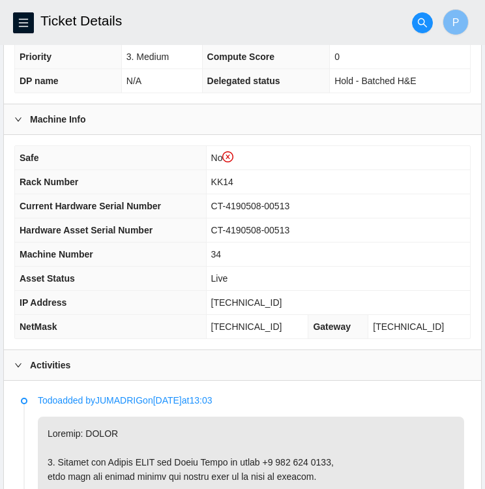
scroll to position [189, 0]
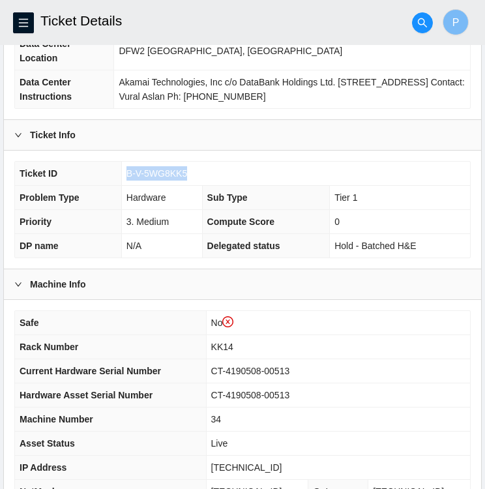
drag, startPoint x: 185, startPoint y: 168, endPoint x: 125, endPoint y: 162, distance: 60.3
click at [125, 162] on td "B-V-5WG8KK5" at bounding box center [295, 174] width 349 height 24
copy span "B-V-5WG8KK5"
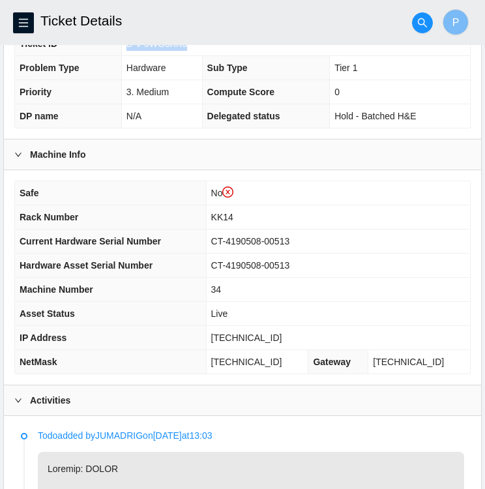
scroll to position [318, 0]
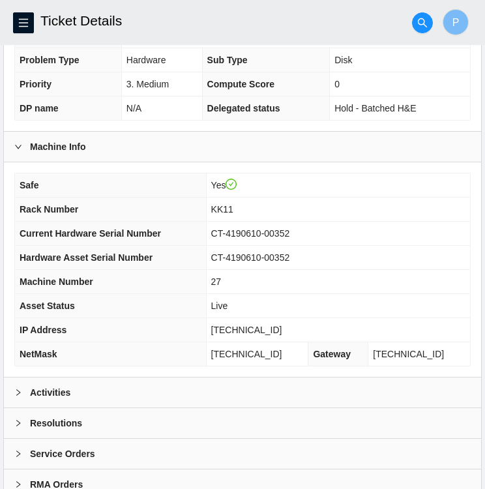
scroll to position [339, 0]
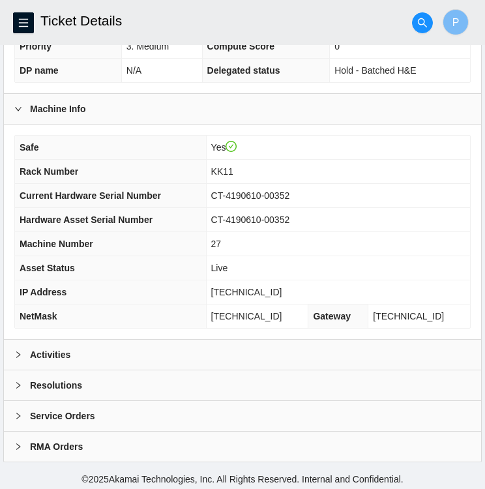
click at [63, 348] on b "Activities" at bounding box center [50, 355] width 40 height 14
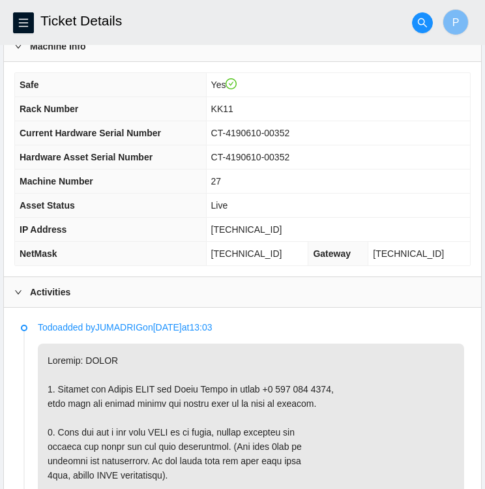
scroll to position [397, 0]
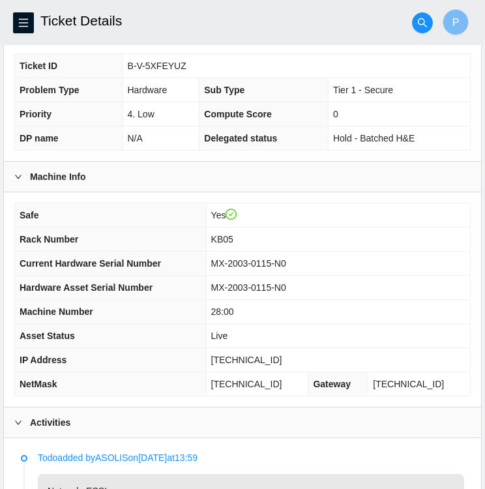
scroll to position [270, 0]
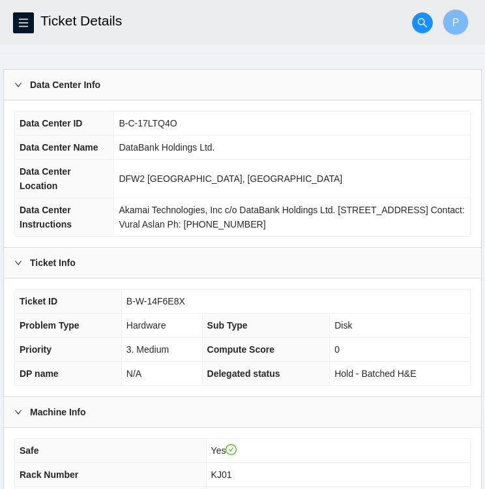
scroll to position [33, 0]
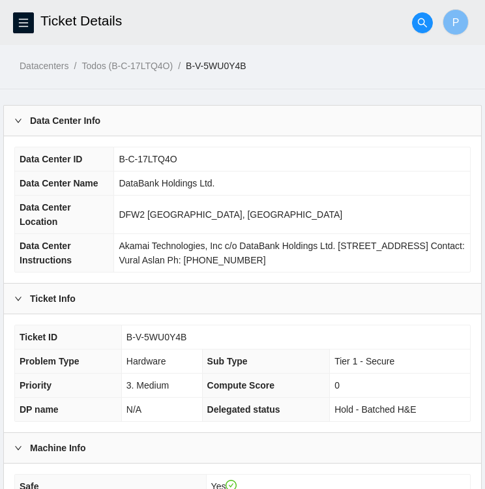
scroll to position [198, 0]
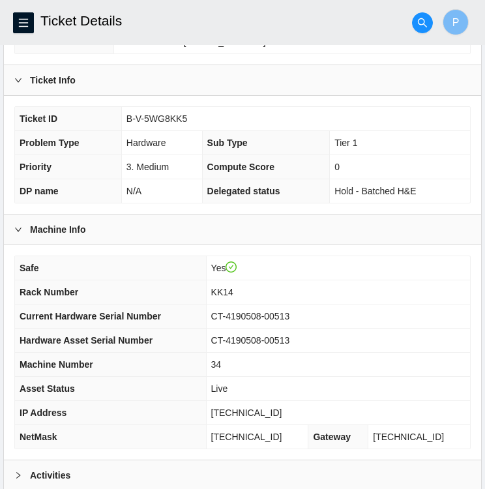
scroll to position [339, 0]
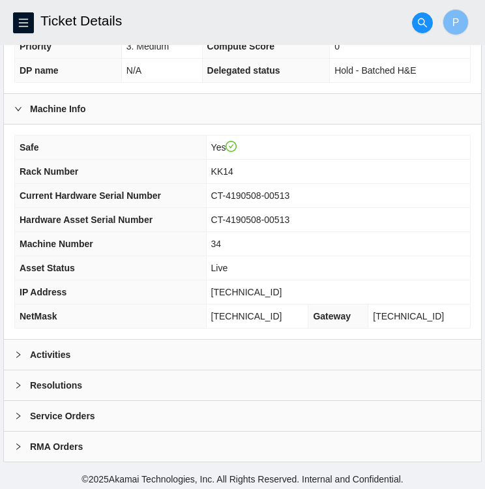
click at [34, 350] on b "Activities" at bounding box center [50, 355] width 40 height 14
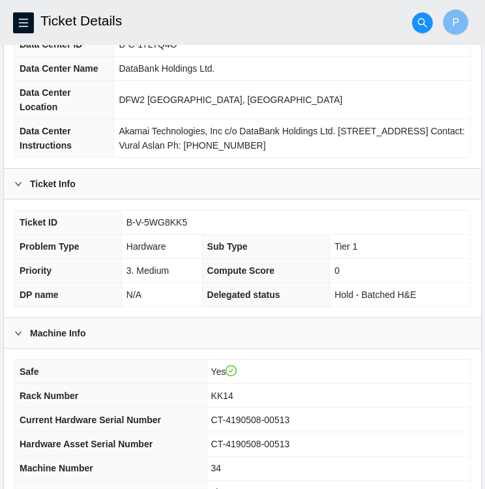
scroll to position [109, 0]
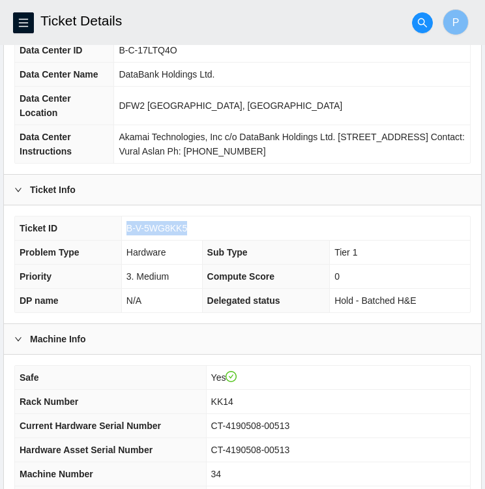
drag, startPoint x: 182, startPoint y: 227, endPoint x: 121, endPoint y: 220, distance: 61.8
click at [121, 220] on td "B-V-5WG8KK5" at bounding box center [295, 229] width 349 height 24
copy span "B-V-5WG8KK5"
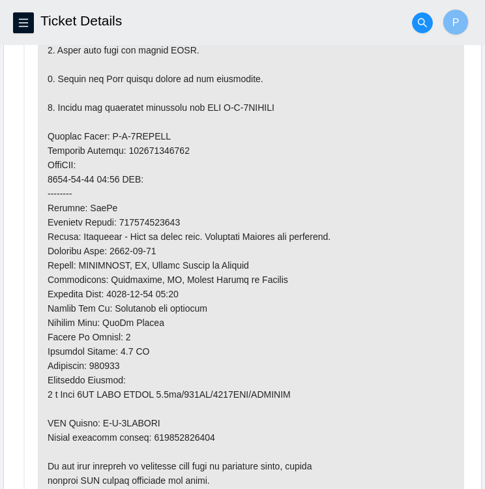
scroll to position [915, 0]
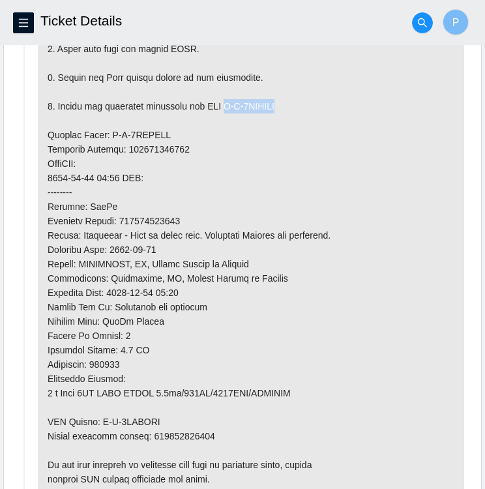
drag, startPoint x: 224, startPoint y: 102, endPoint x: 281, endPoint y: 103, distance: 57.4
click at [281, 103] on p at bounding box center [251, 164] width 427 height 666
copy p "B-V-5WLLQOX"
drag, startPoint x: 105, startPoint y: 131, endPoint x: 167, endPoint y: 132, distance: 62.0
click at [167, 132] on p at bounding box center [251, 164] width 427 height 666
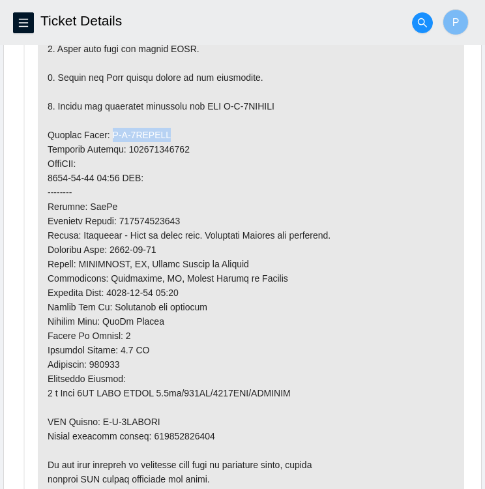
copy p "B-V-5WLLQOE"
drag, startPoint x: 125, startPoint y: 144, endPoint x: 185, endPoint y: 142, distance: 60.7
click at [185, 142] on p at bounding box center [251, 164] width 427 height 666
copy p "463470060903"
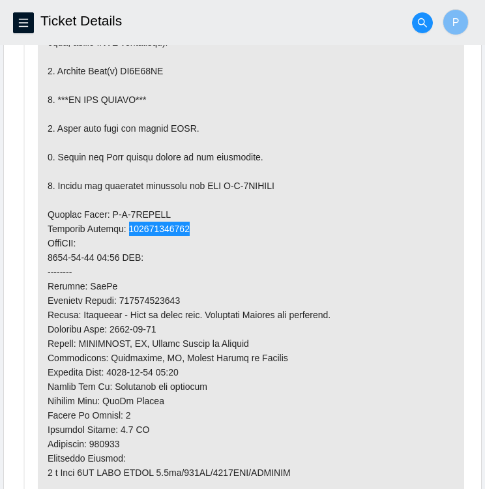
scroll to position [835, 0]
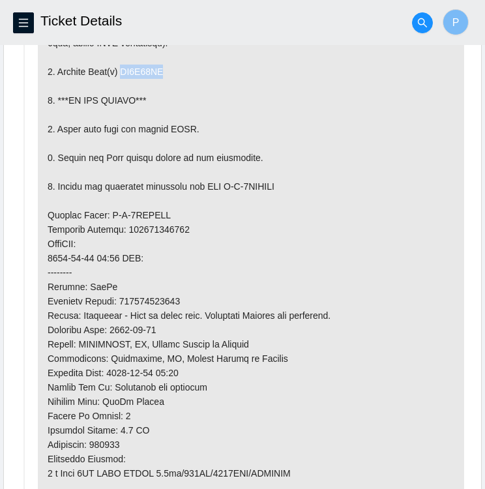
drag, startPoint x: 118, startPoint y: 68, endPoint x: 166, endPoint y: 70, distance: 47.7
click at [166, 70] on p at bounding box center [251, 244] width 427 height 666
copy p "ZC1B42GH"
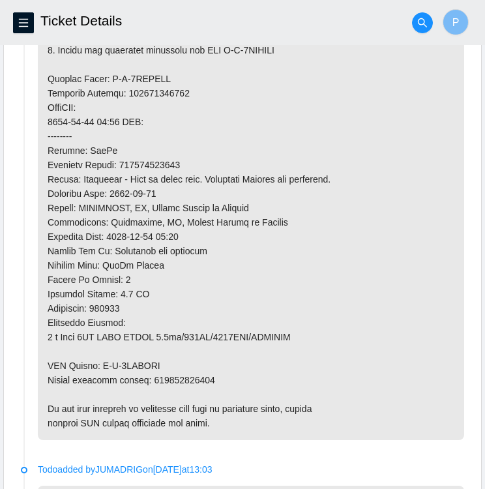
scroll to position [970, 0]
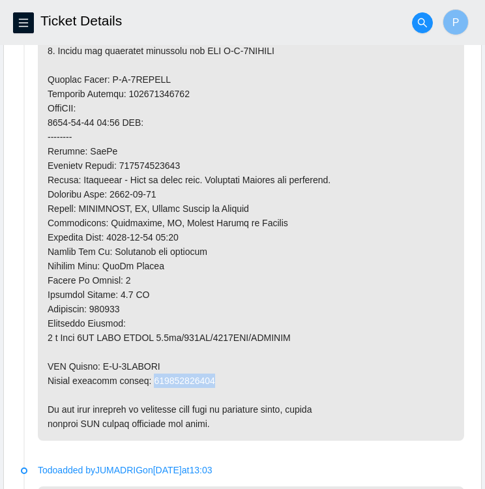
drag, startPoint x: 210, startPoint y: 374, endPoint x: 149, endPoint y: 371, distance: 61.4
click at [149, 371] on p at bounding box center [251, 109] width 427 height 666
copy p "463470060914"
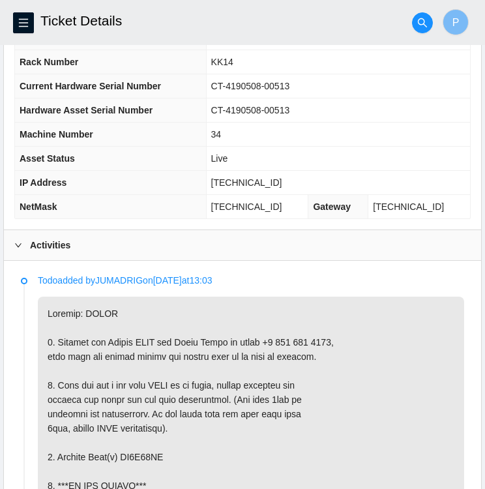
scroll to position [448, 0]
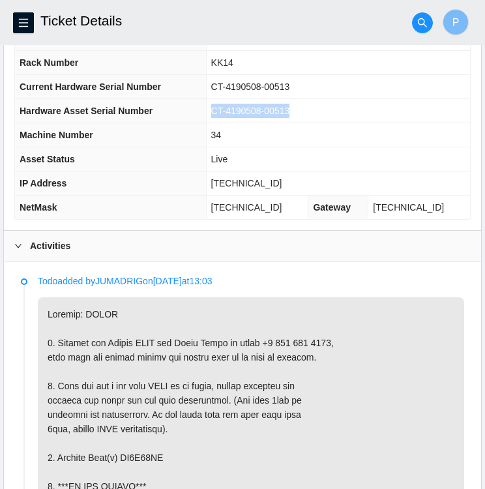
drag, startPoint x: 305, startPoint y: 105, endPoint x: 222, endPoint y: 104, distance: 82.9
click at [222, 104] on td "CT-4190508-00513" at bounding box center [338, 111] width 264 height 24
copy span "CT-4190508-00513"
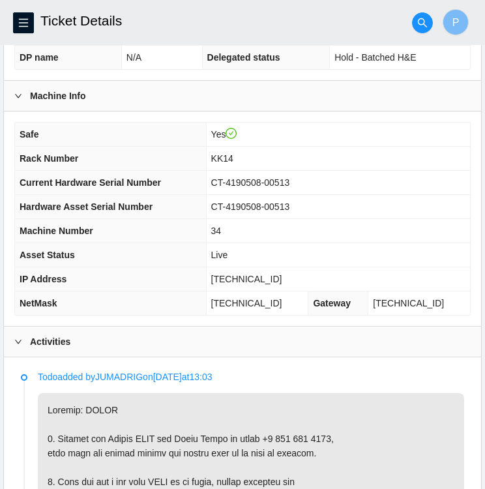
scroll to position [347, 0]
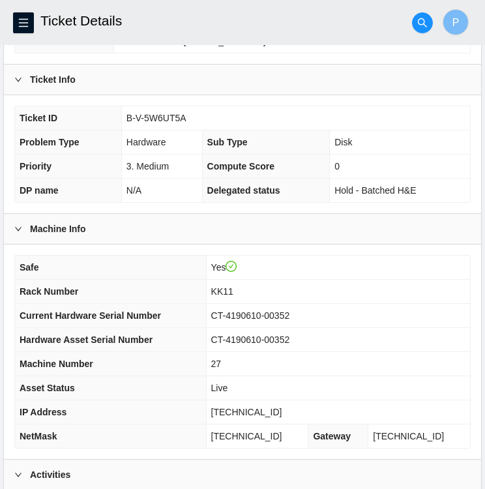
scroll to position [219, 0]
drag, startPoint x: 187, startPoint y: 113, endPoint x: 125, endPoint y: 112, distance: 62.0
click at [125, 112] on td "B-V-5W6UT5A" at bounding box center [295, 118] width 349 height 24
copy span "B-V-5W6UT5A"
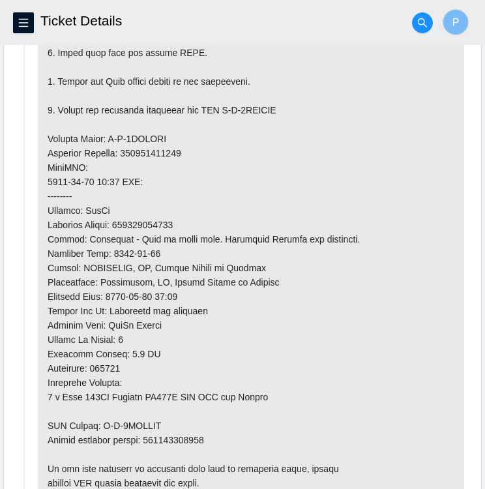
scroll to position [940, 0]
drag, startPoint x: 161, startPoint y: 420, endPoint x: 102, endPoint y: 416, distance: 59.5
click at [102, 416] on p at bounding box center [251, 153] width 427 height 694
copy p "B-V-5WXCJSV"
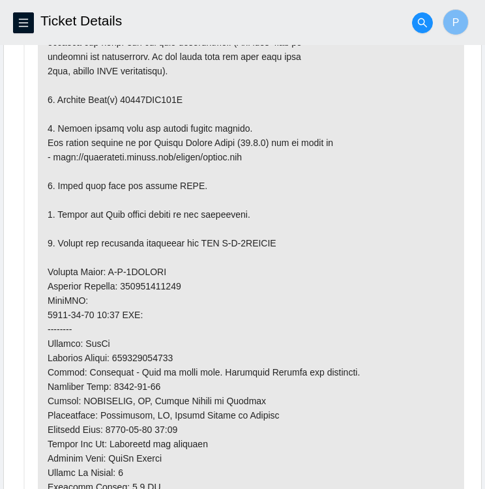
scroll to position [808, 0]
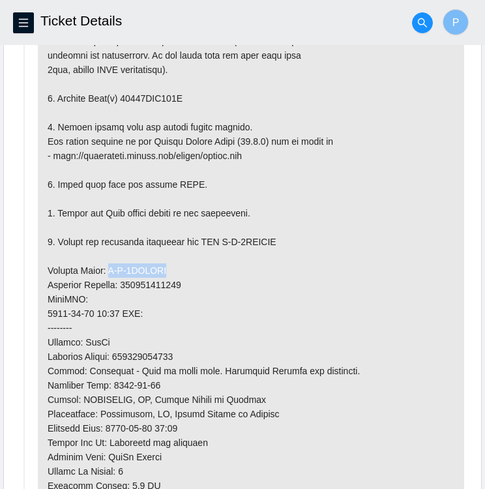
drag, startPoint x: 170, startPoint y: 266, endPoint x: 108, endPoint y: 264, distance: 62.7
click at [108, 264] on p at bounding box center [251, 285] width 427 height 694
copy p "B-V-5WXCJSM"
click at [190, 281] on p at bounding box center [251, 285] width 427 height 694
drag, startPoint x: 183, startPoint y: 281, endPoint x: 127, endPoint y: 283, distance: 56.2
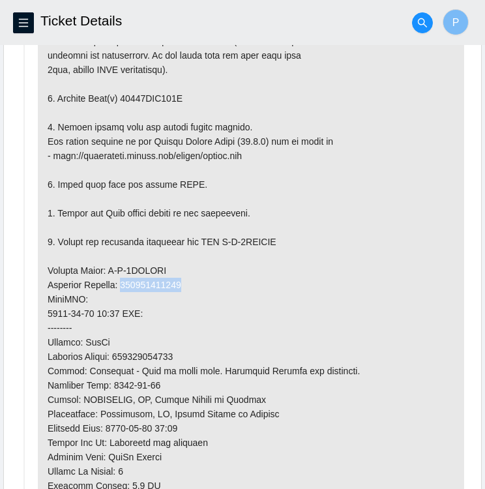
click at [127, 283] on p at bounding box center [251, 285] width 427 height 694
copy p "463470061428"
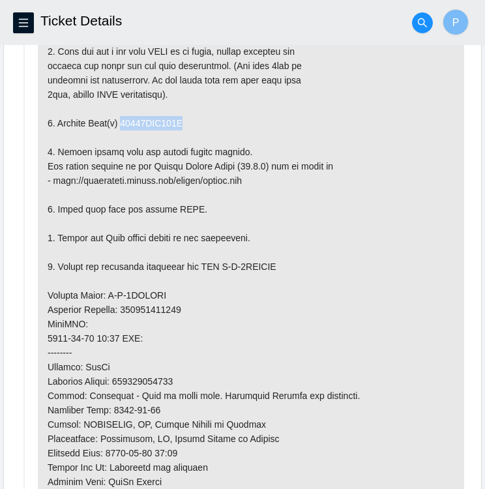
drag, startPoint x: 179, startPoint y: 115, endPoint x: 120, endPoint y: 113, distance: 59.4
click at [120, 113] on p at bounding box center [251, 310] width 427 height 694
copy p "18521FDC380D"
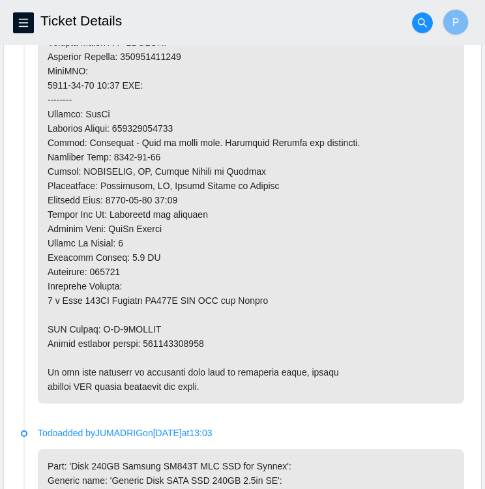
scroll to position [1036, 0]
drag, startPoint x: 207, startPoint y: 342, endPoint x: 149, endPoint y: 343, distance: 58.1
click at [149, 343] on p at bounding box center [251, 57] width 427 height 694
copy p "463470061439"
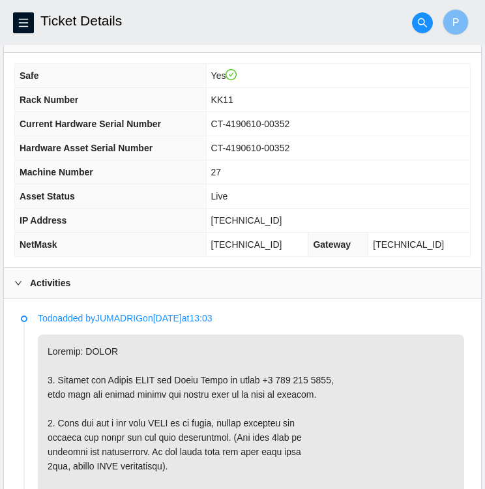
scroll to position [405, 0]
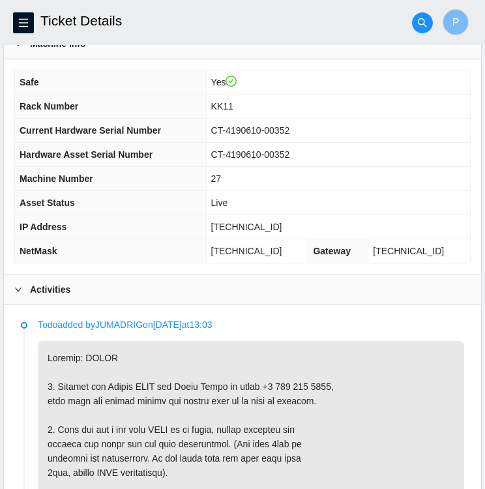
click at [321, 121] on td "CT-4190610-00352" at bounding box center [338, 131] width 264 height 24
drag, startPoint x: 300, startPoint y: 128, endPoint x: 226, endPoint y: 128, distance: 74.4
click at [226, 128] on td "CT-4190610-00352" at bounding box center [338, 131] width 264 height 24
copy span "CT-4190610-00352"
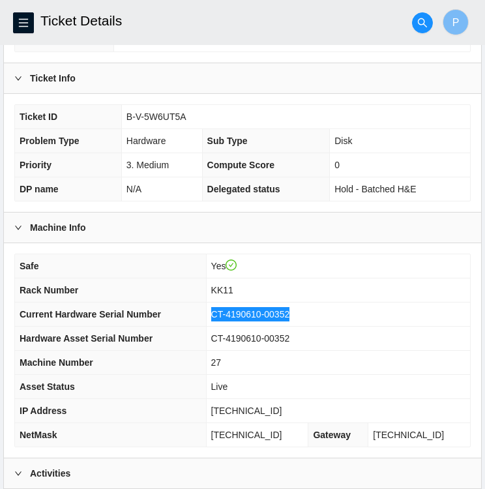
scroll to position [219, 0]
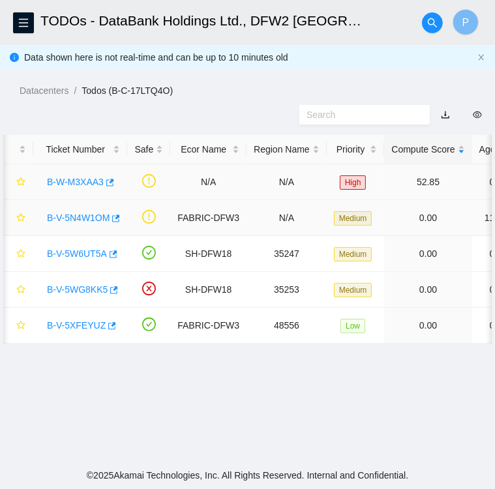
scroll to position [0, 5]
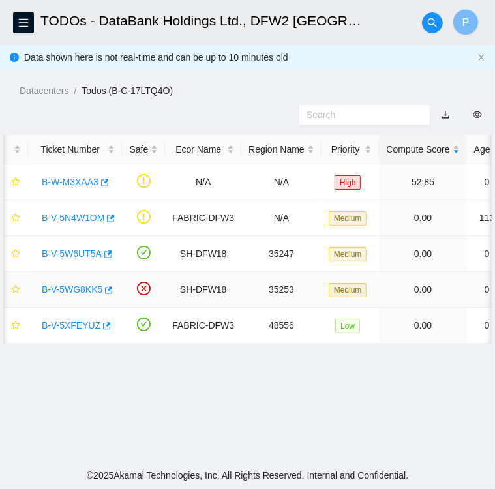
click at [70, 287] on link "B-V-5WG8KK5" at bounding box center [72, 289] width 61 height 10
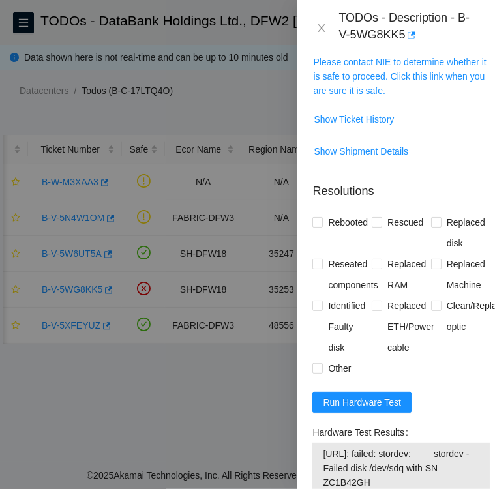
scroll to position [311, 0]
click at [313, 217] on input "Rebooted" at bounding box center [317, 221] width 9 height 9
checkbox input "true"
click at [431, 220] on input "Replaced disk" at bounding box center [435, 221] width 9 height 9
checkbox input "true"
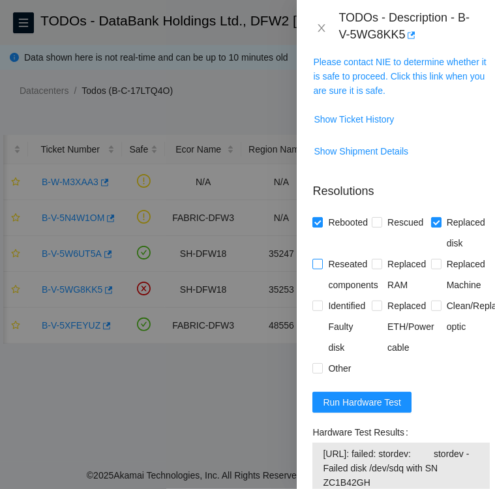
click at [318, 262] on input "Reseated components" at bounding box center [317, 263] width 9 height 9
checkbox input "true"
click at [318, 305] on input "Identified Faulty disk" at bounding box center [317, 305] width 9 height 9
checkbox input "true"
click at [323, 369] on span at bounding box center [318, 368] width 10 height 10
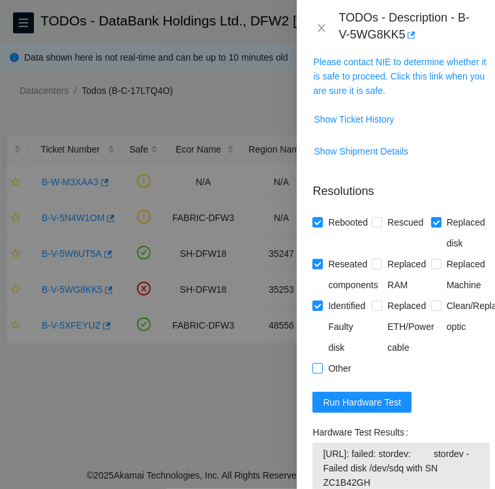
click at [322, 369] on input "Other" at bounding box center [317, 367] width 9 height 9
checkbox input "true"
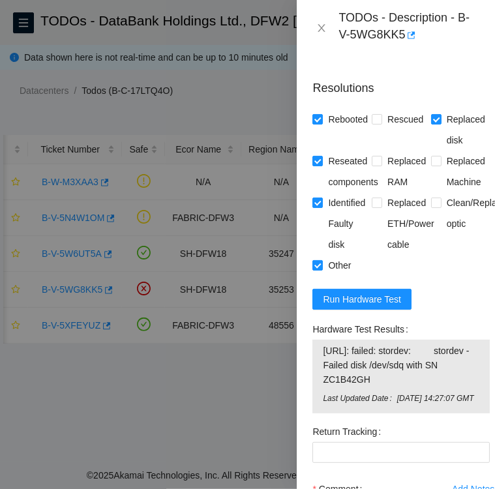
scroll to position [419, 0]
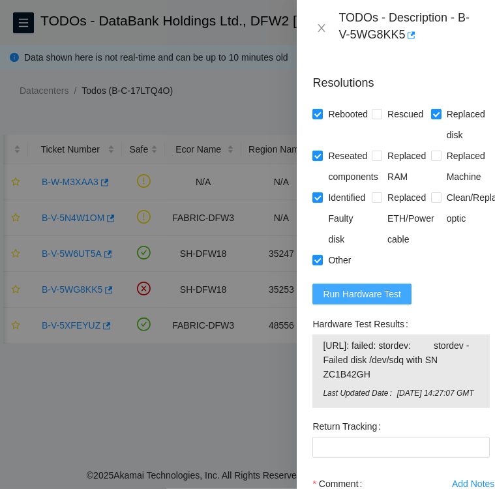
click at [350, 290] on span "Run Hardware Test" at bounding box center [362, 294] width 78 height 14
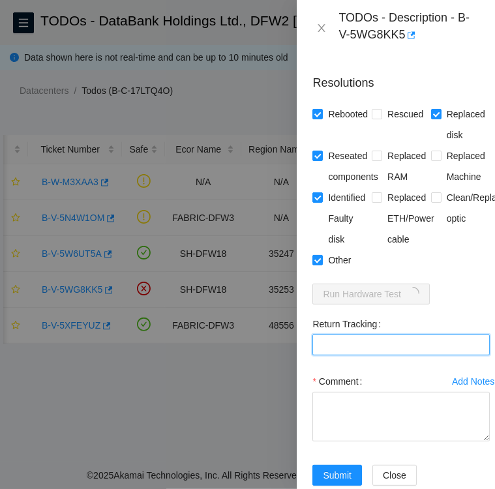
click at [392, 345] on Tracking "Return Tracking" at bounding box center [401, 345] width 177 height 21
paste Tracking "463470060914"
type Tracking "463470060914"
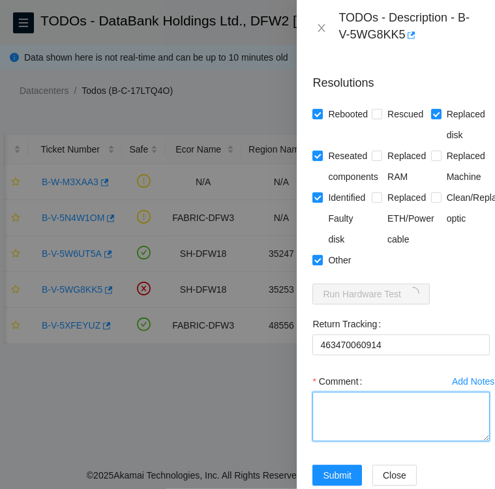
click at [324, 398] on textarea "Comment" at bounding box center [401, 417] width 177 height 50
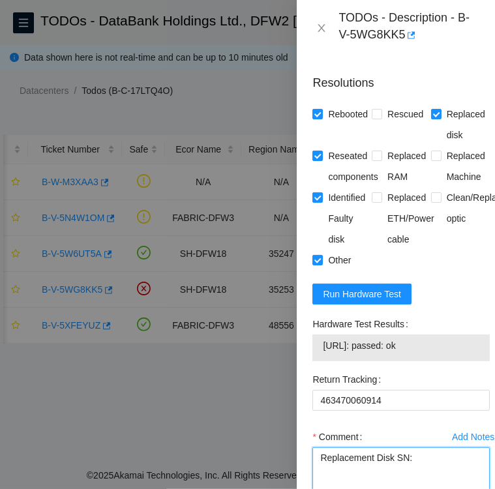
paste textarea "Z1Z7LGDG"
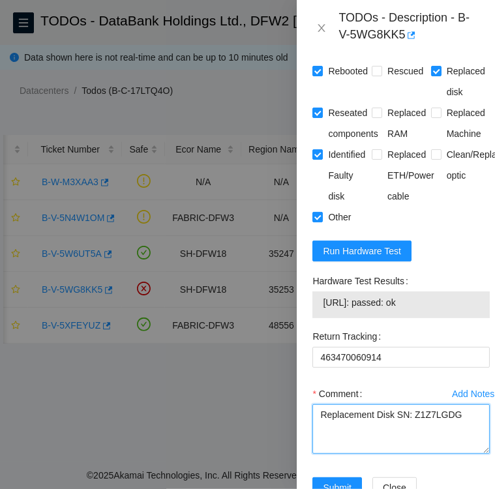
scroll to position [467, 0]
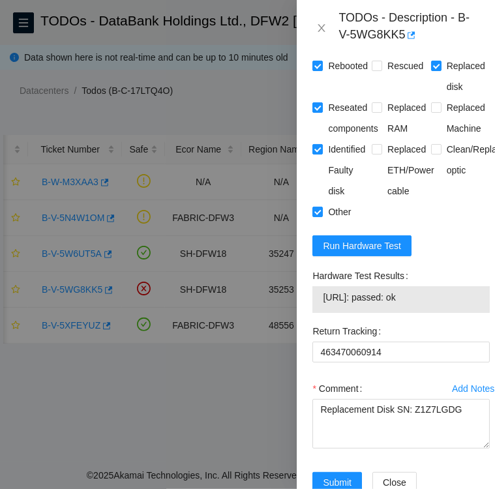
click at [311, 275] on div "Hardware Test Results 104.123.157.45: passed: ok" at bounding box center [401, 293] width 188 height 55
drag, startPoint x: 316, startPoint y: 277, endPoint x: 432, endPoint y: 301, distance: 118.8
click at [432, 301] on div "Hardware Test Results 104.123.157.45: passed: ok" at bounding box center [401, 290] width 177 height 48
copy div "Hardware Test Results 104.123.157.45: passed: ok"
click at [324, 423] on textarea "Replacement Disk SN: Z1Z7LGDG" at bounding box center [401, 424] width 177 height 50
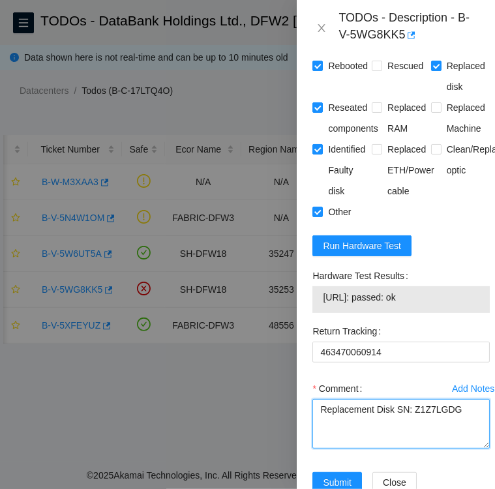
click at [324, 423] on textarea "Replacement Disk SN: Z1Z7LGDG" at bounding box center [401, 424] width 177 height 50
click at [460, 406] on textarea "Replacement Disk SN: Z1Z7LGDG" at bounding box center [401, 424] width 177 height 50
paste textarea "Hardware Test Results 104.123.157.45: passed: ok"
drag, startPoint x: 322, startPoint y: 438, endPoint x: 428, endPoint y: 448, distance: 106.8
click at [428, 448] on div "Comment Replacement Disk SN: Z1Z7LGDG Hardware Test Results 104.123.157.45: pas…" at bounding box center [401, 417] width 177 height 78
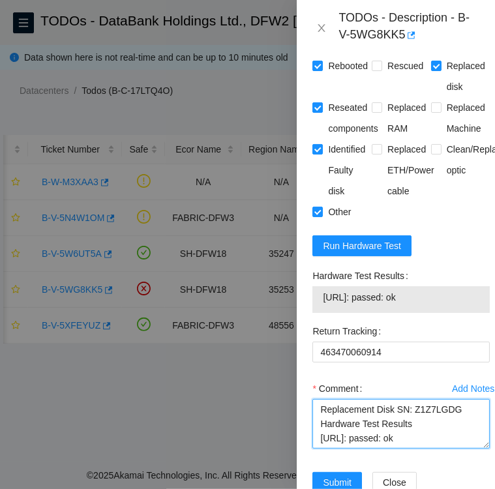
click at [473, 431] on textarea "Replacement Disk SN: Z1Z7LGDG Hardware Test Results 104.123.157.45: passed: ok" at bounding box center [401, 424] width 177 height 50
click at [321, 408] on textarea "Replacement Disk SN: Z1Z7LGDG Hardware Test Results 104.123.157.45: passed: ok" at bounding box center [401, 424] width 177 height 50
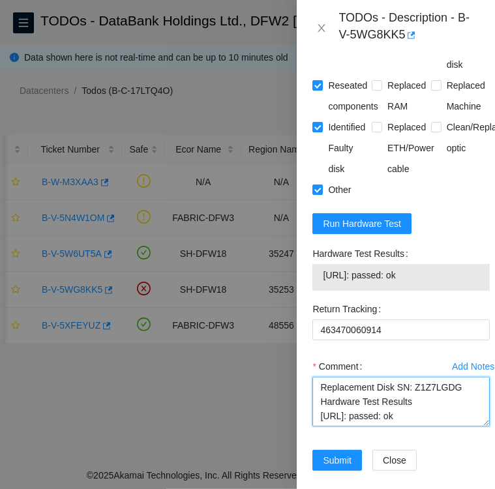
scroll to position [521, 0]
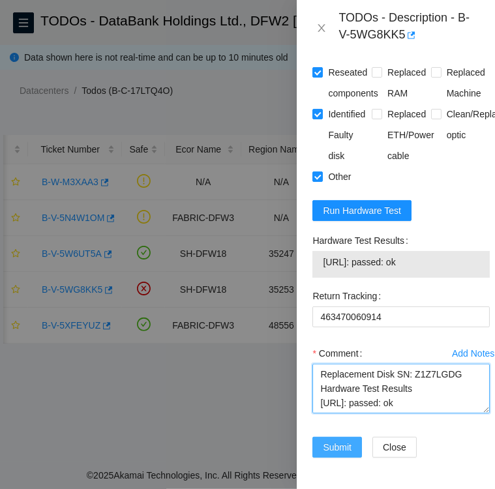
type textarea "Followed instructions per TODO **DO NOT RESCUE** Replacement Disk SN: Z1Z7LGDG …"
click at [326, 440] on span "Submit" at bounding box center [337, 447] width 29 height 14
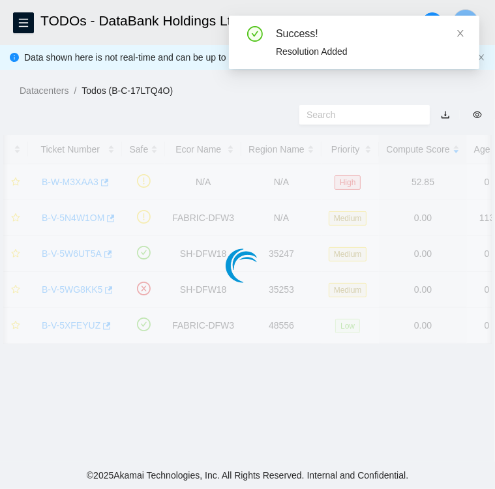
scroll to position [337, 0]
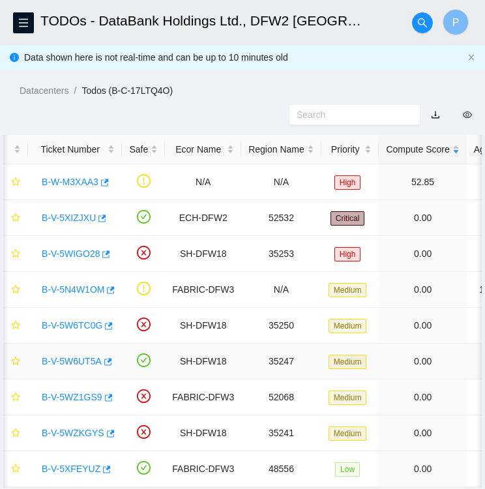
click at [78, 360] on link "B-V-5W6UT5A" at bounding box center [72, 361] width 60 height 10
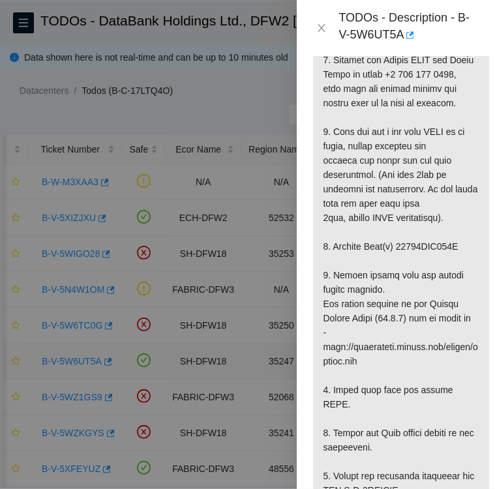
scroll to position [1441, 0]
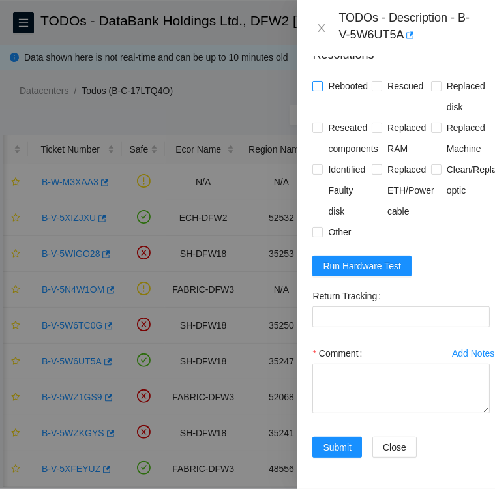
click at [317, 81] on input "Rebooted" at bounding box center [317, 85] width 9 height 9
checkbox input "true"
click at [376, 81] on input "Rescued" at bounding box center [376, 85] width 9 height 9
checkbox input "true"
click at [433, 81] on span at bounding box center [436, 86] width 10 height 10
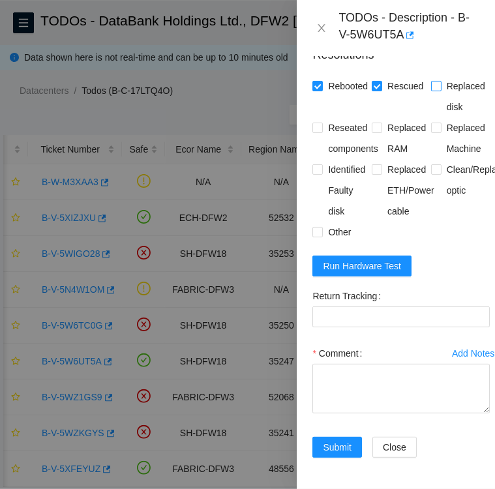
click at [433, 81] on input "Replaced disk" at bounding box center [435, 85] width 9 height 9
checkbox input "true"
click at [319, 164] on input "Identified Faulty disk" at bounding box center [317, 168] width 9 height 9
checkbox input "true"
click at [320, 117] on label "Reseated components" at bounding box center [348, 138] width 70 height 42
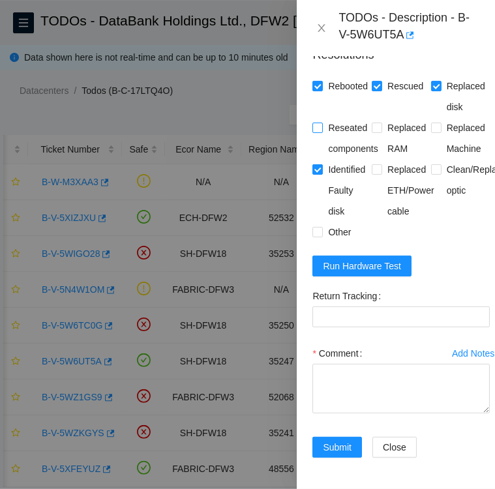
click at [320, 123] on input "Reseated components" at bounding box center [317, 127] width 9 height 9
checkbox input "true"
click at [318, 227] on input "Other" at bounding box center [317, 231] width 9 height 9
checkbox input "true"
click at [396, 307] on Tracking "Return Tracking" at bounding box center [401, 317] width 177 height 21
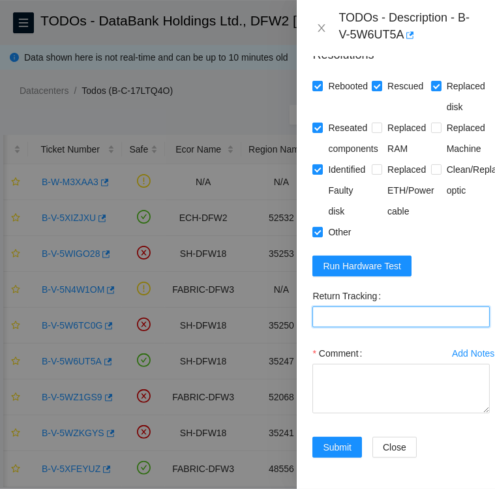
click at [400, 307] on Tracking "Return Tracking" at bounding box center [401, 317] width 177 height 21
paste Tracking "463470061439"
type Tracking "463470061439"
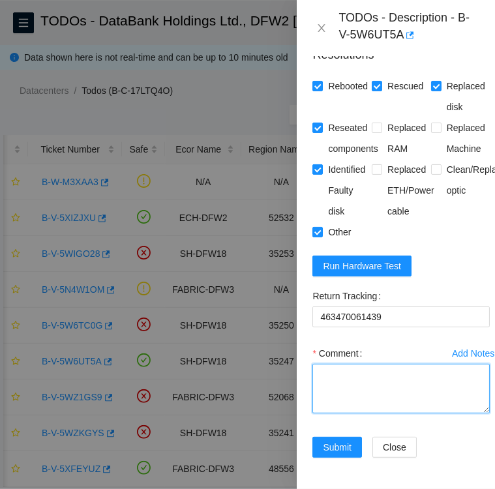
click at [388, 364] on textarea "Comment" at bounding box center [401, 389] width 177 height 50
click at [425, 364] on textarea "replacement Disk SN:" at bounding box center [401, 389] width 177 height 50
paste textarea "S1G0NYAF701011"
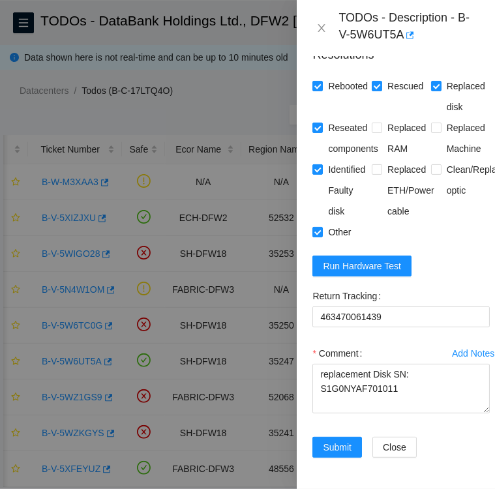
scroll to position [1441, 0]
click at [407, 370] on textarea "replacement Disk SN: S1G0NYAF701011" at bounding box center [401, 389] width 177 height 50
click at [351, 259] on span "Run Hardware Test" at bounding box center [362, 266] width 78 height 14
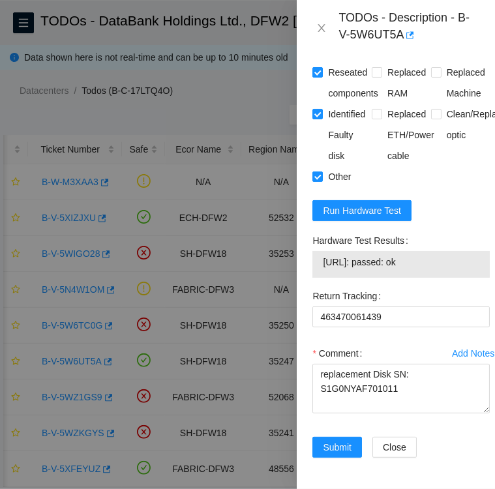
drag, startPoint x: 310, startPoint y: 275, endPoint x: 444, endPoint y: 306, distance: 138.0
click at [444, 286] on div "Hardware Test Results 104.123.156.30: passed: ok" at bounding box center [401, 257] width 188 height 55
copy div "Hardware Test Results 104.123.156.30: passed: ok"
click at [402, 366] on textarea "replacement Disk SN: S1G0NYAF701011" at bounding box center [401, 389] width 177 height 50
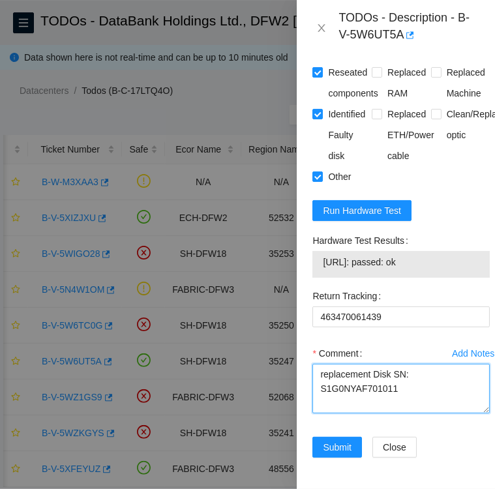
paste textarea "Hardware Test Results 104.123.156.30: passed: ok"
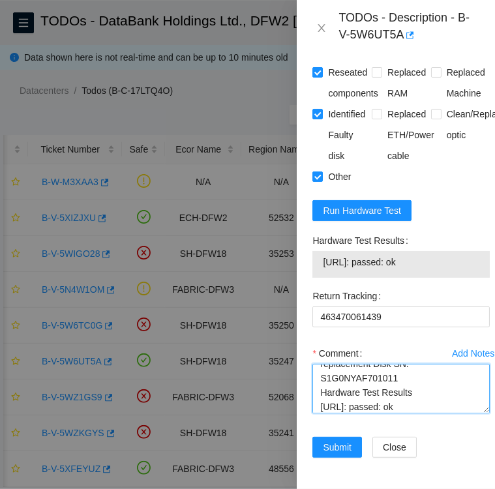
scroll to position [14, 0]
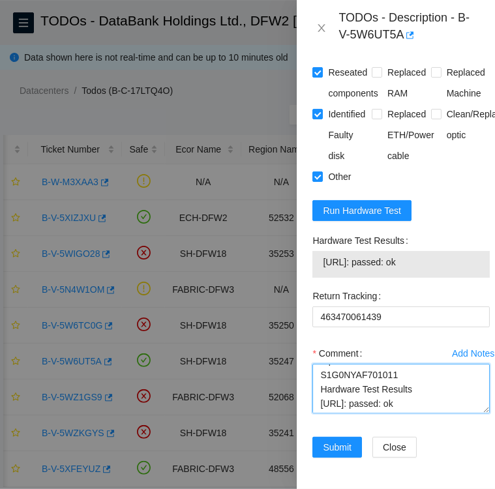
drag, startPoint x: 322, startPoint y: 387, endPoint x: 433, endPoint y: 390, distance: 111.6
click at [433, 390] on textarea "replacement Disk SN: S1G0NYAF701011 Hardware Test Results 104.123.156.30: passe…" at bounding box center [401, 389] width 177 height 50
click at [318, 364] on textarea "replacement Disk SN: S1G0NYAF701011 Hardware Test Results 104.123.156.30: passe…" at bounding box center [401, 389] width 177 height 50
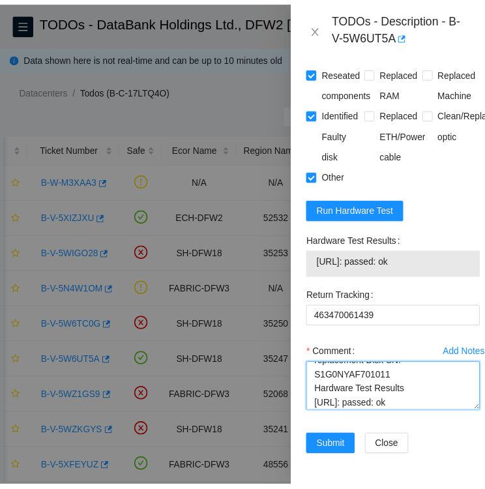
scroll to position [29, 0]
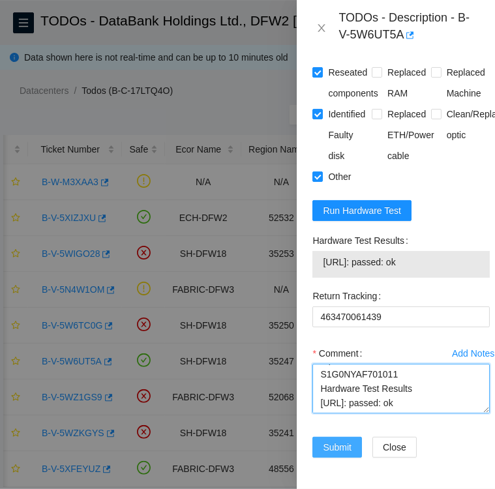
type textarea "Followed instructions per TODO replacement Disk SN: S1G0NYAF701011 Hardware Tes…"
click at [339, 440] on span "Submit" at bounding box center [337, 447] width 29 height 14
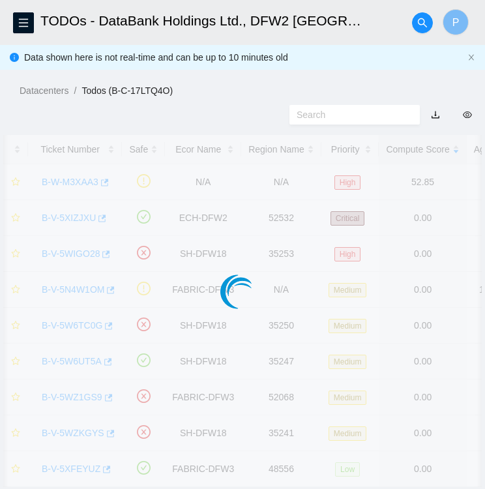
scroll to position [337, 0]
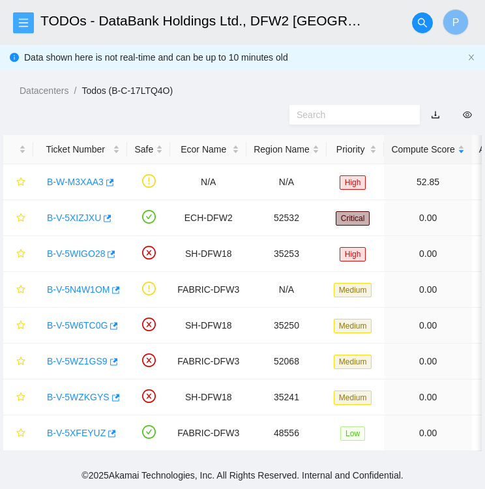
click at [23, 25] on icon "menu" at bounding box center [23, 23] width 10 height 10
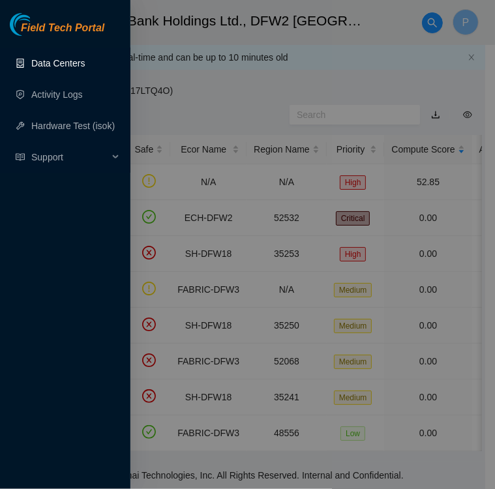
click at [55, 65] on link "Data Centers" at bounding box center [58, 63] width 54 height 10
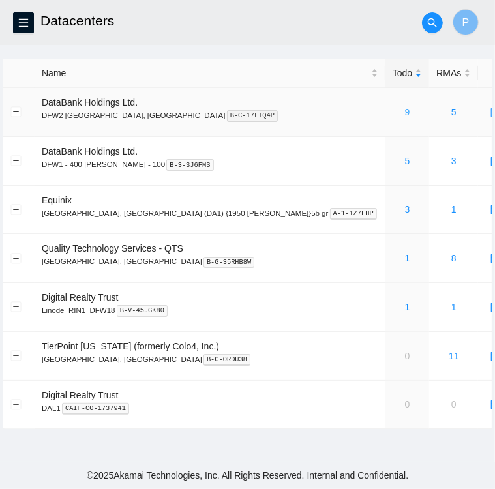
click at [405, 112] on link "9" at bounding box center [407, 112] width 5 height 10
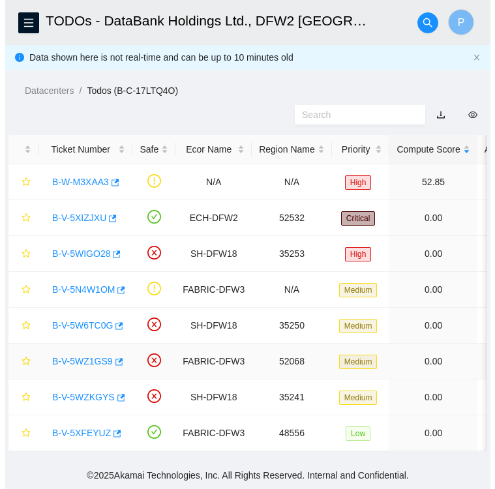
scroll to position [2, 0]
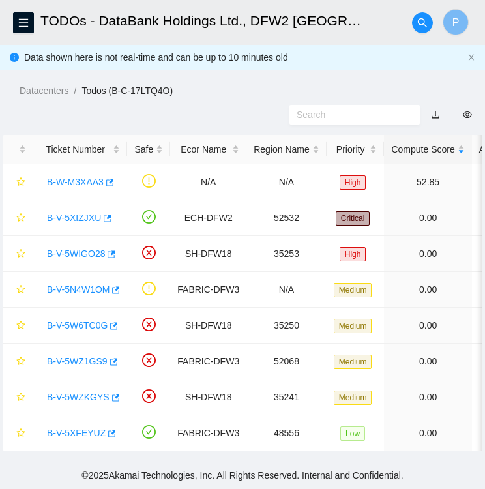
click at [235, 110] on div at bounding box center [242, 115] width 485 height 34
click at [22, 22] on icon "menu" at bounding box center [23, 22] width 9 height 8
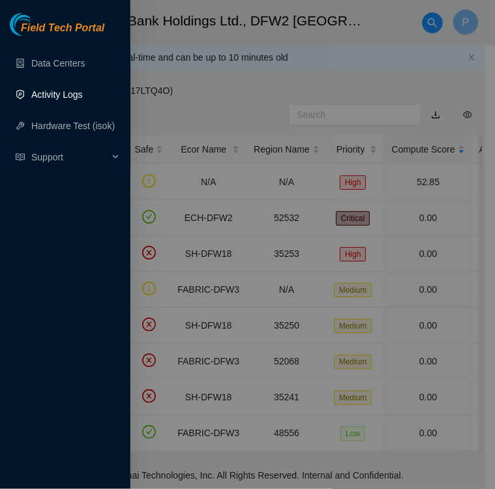
click at [52, 97] on link "Activity Logs" at bounding box center [57, 94] width 52 height 10
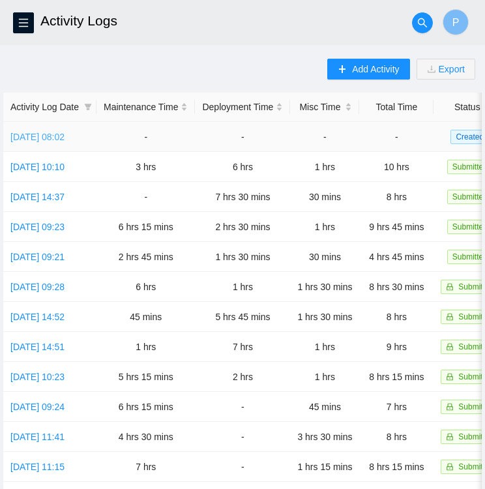
click at [30, 136] on link "Fri, 03 Oct 2025 08:02" at bounding box center [37, 137] width 54 height 10
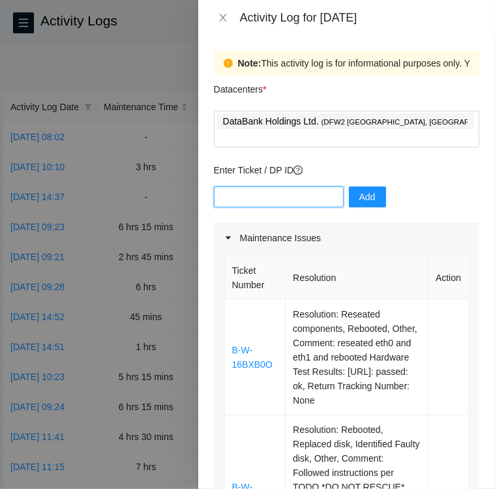
click at [276, 187] on input "text" at bounding box center [279, 197] width 130 height 21
type input "dp83435"
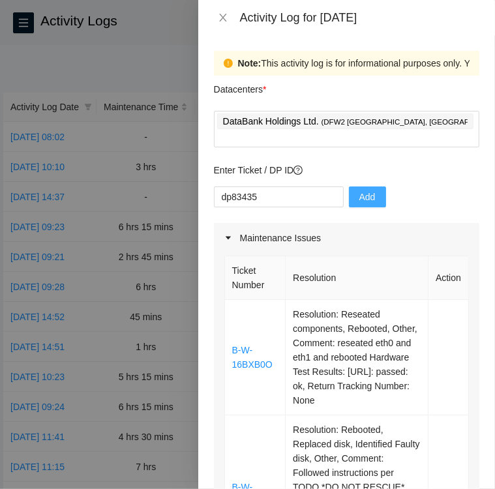
click at [360, 190] on span "Add" at bounding box center [368, 197] width 16 height 14
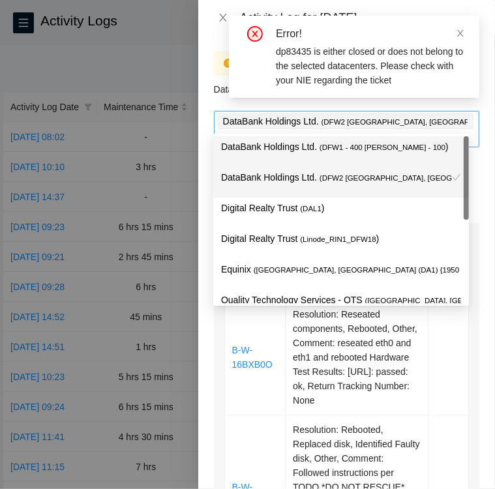
click at [435, 124] on div "DataBank Holdings Ltd. ( DFW2 Richardson, TX )" at bounding box center [346, 129] width 259 height 34
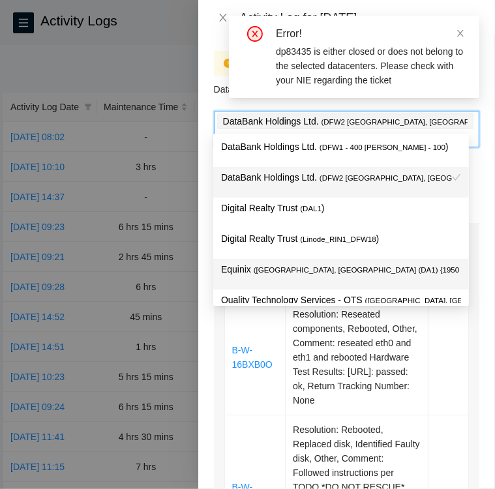
click at [262, 271] on span "( Dallas, TX (DA1) {1950 N. Stemmons}5b gr" at bounding box center [398, 270] width 289 height 8
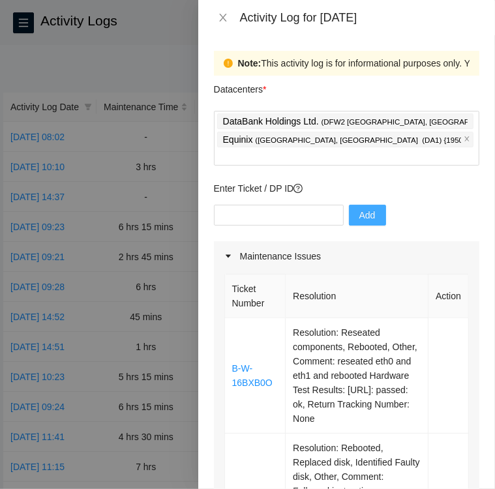
click at [459, 93] on div "Datacenters *" at bounding box center [347, 93] width 266 height 35
click at [274, 205] on input "text" at bounding box center [279, 215] width 130 height 21
type input "DP83435"
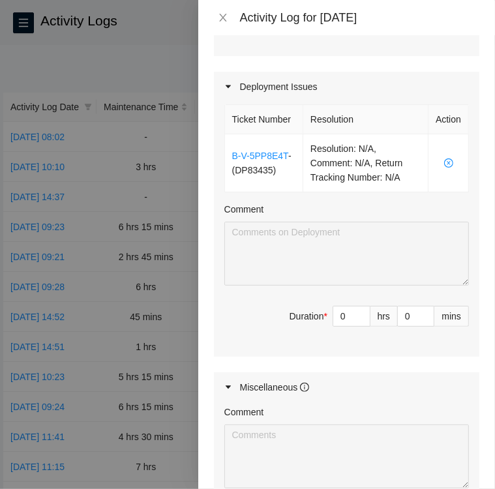
scroll to position [1464, 0]
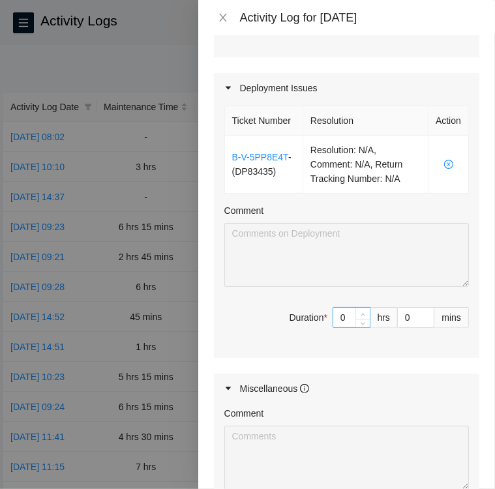
type input "1"
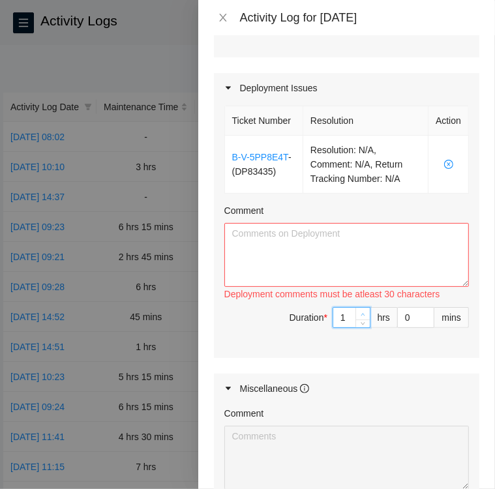
click at [361, 317] on icon "up" at bounding box center [363, 315] width 5 height 5
click at [303, 272] on textarea "Comment" at bounding box center [346, 255] width 245 height 64
paste textarea "DP83438 created labels for fiber runs"
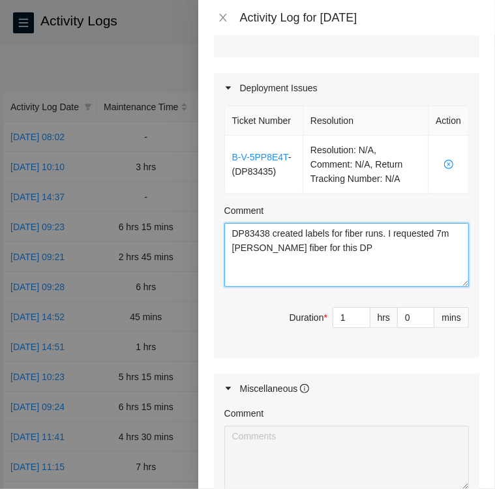
click at [381, 269] on textarea "DP83438 created labels for fiber runs. I requested 7m LC-LC fiber for this DP" at bounding box center [346, 255] width 245 height 64
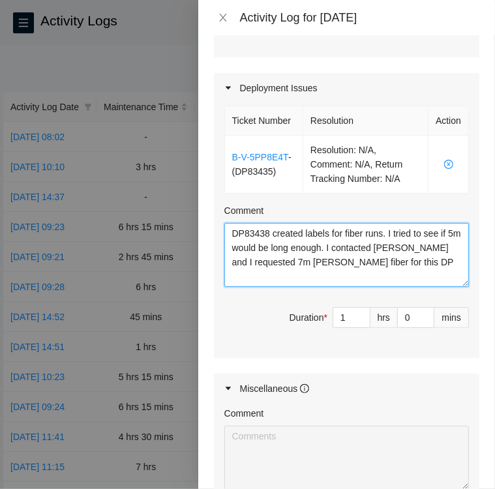
click at [446, 287] on textarea "DP83438 created labels for fiber runs. I tried to see if 5m would be long enoug…" at bounding box center [346, 255] width 245 height 64
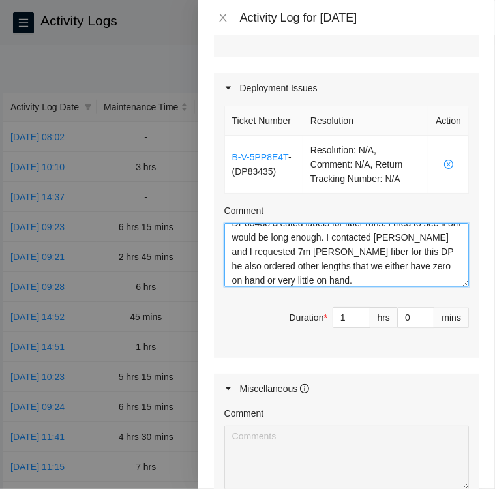
click at [414, 287] on textarea "DP83438 created labels for fiber runs. I tried to see if 5m would be long enoug…" at bounding box center [346, 255] width 245 height 64
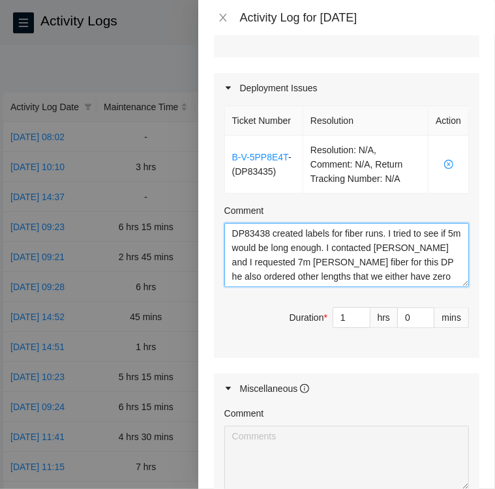
click at [324, 271] on textarea "DP83438 created labels for fiber runs. I tried to see if 5m would be long enoug…" at bounding box center [346, 255] width 245 height 64
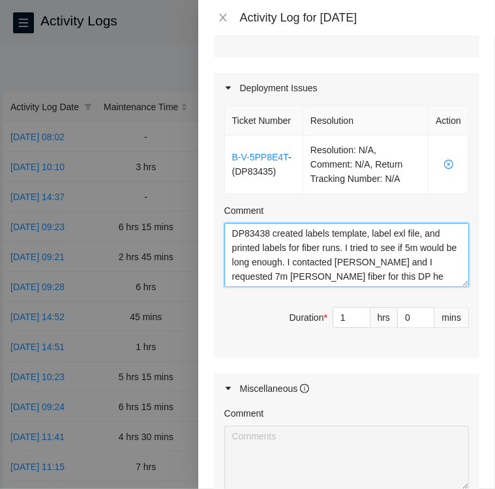
click at [300, 285] on textarea "DP83438 created labels template, label exl file, and printed labels for fiber r…" at bounding box center [346, 255] width 245 height 64
click at [443, 286] on textarea "DP83438 created labels template, label exl file, and printed labels for the nee…" at bounding box center [346, 255] width 245 height 64
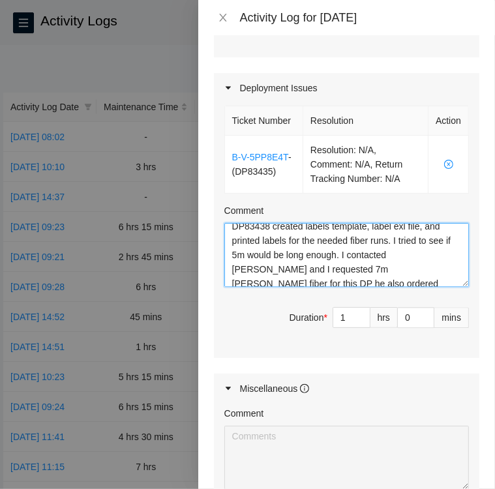
click at [365, 287] on textarea "DP83438 created labels template, label exl file, and printed labels for the nee…" at bounding box center [346, 255] width 245 height 64
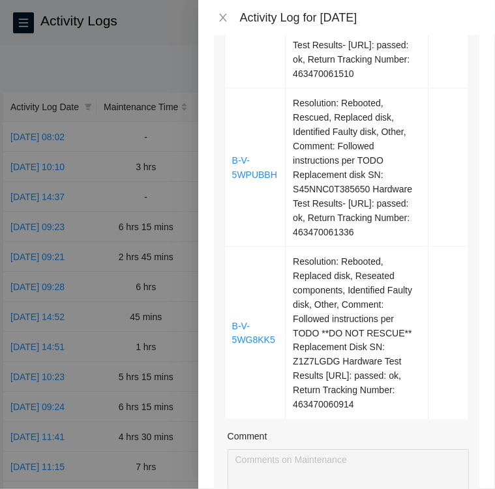
scroll to position [936, 0]
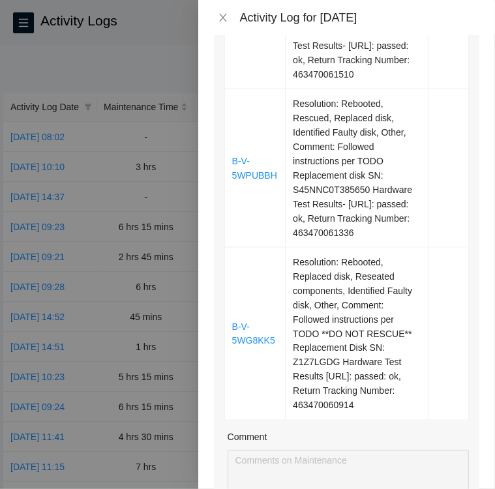
type textarea "DP83438 created labels template, label exl file, and printed labels for the nee…"
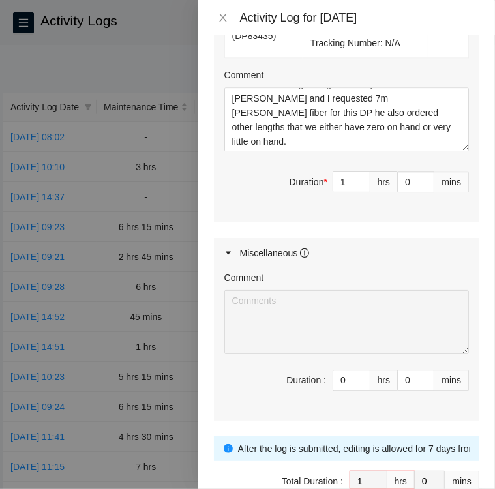
scroll to position [1608, 0]
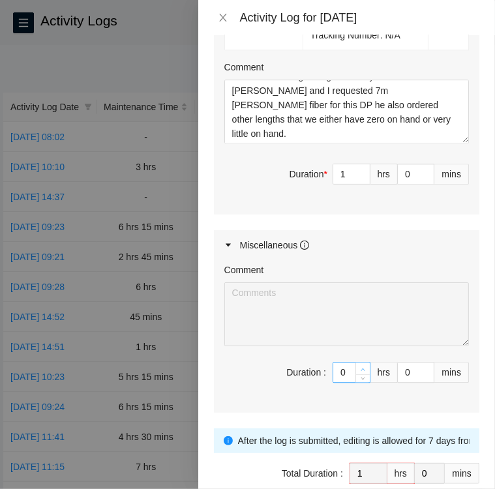
click at [360, 373] on span "up" at bounding box center [364, 369] width 8 height 8
type input "1"
type input "2"
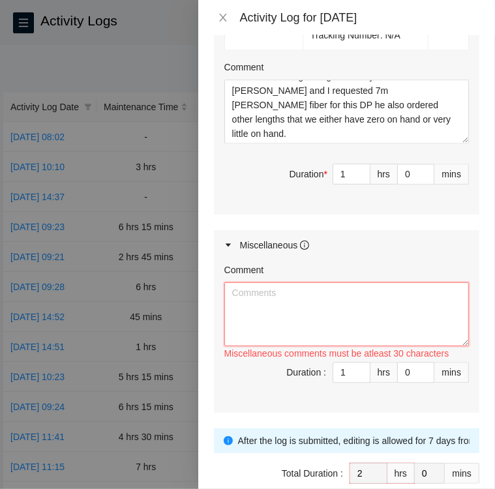
click at [295, 335] on textarea "Comment" at bounding box center [346, 315] width 245 height 64
paste textarea "Upon arrival there were twelve tickets in the FT Portal one high priority and t…"
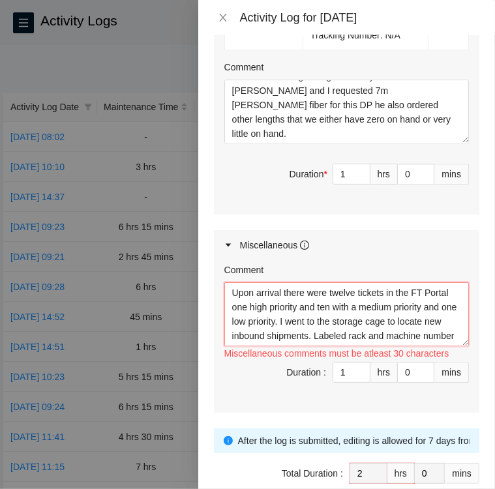
scroll to position [25, 0]
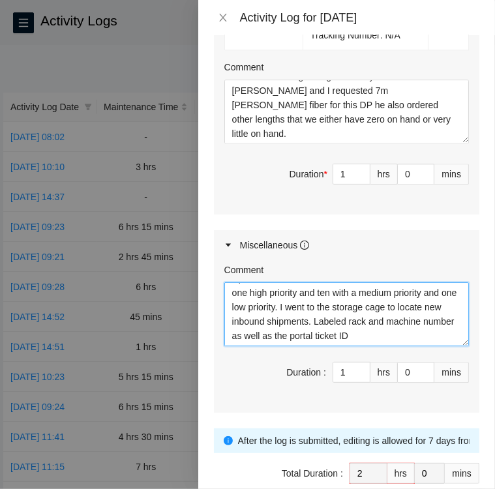
click at [268, 346] on textarea "Upon arrival there were twelve tickets in the FT Portal one high priority and t…" at bounding box center [346, 315] width 245 height 64
paste textarea "At the end of my shift I took all the outbound shipments to the staging area at…"
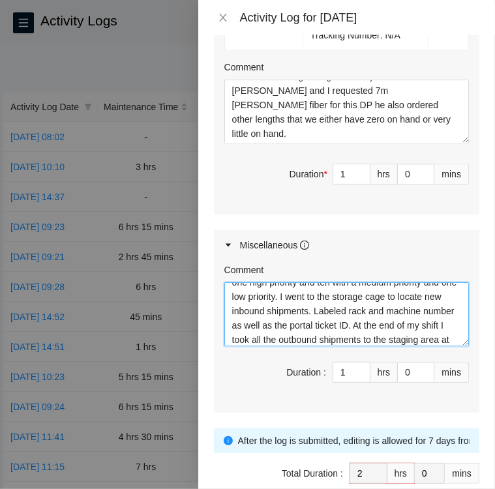
scroll to position [54, 0]
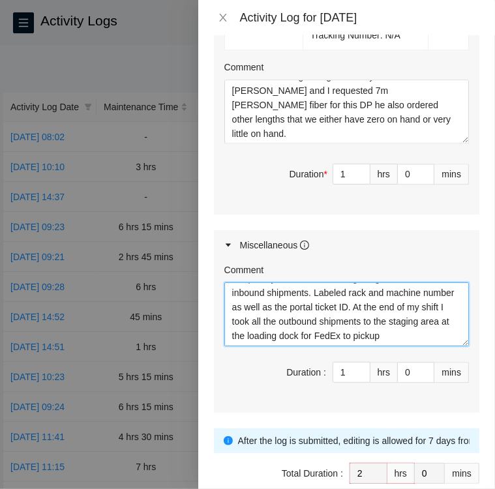
type textarea "Upon arrival there were twelve tickets in the FT Portal one high priority and t…"
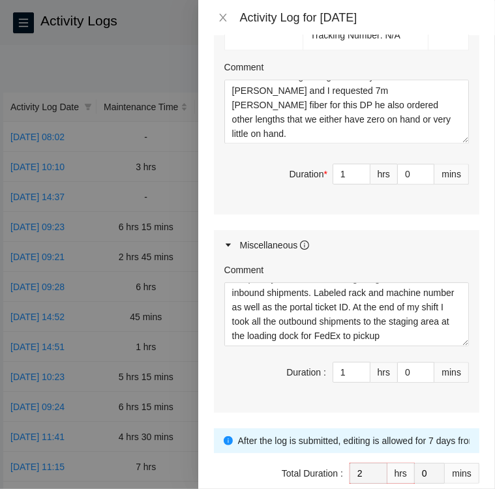
click at [347, 260] on div "Miscellaneous" at bounding box center [347, 245] width 266 height 30
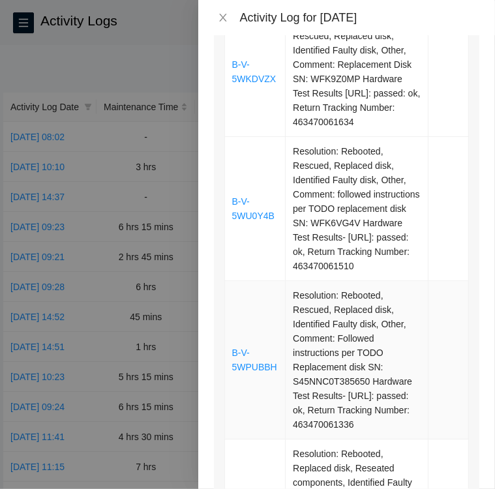
scroll to position [746, 0]
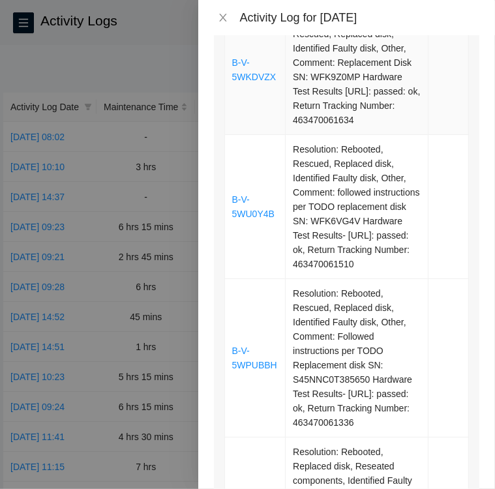
click at [438, 89] on td at bounding box center [449, 70] width 40 height 130
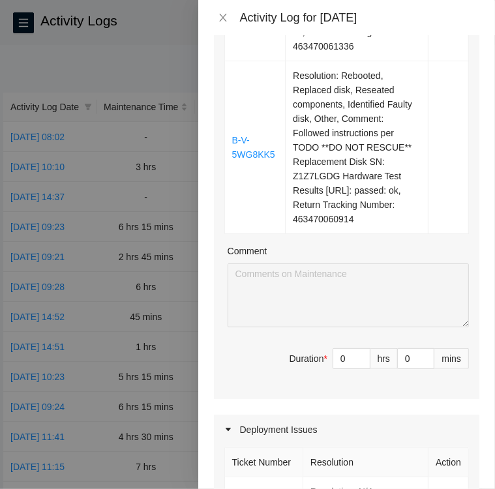
scroll to position [1124, 0]
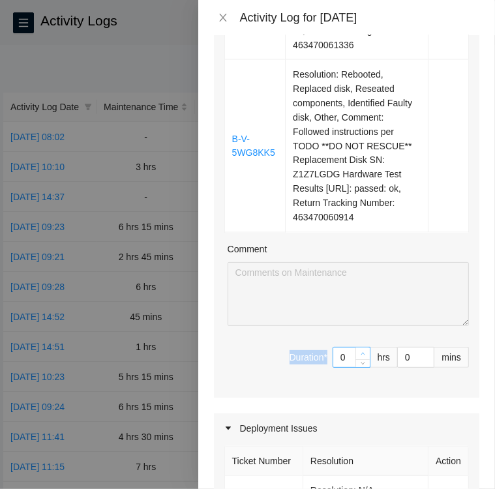
drag, startPoint x: 350, startPoint y: 260, endPoint x: 358, endPoint y: 380, distance: 120.3
type input "1"
type input "3"
click at [360, 358] on span "up" at bounding box center [364, 354] width 8 height 8
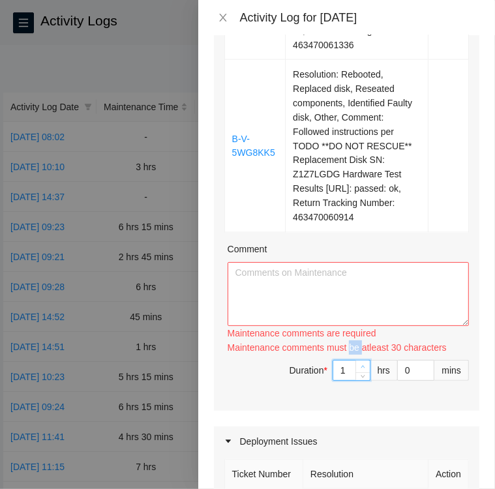
click at [358, 355] on div "Maintenance comments must be atleast 30 characters" at bounding box center [348, 348] width 241 height 14
drag, startPoint x: 358, startPoint y: 380, endPoint x: 342, endPoint y: 391, distance: 19.2
click at [342, 380] on input "1" at bounding box center [351, 371] width 37 height 20
type input "2"
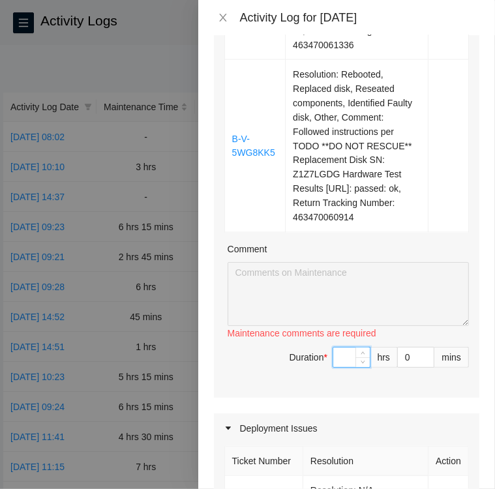
type input "7"
type input "9"
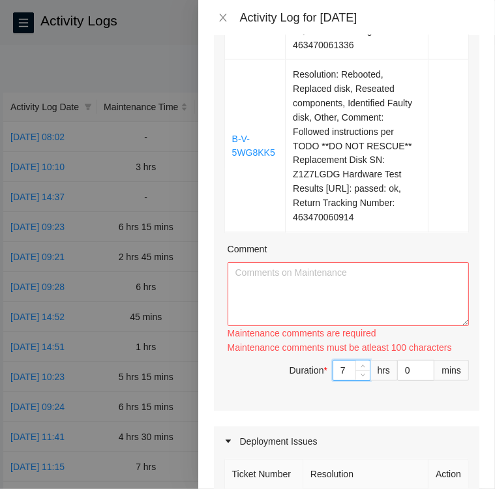
type input "7"
click at [288, 315] on textarea "Comment" at bounding box center [348, 294] width 241 height 64
paste textarea "Ticket B-W-16BXB0O KJ03 #21 • Located Rack KJ03 machine 21 and verified SN: CT-…"
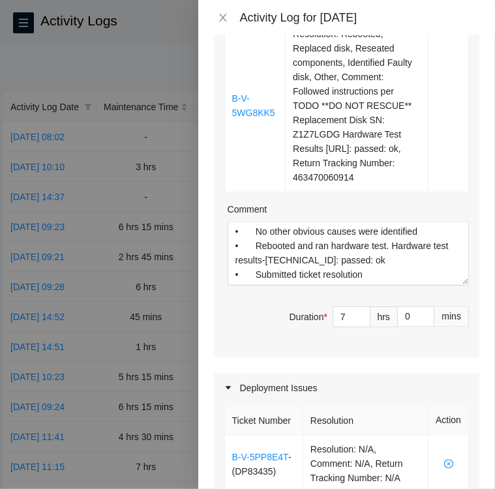
scroll to position [1176, 0]
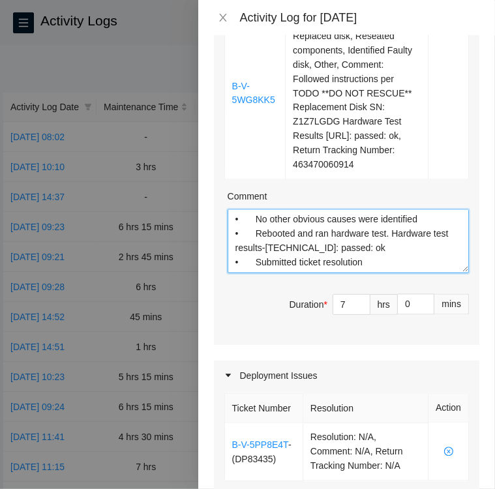
click at [365, 272] on textarea "Ticket B-W-16BXB0O KJ03 #21 • Located Rack KJ03 machine 21 and verified SN: CT-…" at bounding box center [348, 241] width 241 height 64
paste textarea "Ticket B-W-14F6E8X KJ01 #20 • Located rack KJ01 machine 20 and verified SN: CT-…"
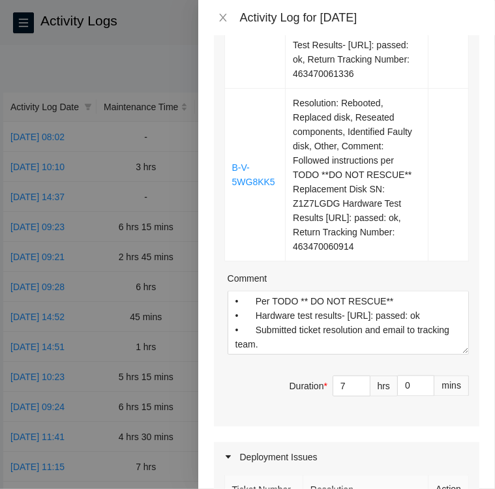
scroll to position [1098, 0]
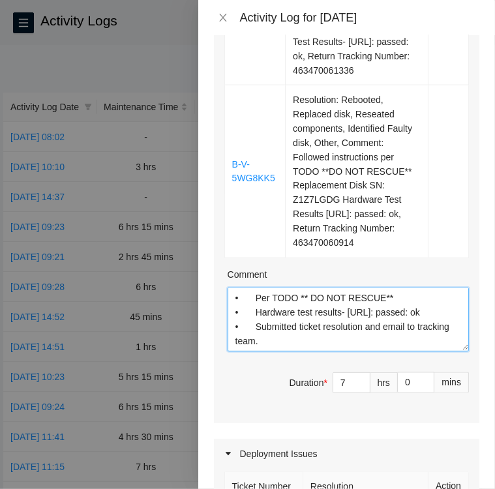
click at [300, 352] on textarea "Ticket B-W-16BXB0O KJ03 #21 • Located Rack KJ03 machine 21 and verified SN: CT-…" at bounding box center [348, 320] width 241 height 64
paste textarea "Ticket: B-V-5W6UT5A KK11 #27"
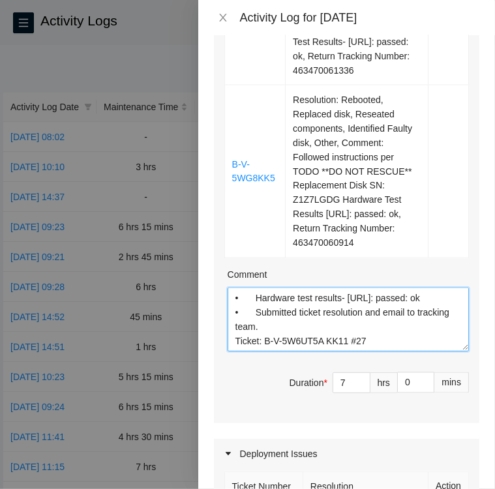
click at [372, 352] on textarea "Ticket B-W-16BXB0O KJ03 #21 • Located Rack KJ03 machine 21 and verified SN: CT-…" at bounding box center [348, 320] width 241 height 64
paste textarea "• Located Rack KK11 Machine 27 and verified SN: CT-4190610-00352 • Powered down…"
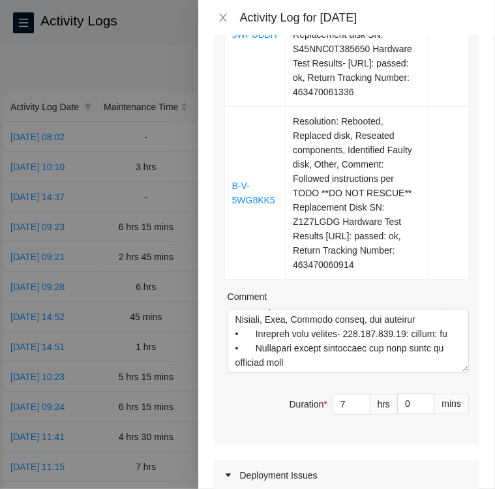
scroll to position [1077, 0]
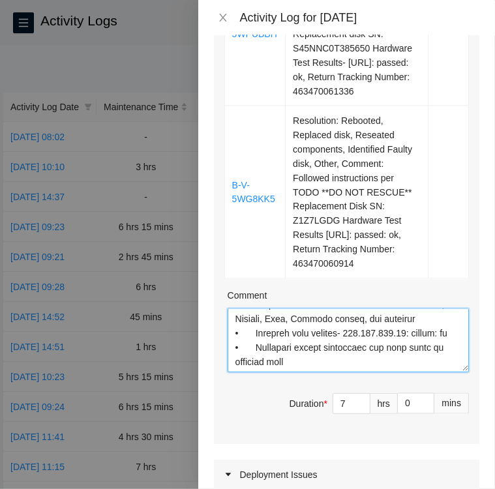
click at [307, 373] on textarea "Comment" at bounding box center [348, 341] width 241 height 64
paste textarea "Ticket: B-V-5WKDVZX KC07 #18:00 • Located Rack KC07 machine 18:00 and verified …"
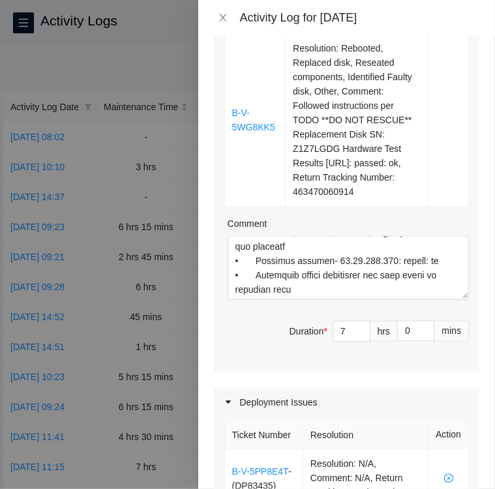
scroll to position [1150, 0]
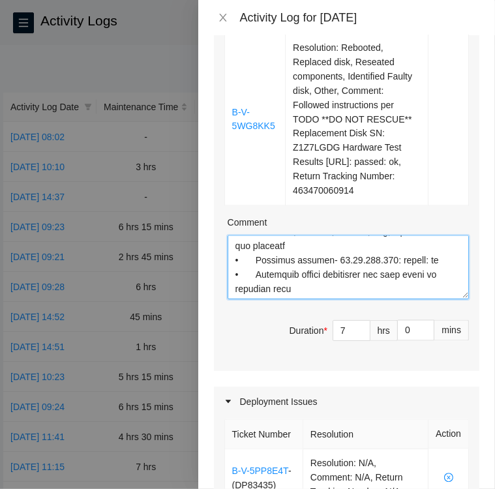
click at [309, 300] on textarea "Comment" at bounding box center [348, 268] width 241 height 64
paste textarea "Ticket: B-V-5WU0Y4B KC07 #27:01"
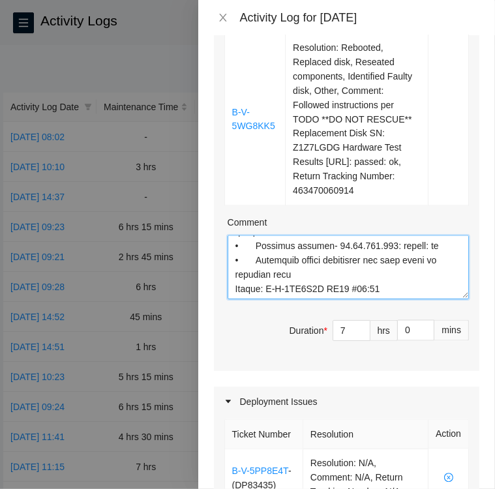
click at [382, 300] on textarea "Comment" at bounding box center [348, 268] width 241 height 64
paste textarea "• Located rack KC07 machine 27:01 verified SN: MX-1929-0225-N1 • Contacted the …"
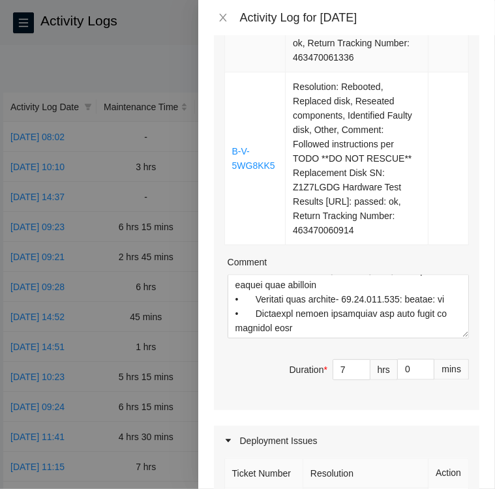
scroll to position [1112, 0]
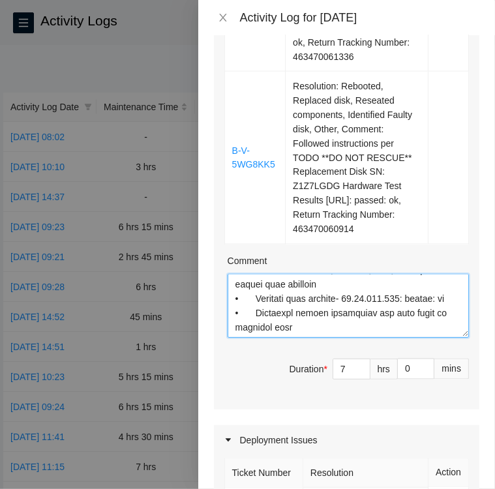
click at [290, 338] on textarea "Comment" at bounding box center [348, 306] width 241 height 64
paste textarea "Ticket: B-V-5WPUBBH KC09 #18:01"
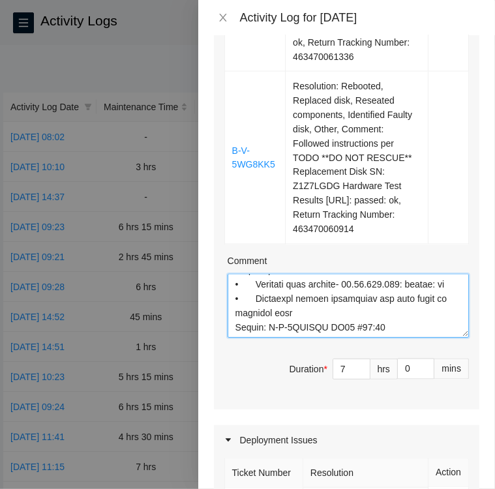
click at [391, 338] on textarea "Comment" at bounding box center [348, 306] width 241 height 64
paste textarea "• Located Rack KC09 Machine 18:01and verified SN: MX-1947-1160-N1 • Contacted t…"
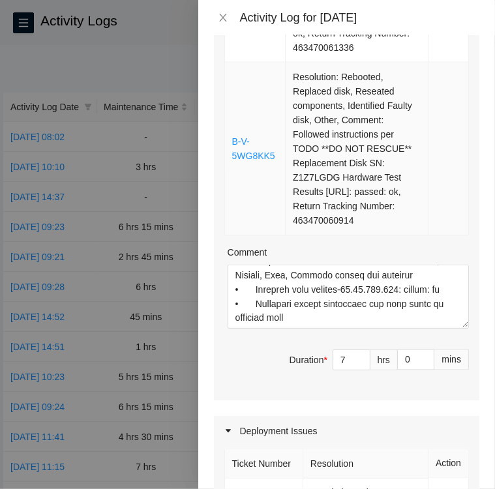
scroll to position [1122, 0]
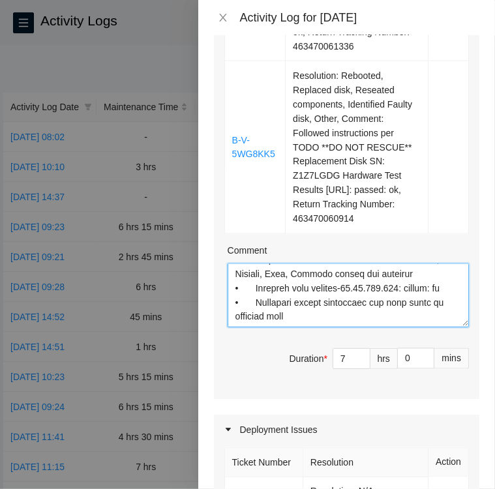
click at [239, 328] on textarea "Comment" at bounding box center [348, 296] width 241 height 64
paste textarea "Ticket: B-V-5WG8KK5 KK14 #34"
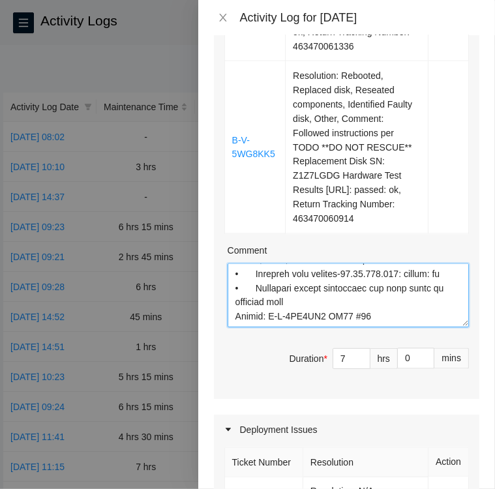
click at [371, 328] on textarea "Comment" at bounding box center [348, 296] width 241 height 64
paste textarea "• Located Rack KK14 Machine 34 and verified SN: CT-4190508-00513 • Powered down…"
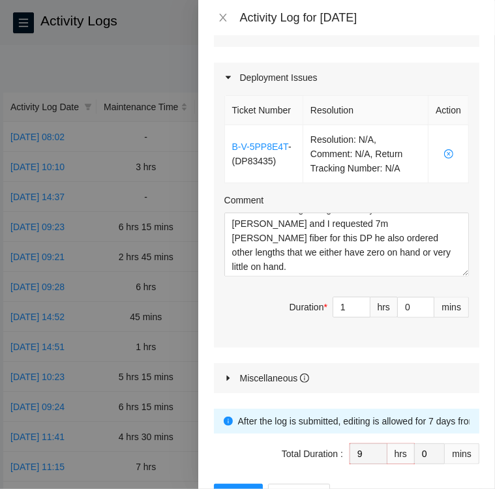
scroll to position [1559, 0]
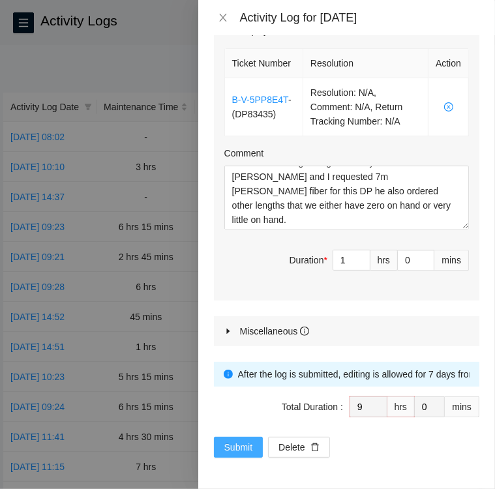
type textarea "Ticket B-W-16BXB0O KJ03 #21 • Located Rack KJ03 machine 21 and verified SN: CT-…"
click at [233, 446] on span "Submit" at bounding box center [238, 447] width 29 height 14
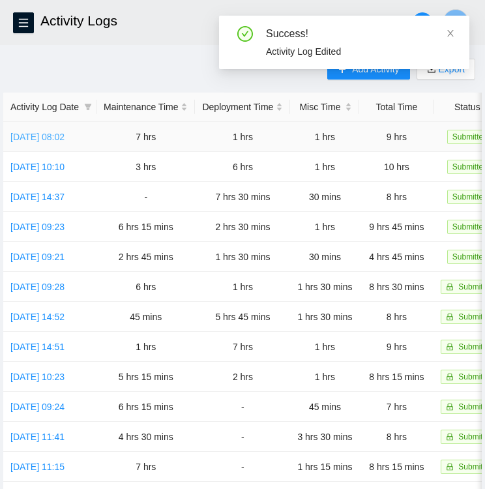
click at [49, 137] on link "Fri, 03 Oct 2025 08:02" at bounding box center [37, 137] width 54 height 10
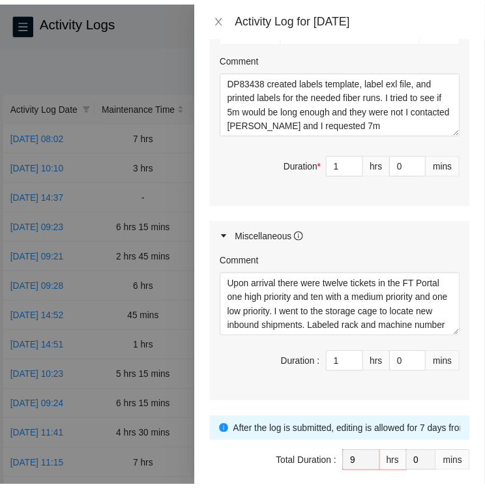
scroll to position [1711, 0]
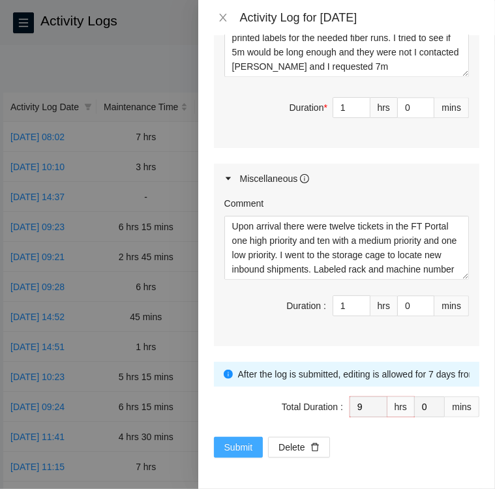
click at [228, 445] on span "Submit" at bounding box center [238, 447] width 29 height 14
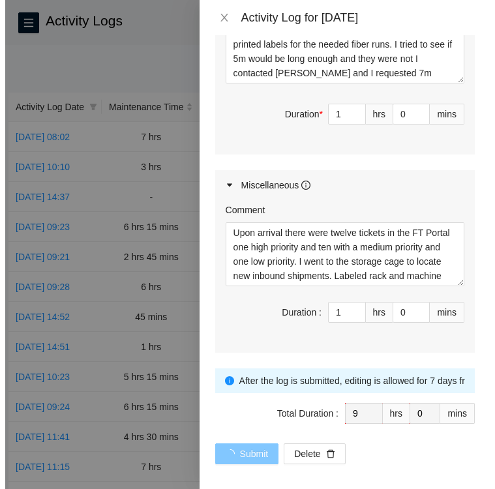
scroll to position [0, 0]
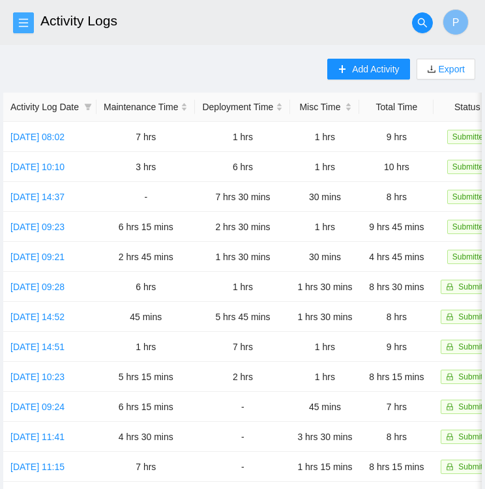
click at [24, 21] on icon "menu" at bounding box center [23, 23] width 10 height 10
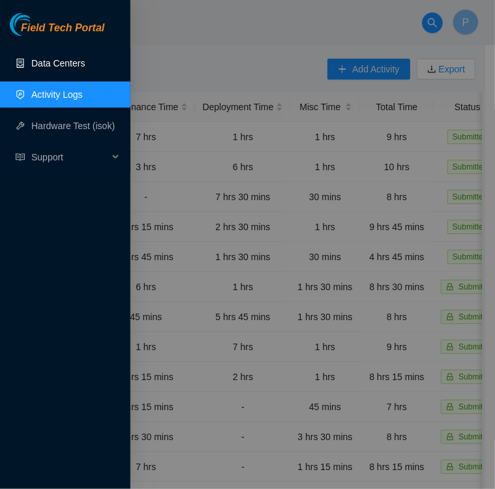
click at [44, 63] on link "Data Centers" at bounding box center [58, 63] width 54 height 10
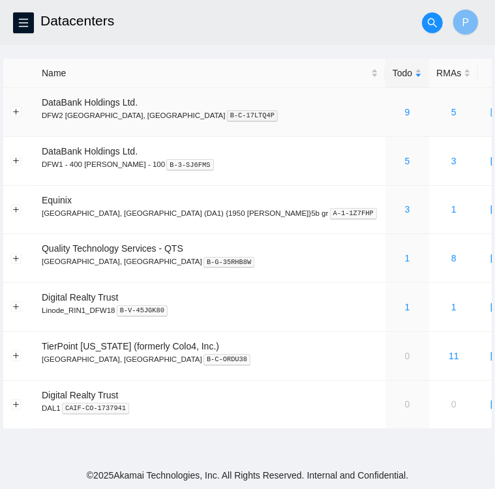
click at [393, 112] on div "9" at bounding box center [407, 112] width 29 height 14
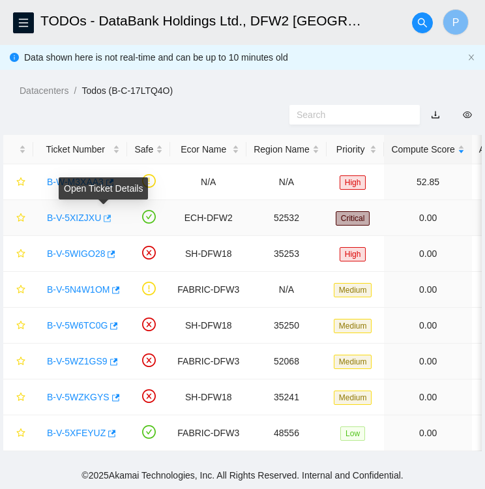
click at [104, 219] on icon "button" at bounding box center [108, 218] width 8 height 7
click at [66, 217] on link "B-V-5XIZJXU" at bounding box center [74, 218] width 54 height 10
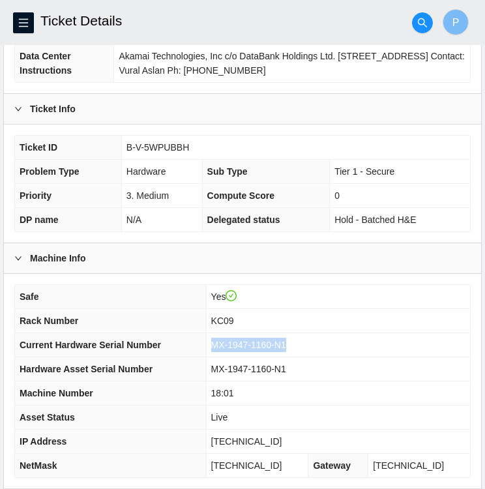
scroll to position [195, 0]
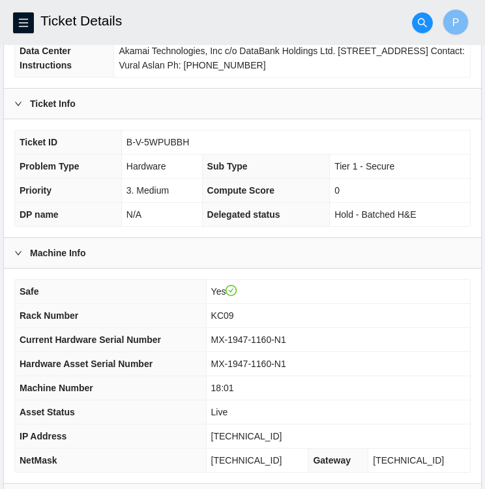
click at [198, 191] on td "3. Medium" at bounding box center [161, 191] width 81 height 24
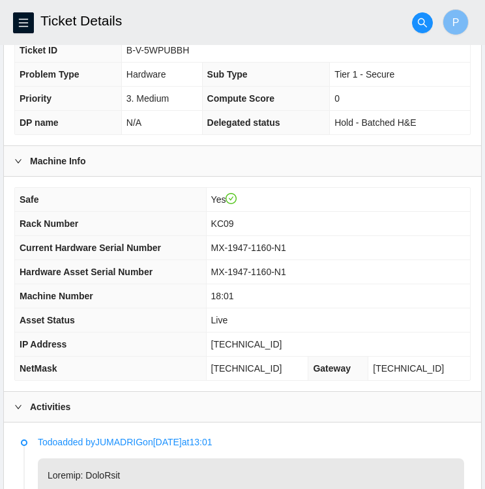
scroll to position [287, 0]
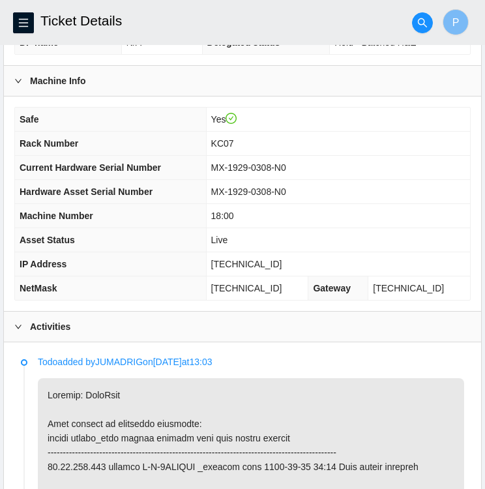
scroll to position [367, 0]
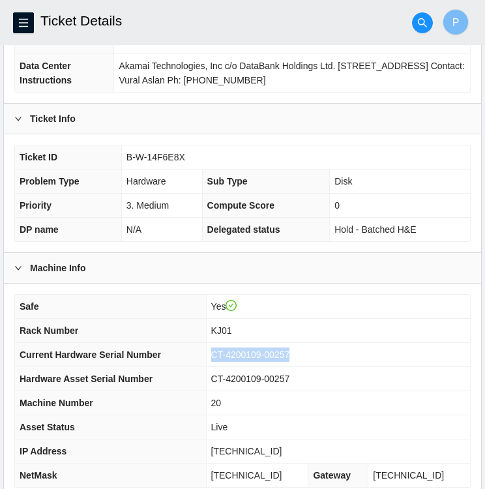
scroll to position [182, 0]
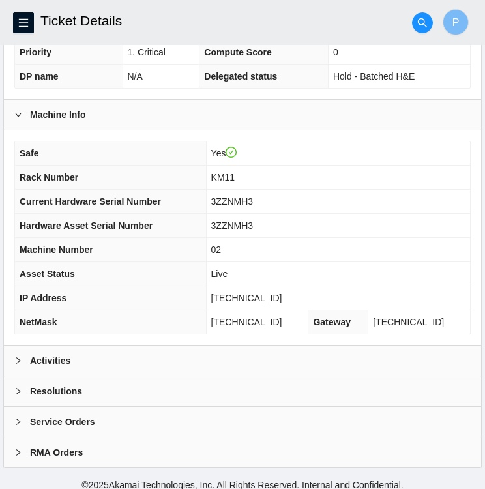
scroll to position [334, 0]
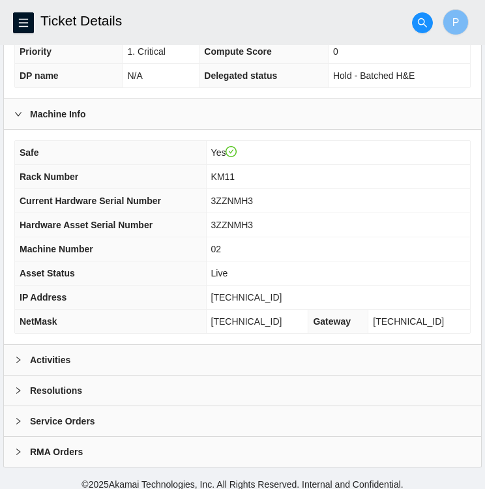
click at [16, 356] on icon "right" at bounding box center [18, 360] width 8 height 8
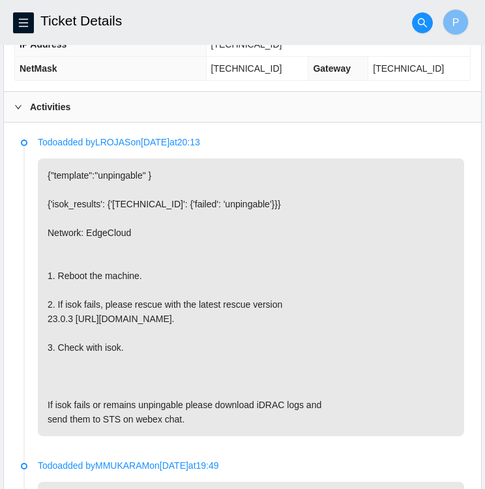
scroll to position [586, 0]
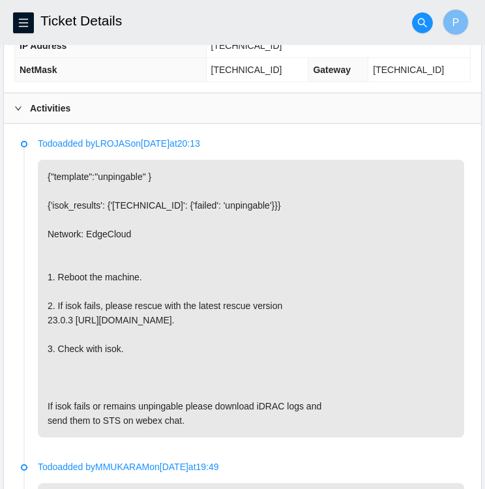
click at [327, 197] on p "{"template":"unpingable" } {'isok_results': {'[TECHNICAL_ID]': {'failed': 'unpi…" at bounding box center [251, 299] width 427 height 278
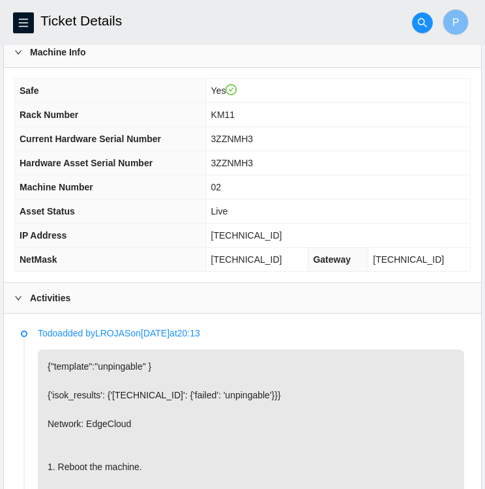
scroll to position [397, 0]
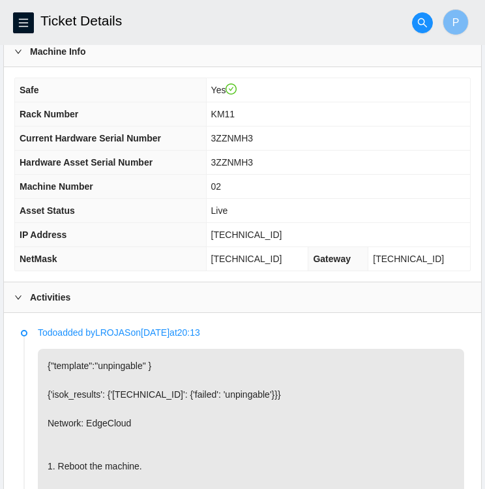
click at [331, 142] on td "3ZZNMH3" at bounding box center [338, 139] width 264 height 24
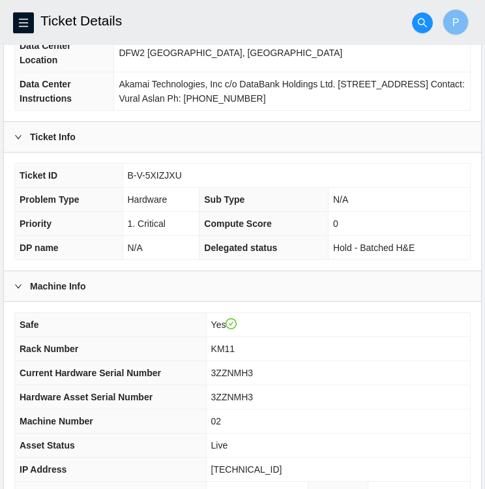
scroll to position [162, 0]
drag, startPoint x: 187, startPoint y: 175, endPoint x: 128, endPoint y: 174, distance: 58.7
click at [128, 174] on td "B-V-5XIZJXU" at bounding box center [297, 176] width 348 height 24
copy span "B-V-5XIZJXU"
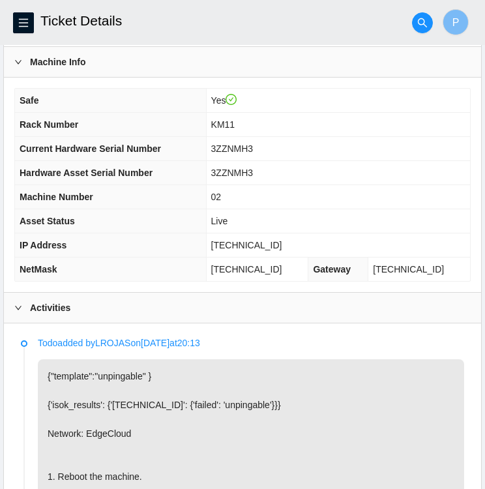
scroll to position [384, 0]
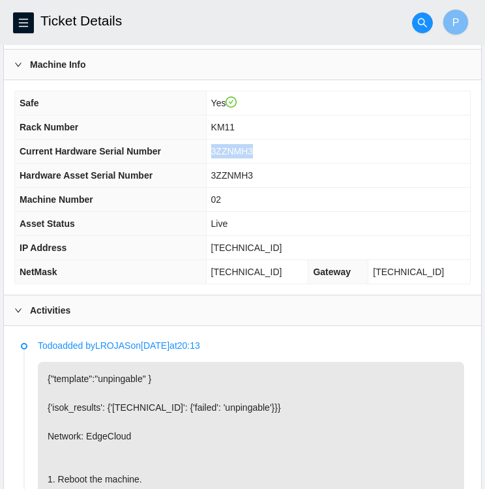
drag, startPoint x: 269, startPoint y: 151, endPoint x: 222, endPoint y: 150, distance: 47.7
click at [222, 150] on td "3ZZNMH3" at bounding box center [338, 152] width 264 height 24
copy span "3ZZNMH3"
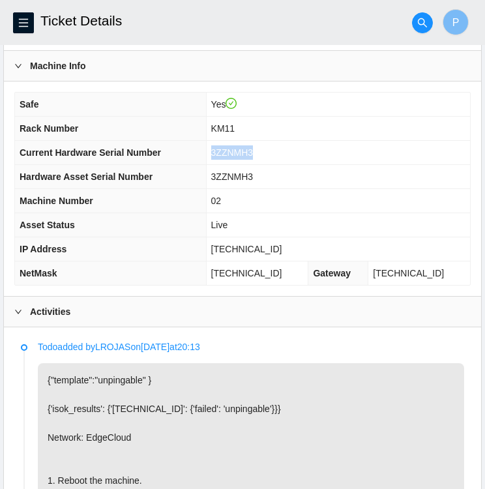
scroll to position [381, 0]
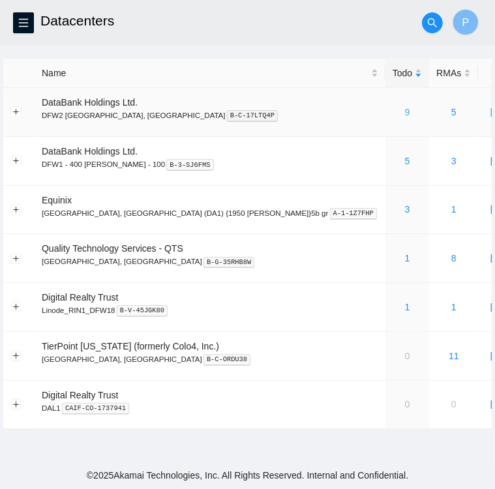
click at [405, 114] on link "9" at bounding box center [407, 112] width 5 height 10
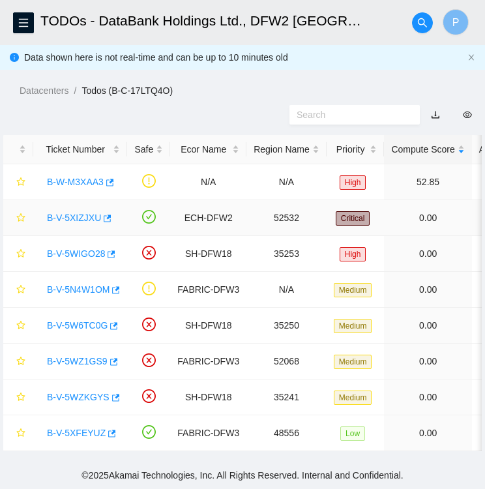
click at [69, 217] on link "B-V-5XIZJXU" at bounding box center [74, 218] width 54 height 10
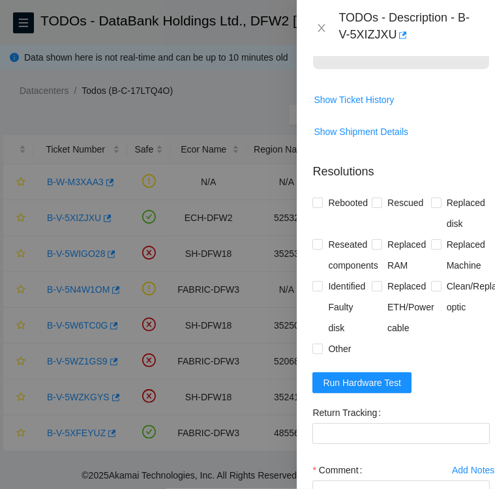
scroll to position [632, 0]
click at [356, 393] on button "Run Hardware Test" at bounding box center [362, 383] width 99 height 21
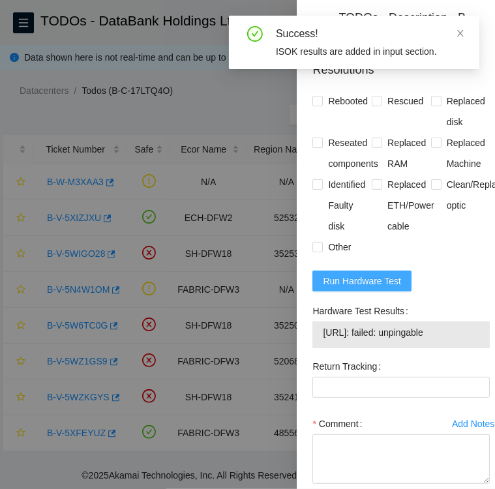
scroll to position [739, 0]
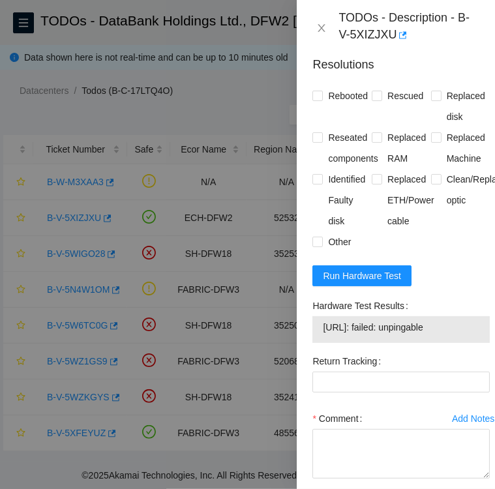
click at [433, 298] on form "Resolutions Rebooted Rescued Replaced disk Reseated components Replaced RAM Rep…" at bounding box center [401, 292] width 177 height 493
click at [353, 283] on span "Run Hardware Test" at bounding box center [362, 276] width 78 height 14
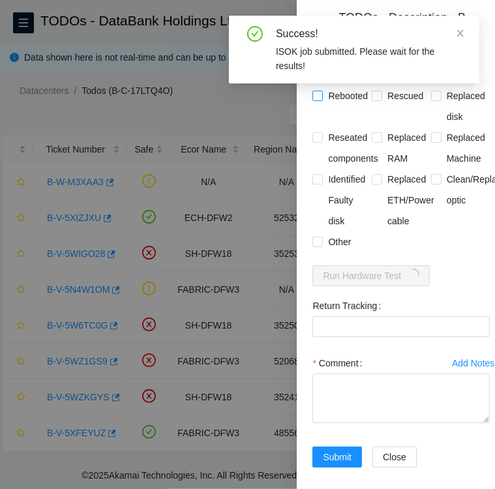
click at [318, 100] on input "Rebooted" at bounding box center [317, 95] width 9 height 9
checkbox input "true"
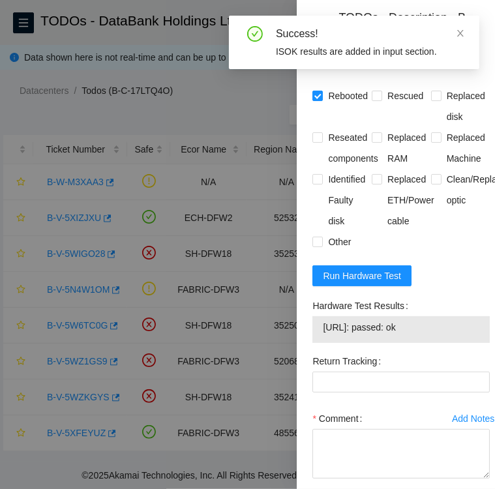
drag, startPoint x: 428, startPoint y: 356, endPoint x: 316, endPoint y: 365, distance: 112.6
click at [316, 343] on div "23.36.231.133: passed: ok" at bounding box center [401, 329] width 177 height 27
copy tbody "23.36.231.133: passed: ok"
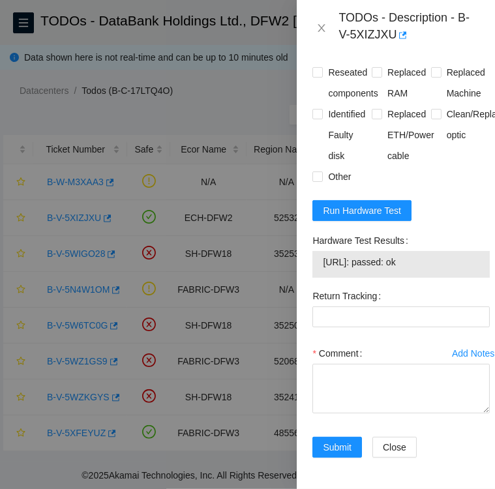
scroll to position [851, 0]
click at [330, 364] on textarea "Comment" at bounding box center [401, 389] width 177 height 50
drag, startPoint x: 313, startPoint y: 220, endPoint x: 425, endPoint y: 248, distance: 116.3
click at [425, 248] on div "Hardware Test Results 23.36.231.133: passed: ok" at bounding box center [401, 254] width 177 height 48
copy div "Hardware Test Results 23.36.231.133: passed: ok"
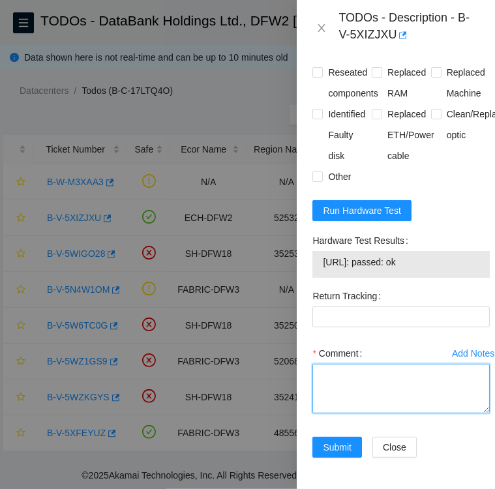
click at [346, 364] on textarea "Comment" at bounding box center [401, 389] width 177 height 50
paste textarea "Hardware Test Results 23.36.231.133: passed: ok"
drag, startPoint x: 322, startPoint y: 352, endPoint x: 423, endPoint y: 371, distance: 103.7
click at [423, 371] on textarea "Hardware Test Results 23.36.231.133: passed: ok" at bounding box center [401, 389] width 177 height 50
click at [441, 364] on textarea "Hardware Test Results 23.36.231.133: passed: ok" at bounding box center [401, 389] width 177 height 50
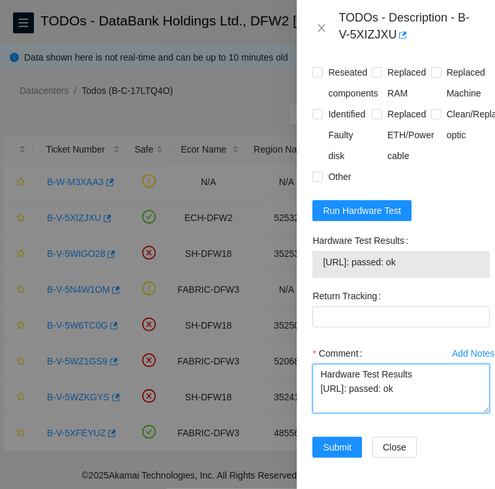
click at [438, 364] on textarea "Hardware Test Results 23.36.231.133: passed: ok" at bounding box center [401, 389] width 177 height 50
click at [320, 364] on textarea "Hardware Test Results 23.36.231.133: passed: ok" at bounding box center [401, 389] width 177 height 50
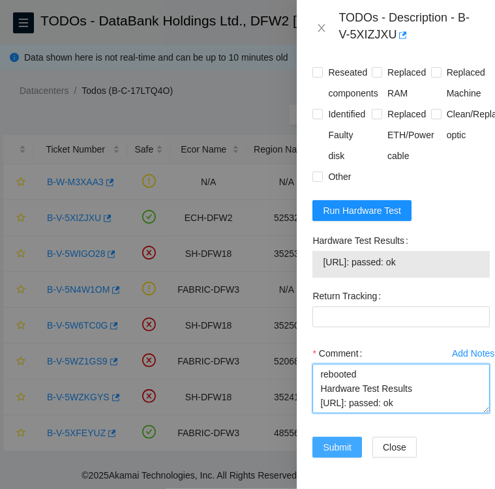
type textarea "rebooted Hardware Test Results 23.36.231.133: passed: ok"
click at [330, 440] on span "Submit" at bounding box center [337, 447] width 29 height 14
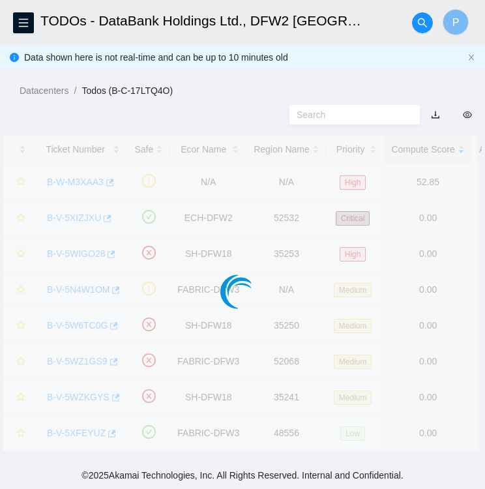
scroll to position [337, 0]
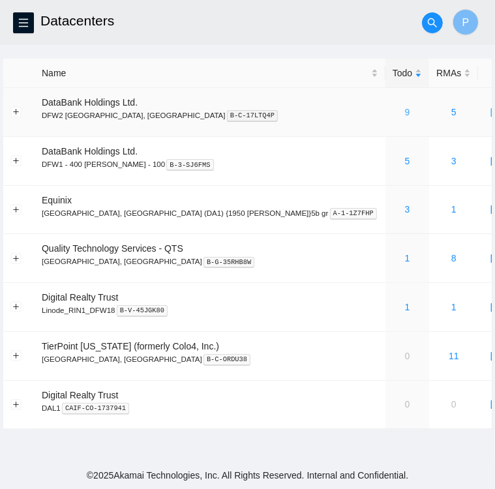
click at [405, 111] on link "9" at bounding box center [407, 112] width 5 height 10
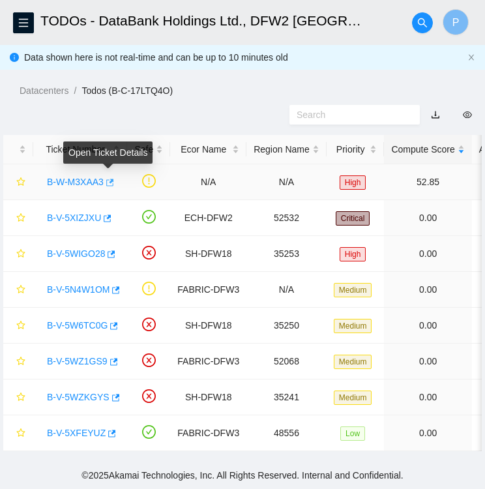
click at [105, 181] on icon "button" at bounding box center [108, 182] width 9 height 9
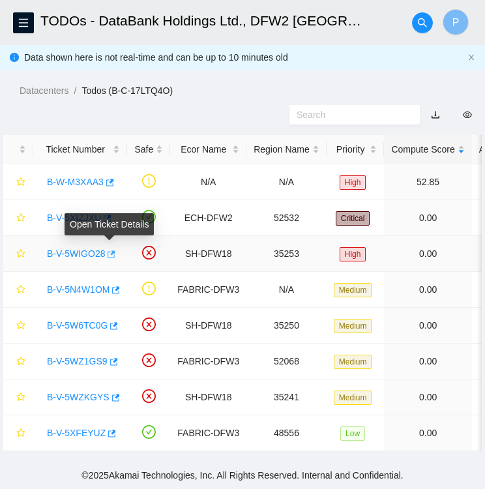
click at [108, 255] on icon "button" at bounding box center [110, 254] width 9 height 9
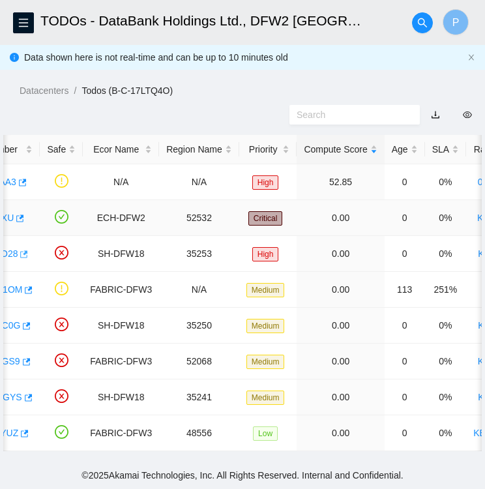
scroll to position [0, 85]
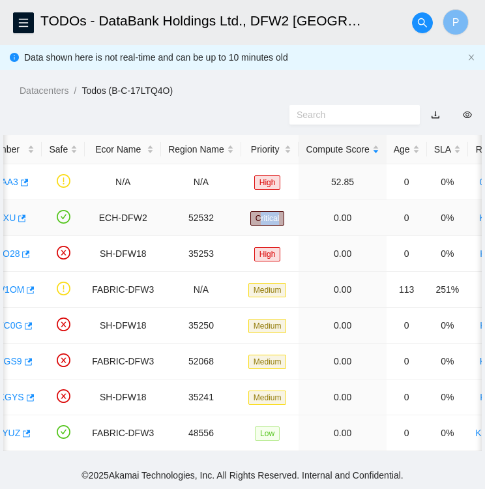
drag, startPoint x: 259, startPoint y: 225, endPoint x: 255, endPoint y: 216, distance: 9.9
click at [255, 216] on td "Critical" at bounding box center [270, 218] width 58 height 36
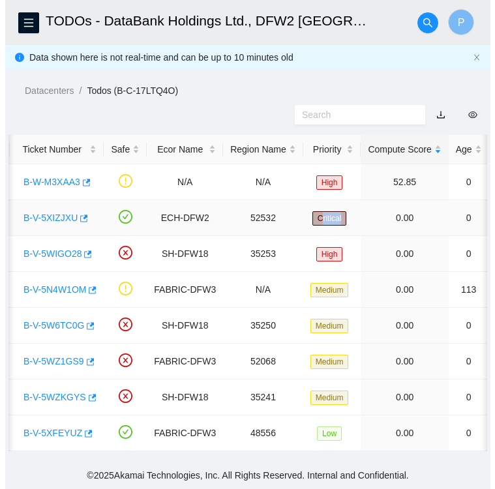
scroll to position [0, 5]
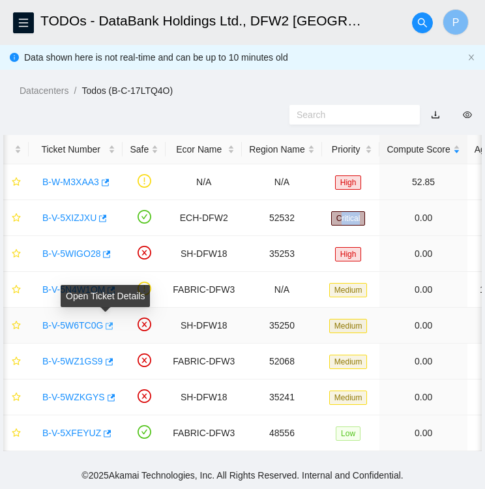
click at [105, 326] on icon "button" at bounding box center [108, 326] width 9 height 9
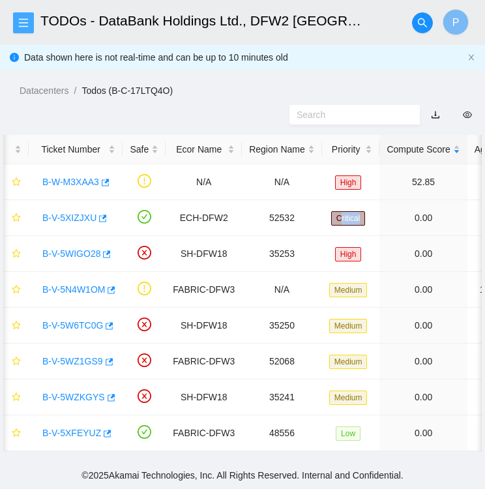
click at [24, 22] on icon "menu" at bounding box center [23, 22] width 9 height 8
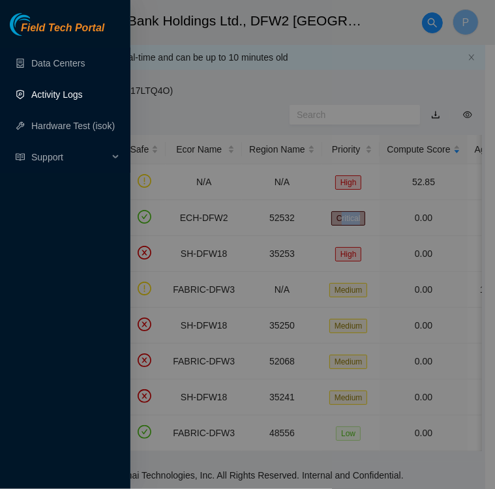
click at [51, 91] on link "Activity Logs" at bounding box center [57, 94] width 52 height 10
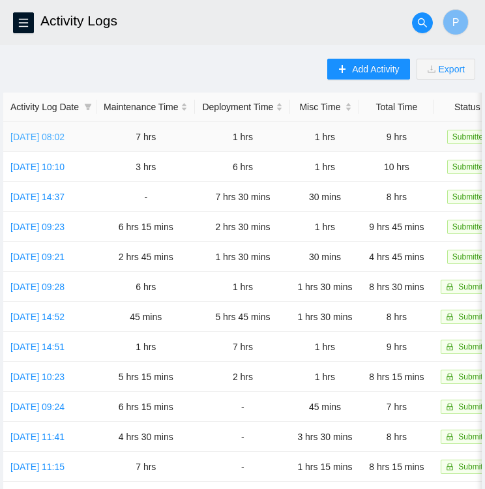
click at [52, 142] on link "[DATE] 08:02" at bounding box center [37, 137] width 54 height 10
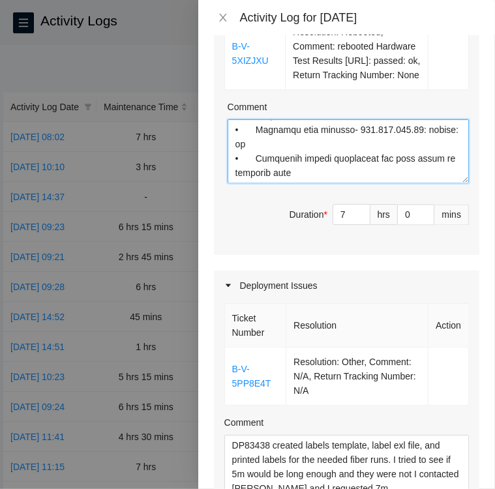
scroll to position [1429, 0]
click at [238, 183] on textarea "Comment" at bounding box center [348, 151] width 241 height 64
paste textarea "Ticket B-V-5XIZJXU • Located Rack KM11 machine 02 verified SN: 3ZZNMH3 • Per TO…"
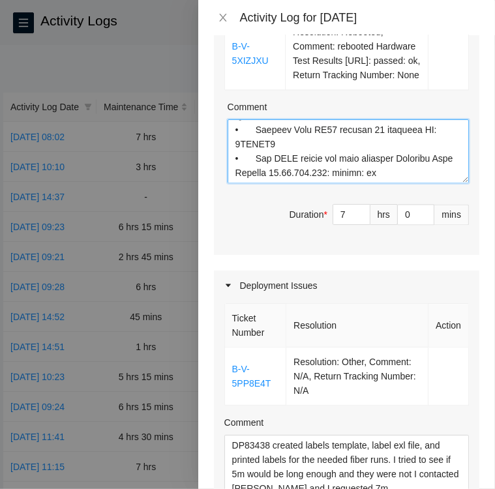
scroll to position [1537, 0]
type textarea "Loremi D-S-19AME8C AD22 #64 • Elitsed Doei TE42 incidid 74 utl etdolore MA: AL-…"
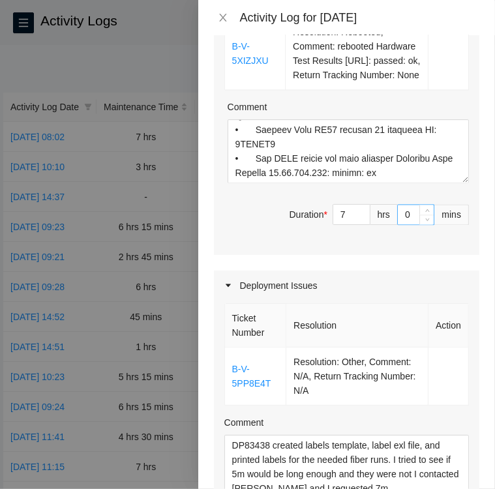
click at [398, 224] on input "0" at bounding box center [416, 215] width 36 height 20
type input "30"
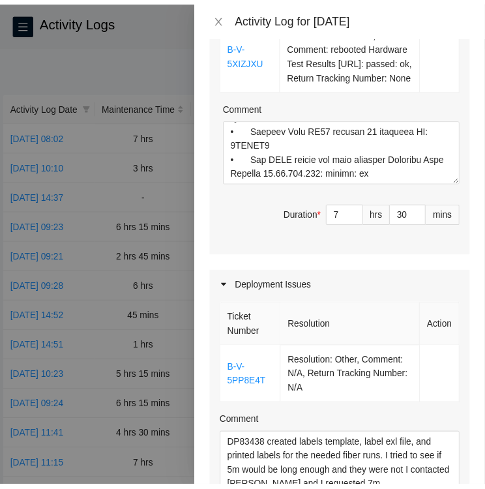
scroll to position [1812, 0]
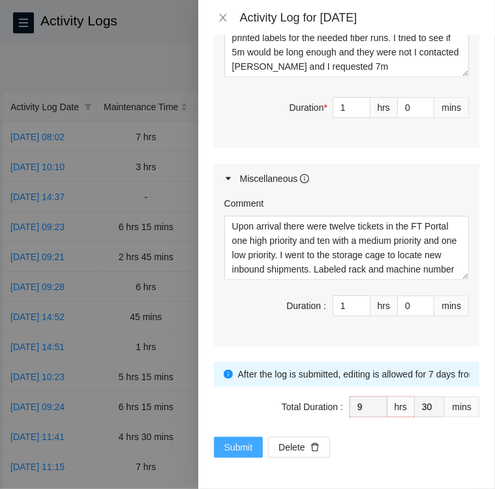
click at [242, 444] on span "Submit" at bounding box center [238, 447] width 29 height 14
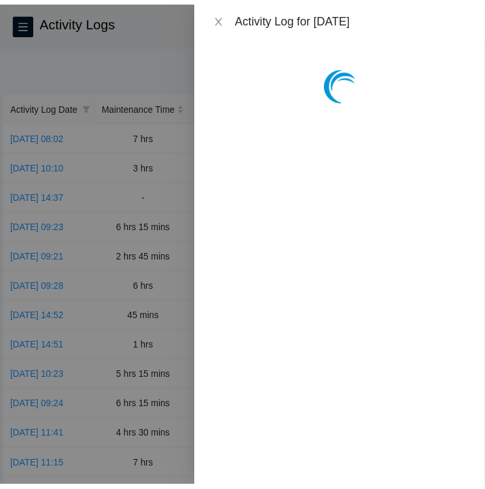
scroll to position [0, 0]
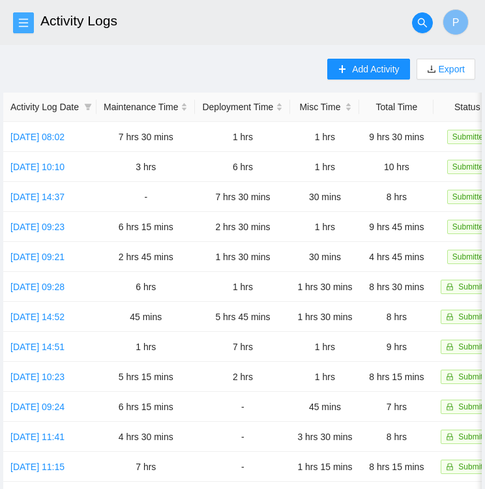
click at [28, 24] on icon "menu" at bounding box center [23, 23] width 10 height 10
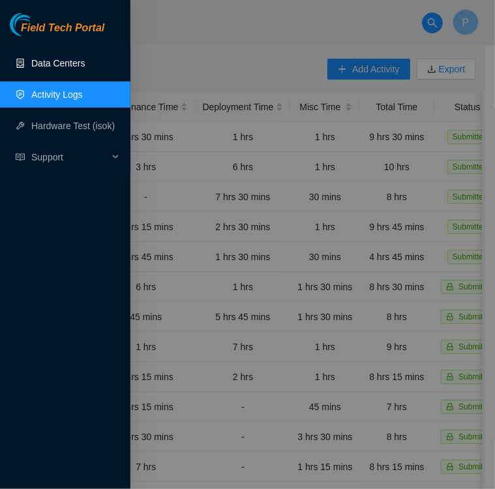
click at [48, 64] on link "Data Centers" at bounding box center [58, 63] width 54 height 10
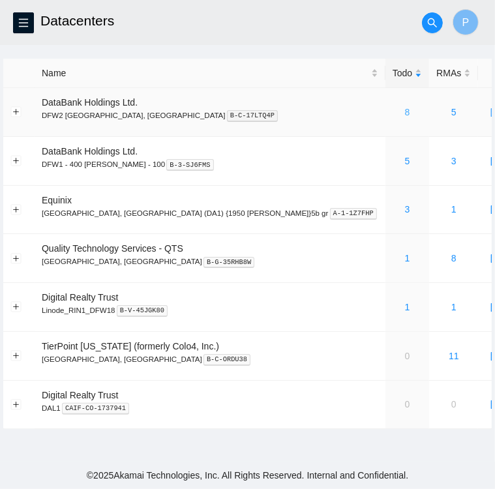
click at [405, 114] on link "8" at bounding box center [407, 112] width 5 height 10
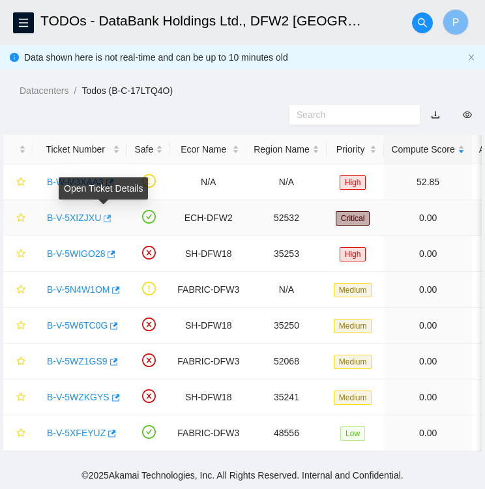
click at [104, 217] on icon "button" at bounding box center [108, 218] width 8 height 7
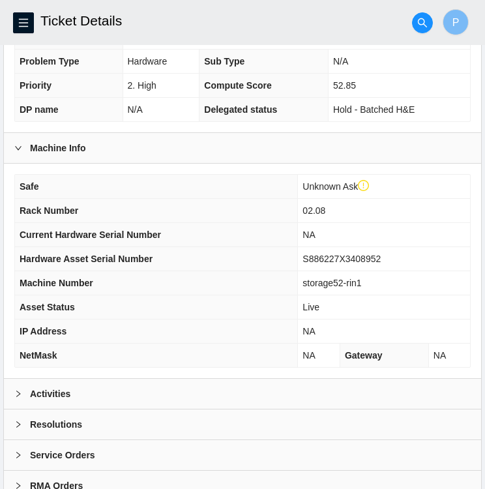
scroll to position [326, 0]
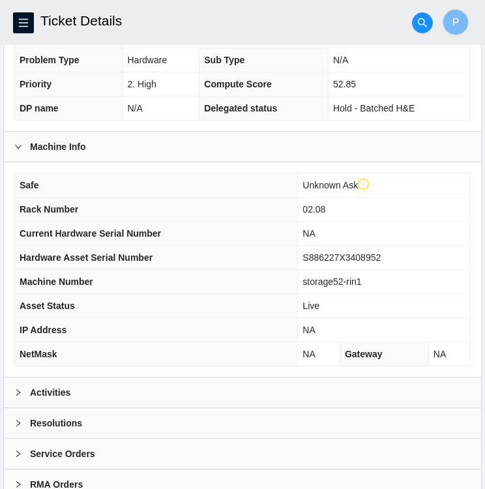
click at [158, 391] on div "Activities" at bounding box center [243, 393] width 478 height 30
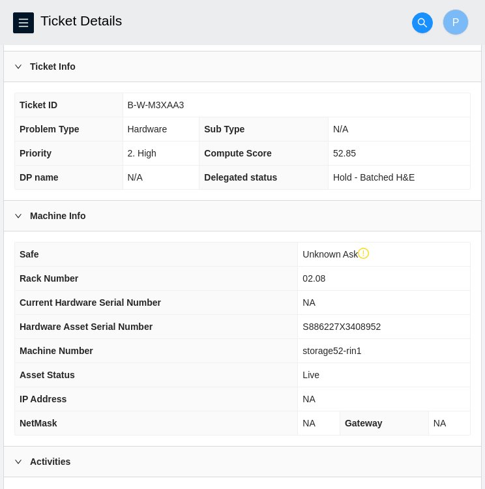
scroll to position [0, 0]
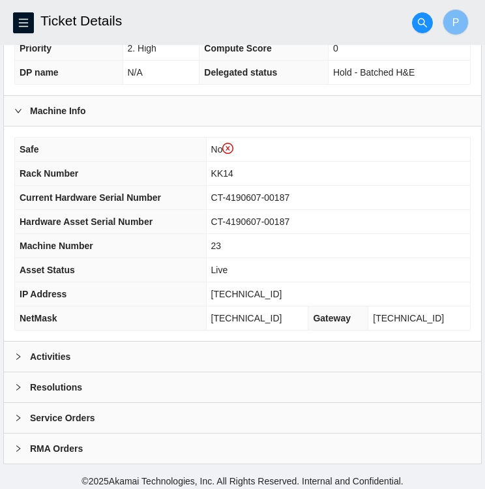
scroll to position [364, 0]
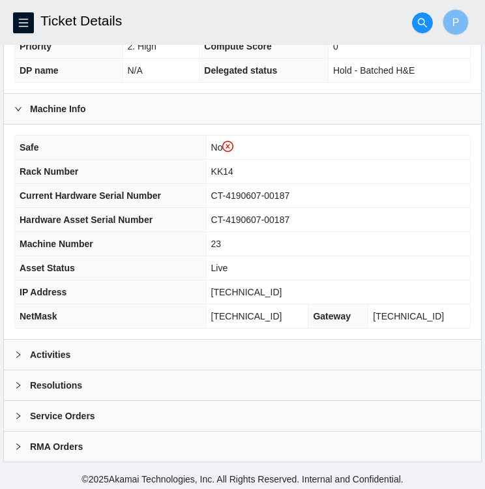
click at [55, 360] on div "Activities" at bounding box center [243, 355] width 478 height 30
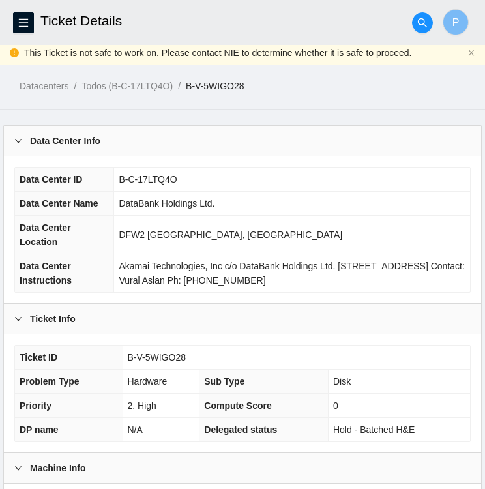
scroll to position [0, 0]
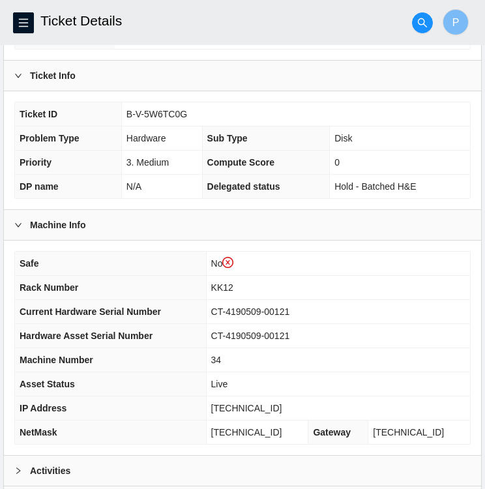
scroll to position [364, 0]
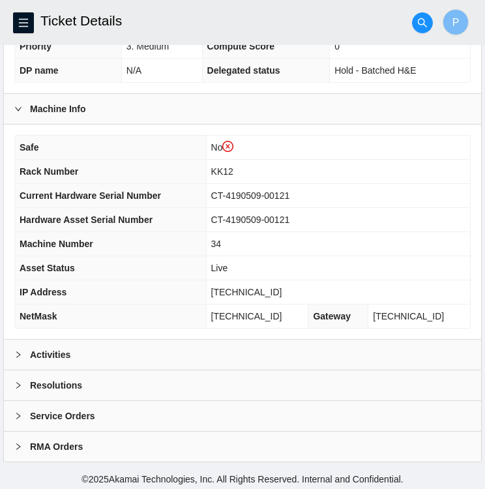
click at [104, 345] on div "Activities" at bounding box center [243, 355] width 478 height 30
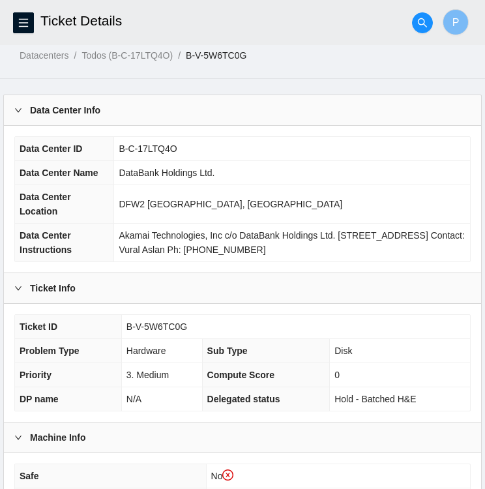
scroll to position [0, 0]
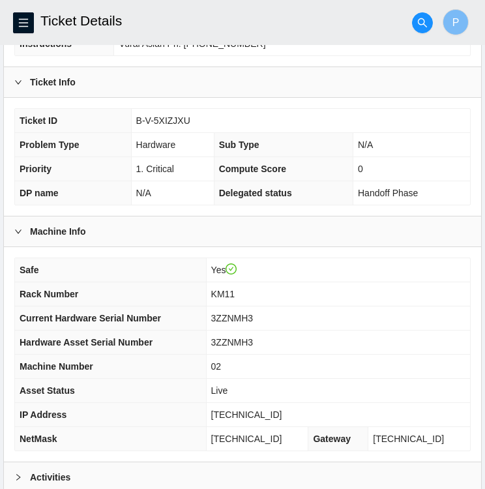
scroll to position [339, 0]
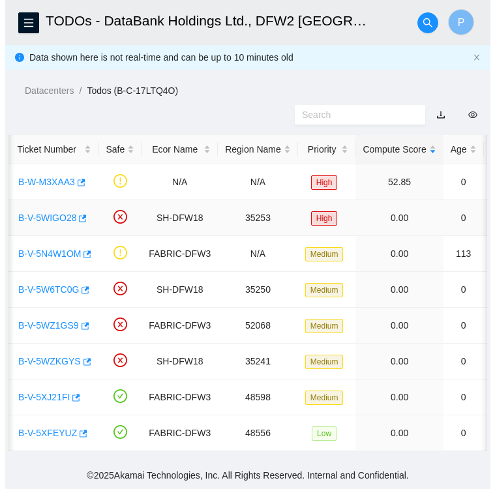
scroll to position [0, 26]
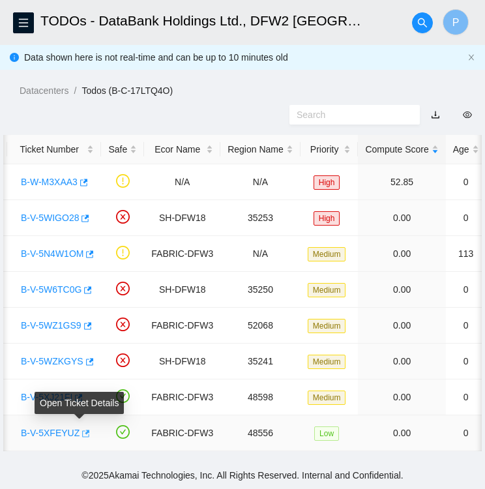
click at [80, 431] on icon "button" at bounding box center [84, 433] width 9 height 9
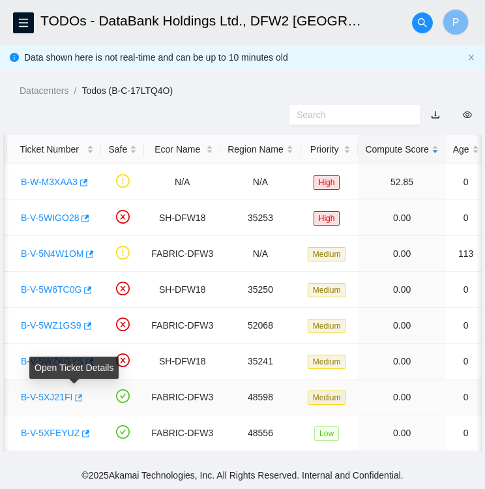
click at [74, 397] on icon "button" at bounding box center [77, 397] width 9 height 9
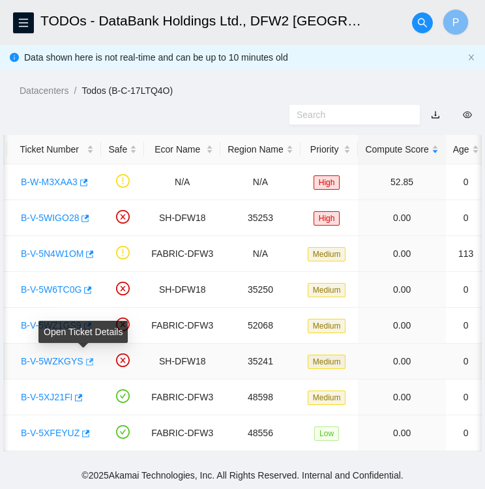
click at [86, 358] on icon "button" at bounding box center [90, 361] width 8 height 7
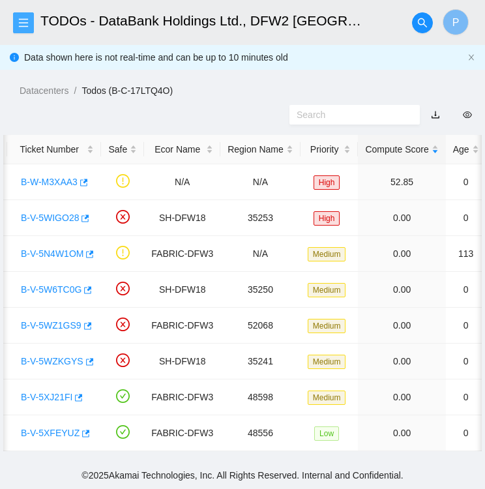
click at [27, 22] on icon "menu" at bounding box center [23, 23] width 10 height 10
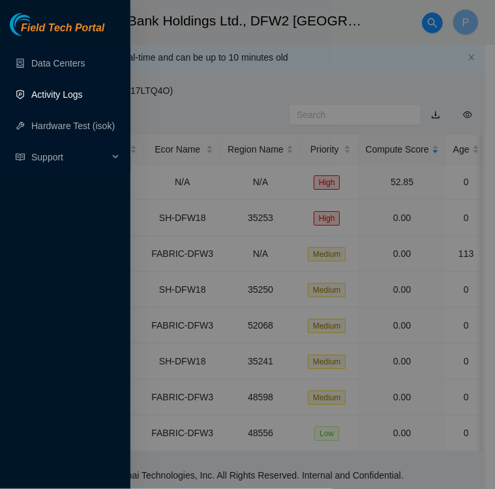
click at [65, 89] on link "Activity Logs" at bounding box center [57, 94] width 52 height 10
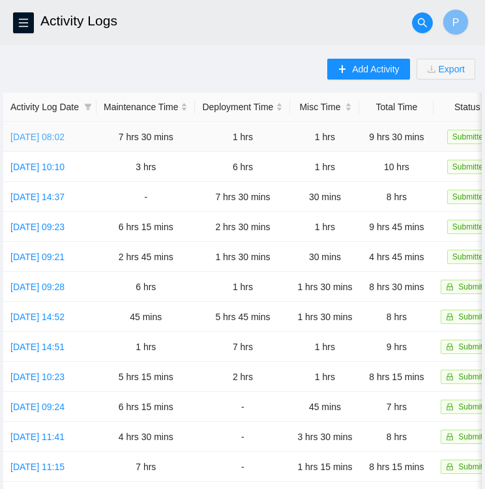
click at [61, 134] on link "Fri, 03 Oct 2025 08:02" at bounding box center [37, 137] width 54 height 10
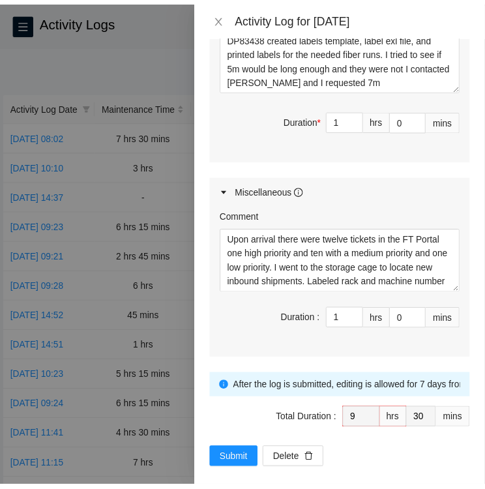
scroll to position [1812, 0]
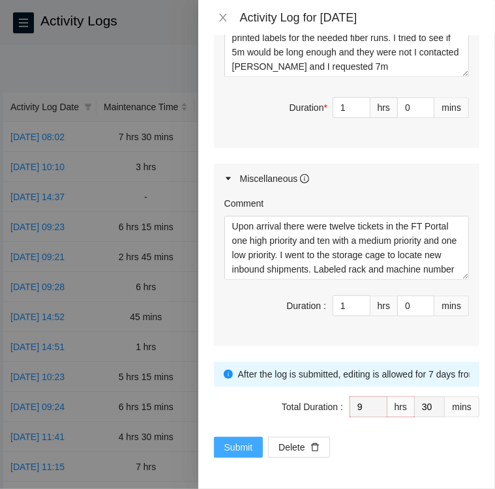
click at [241, 444] on span "Submit" at bounding box center [238, 447] width 29 height 14
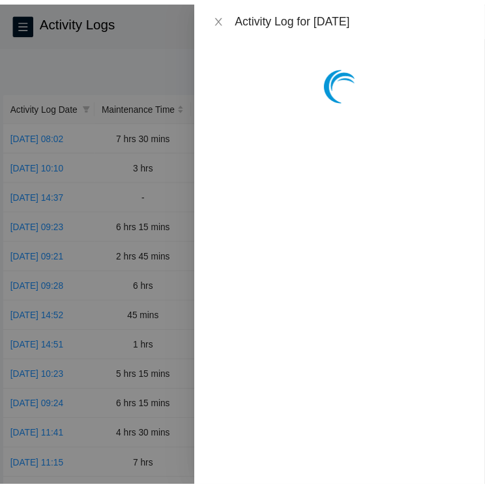
scroll to position [0, 0]
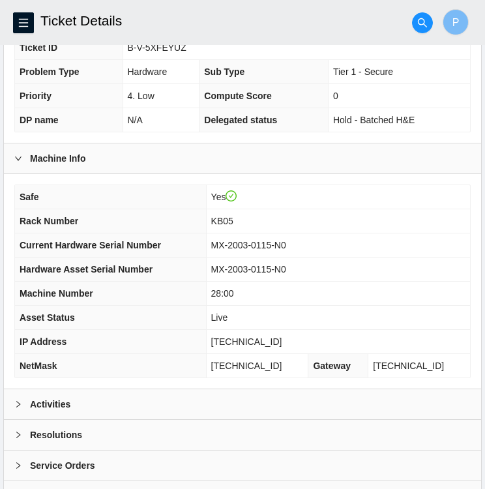
scroll to position [339, 0]
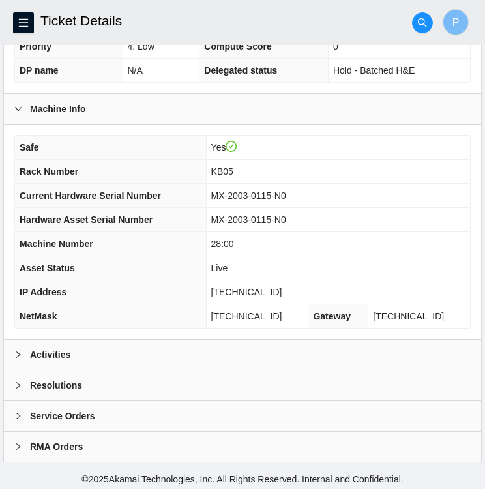
click at [99, 348] on div "Activities" at bounding box center [243, 355] width 478 height 30
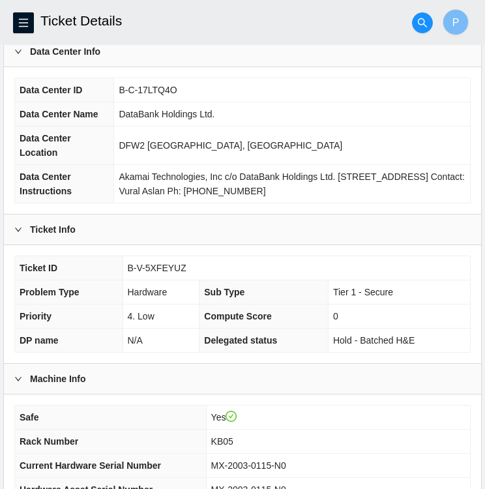
scroll to position [49, 0]
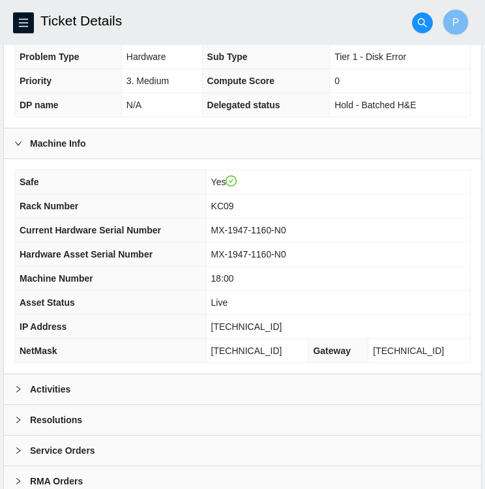
scroll to position [339, 0]
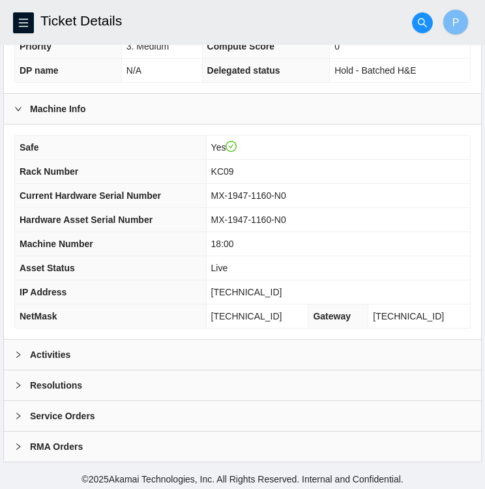
click at [56, 353] on b "Activities" at bounding box center [50, 355] width 40 height 14
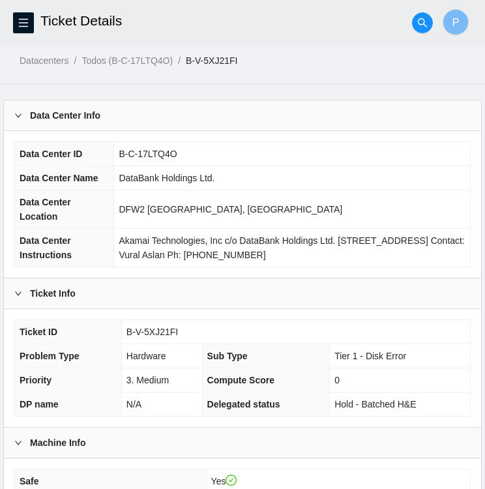
scroll to position [0, 0]
